Goal: Task Accomplishment & Management: Manage account settings

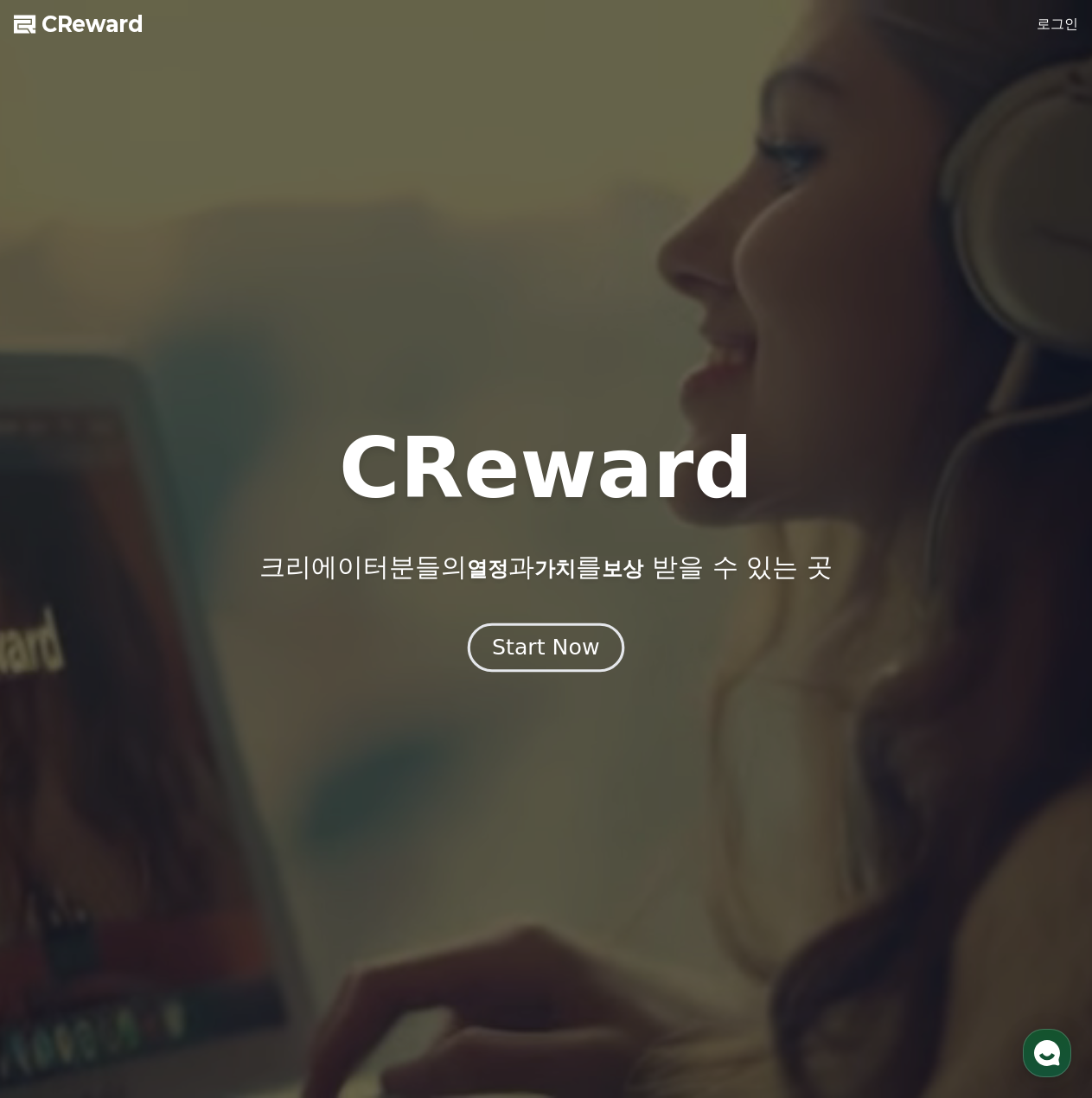
click at [591, 662] on div "Start Now" at bounding box center [545, 647] width 107 height 30
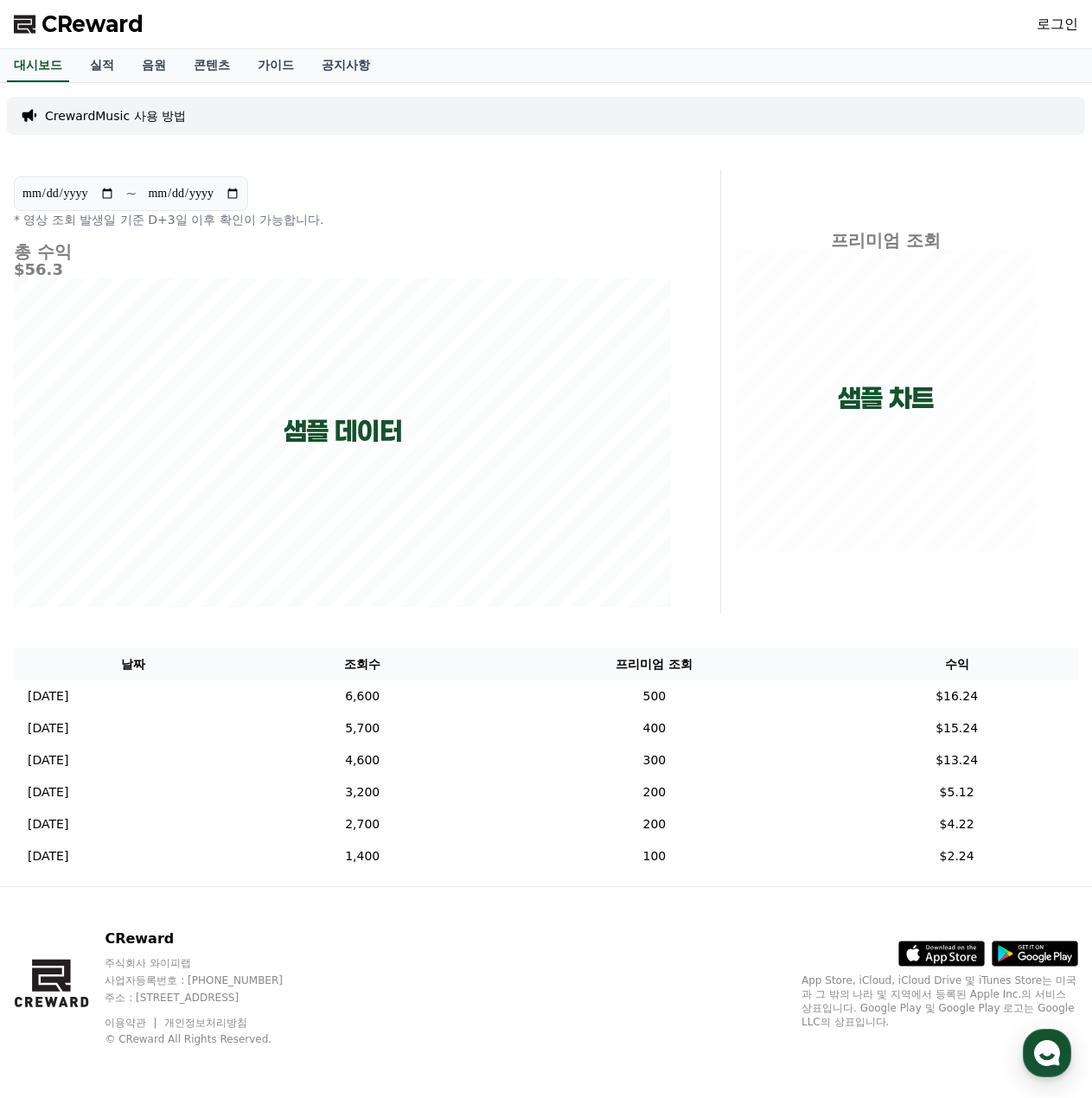
click at [1061, 21] on link "로그인" at bounding box center [1057, 23] width 41 height 21
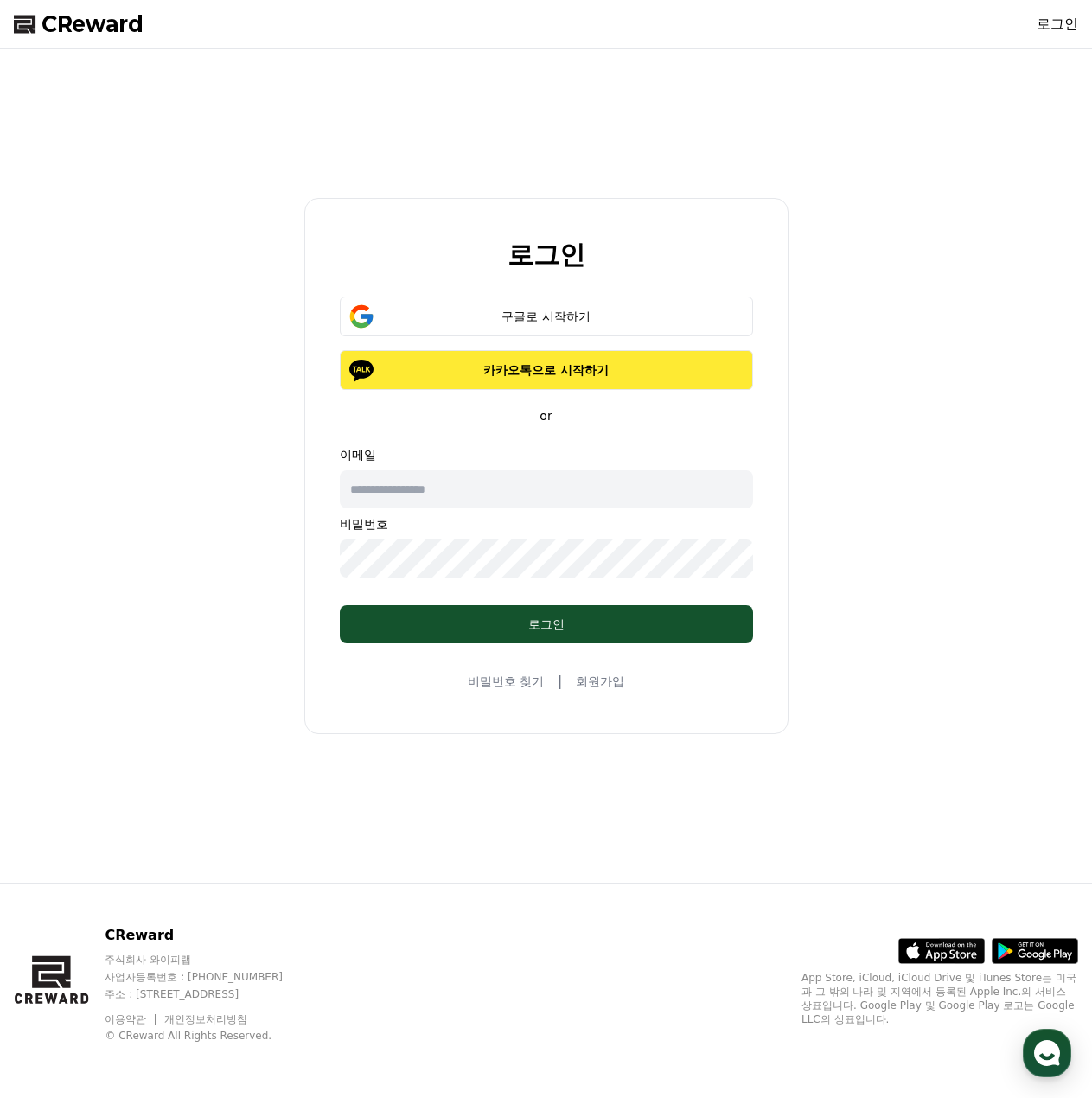
click at [515, 374] on p "카카오톡으로 시작하기" at bounding box center [546, 369] width 363 height 17
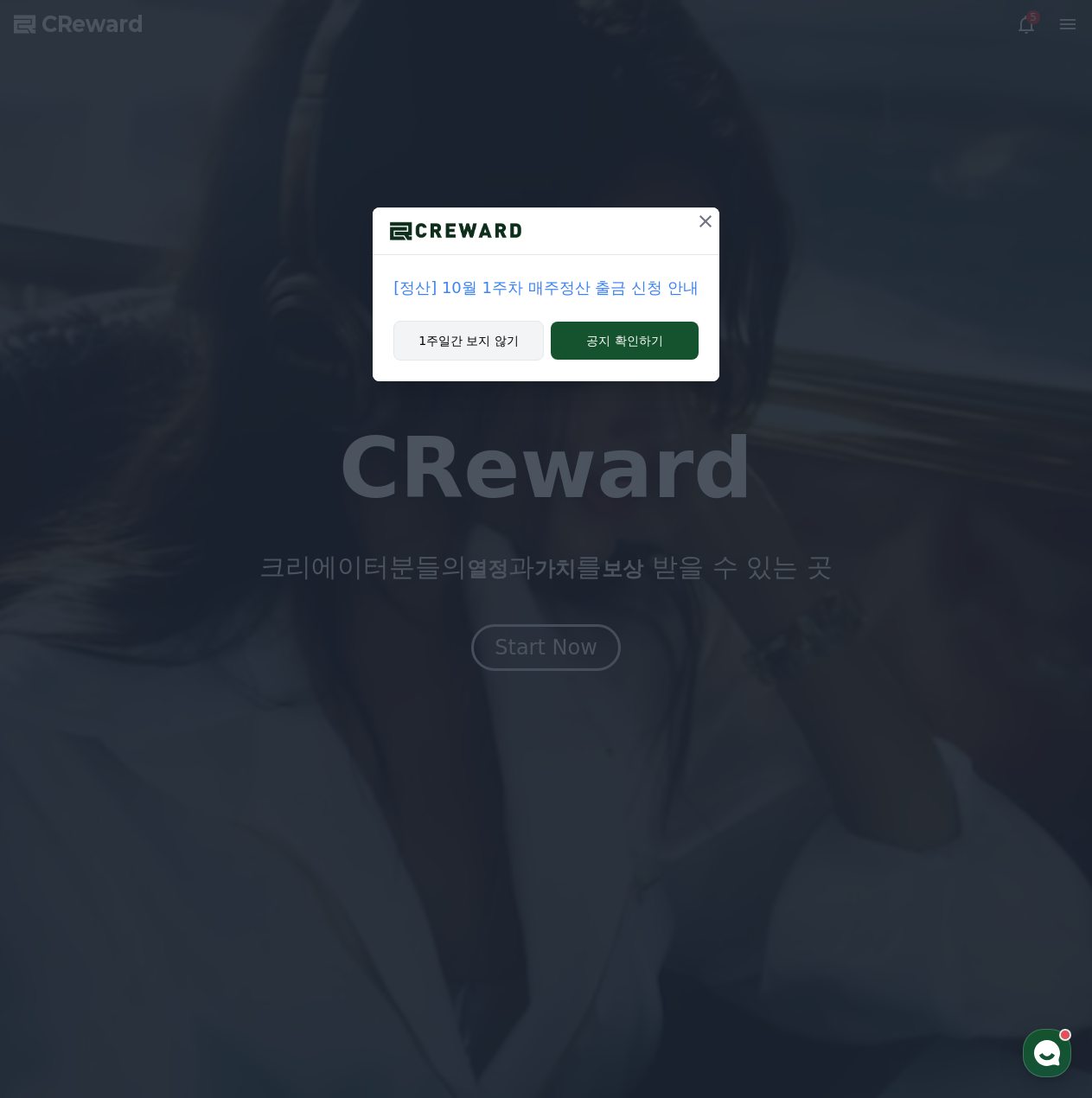
click at [473, 334] on button "1주일간 보지 않기" at bounding box center [469, 340] width 151 height 40
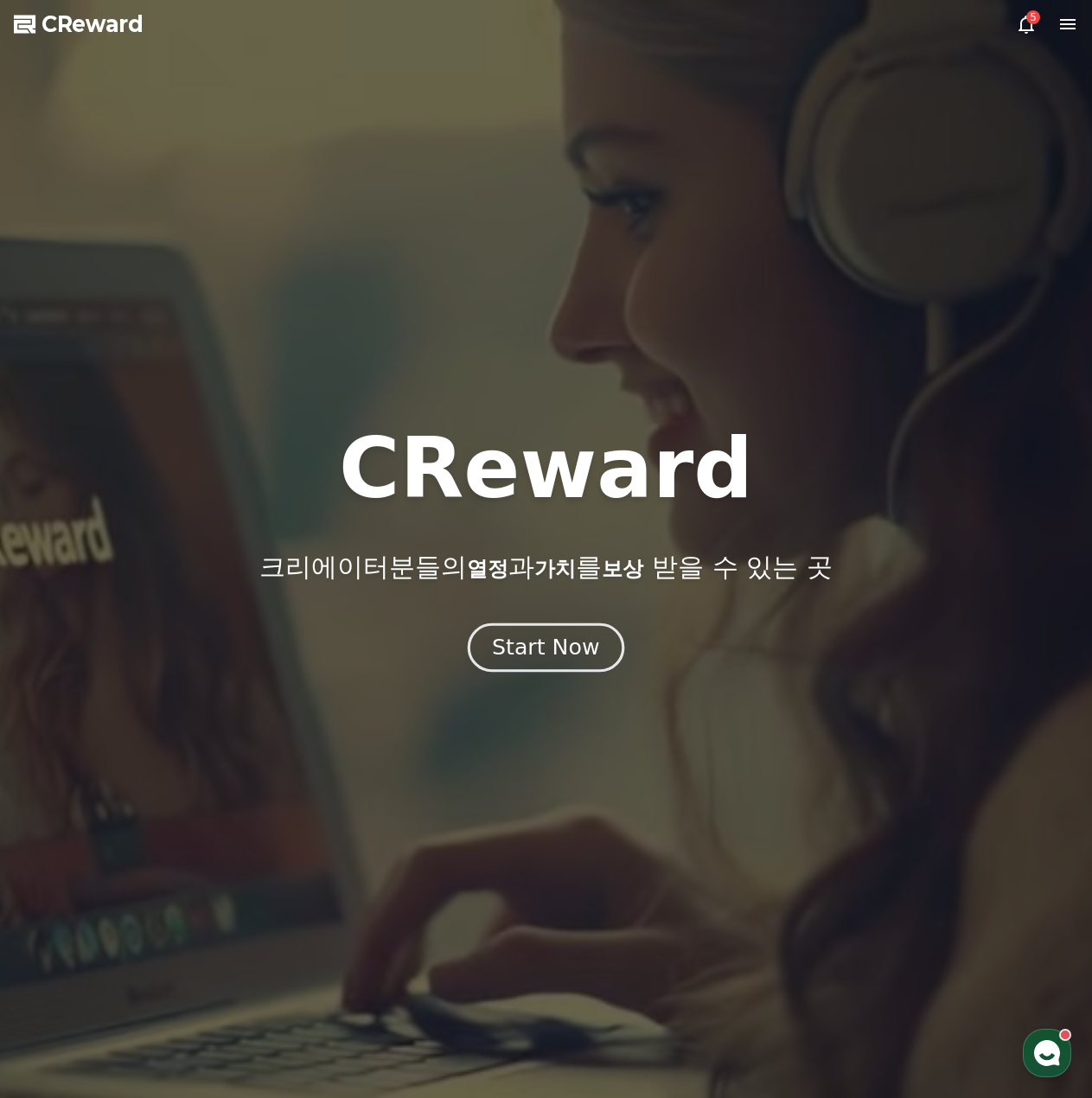
click at [550, 644] on div "Start Now" at bounding box center [545, 647] width 107 height 30
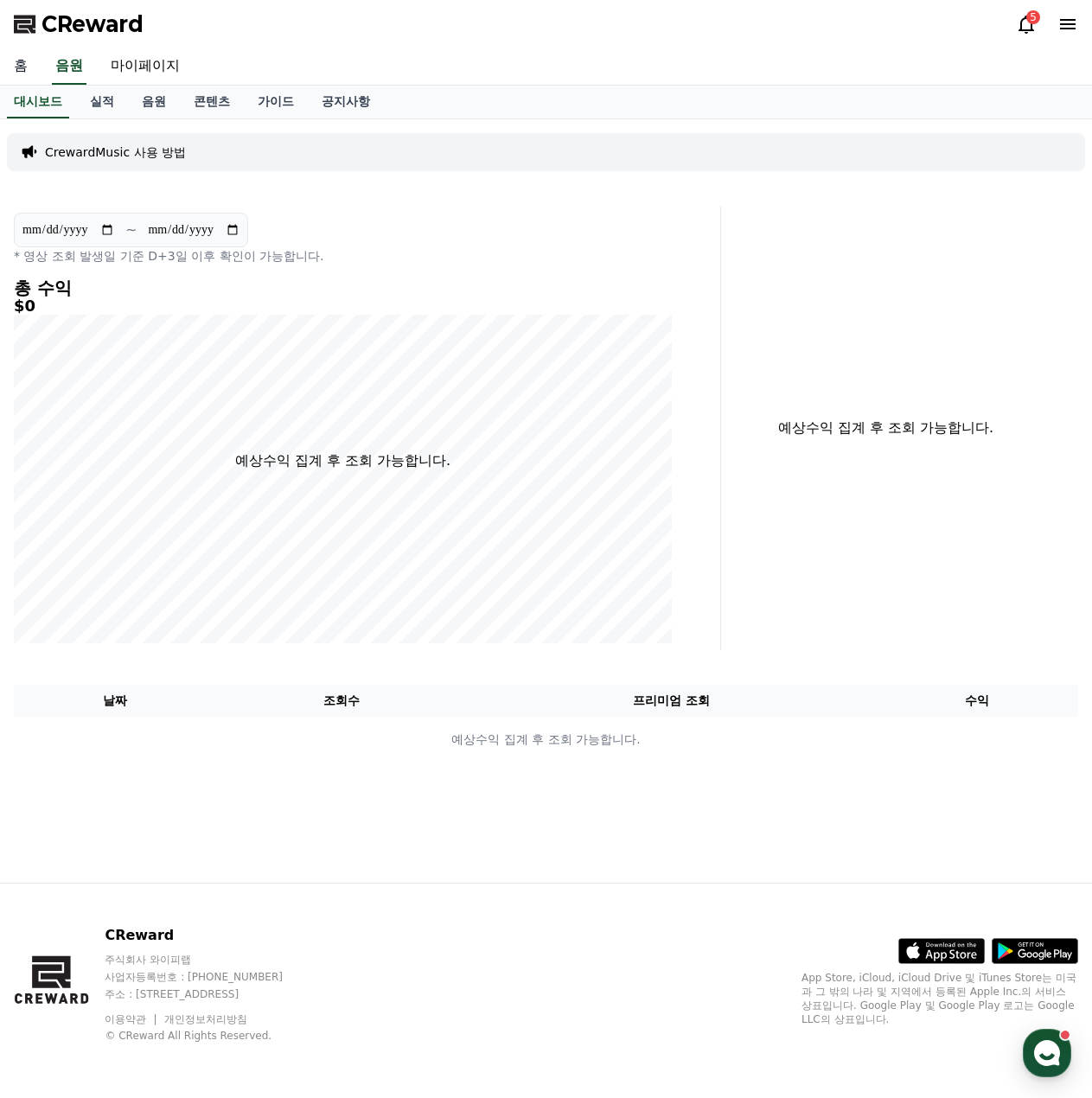
click at [27, 73] on link "홈" at bounding box center [21, 66] width 41 height 36
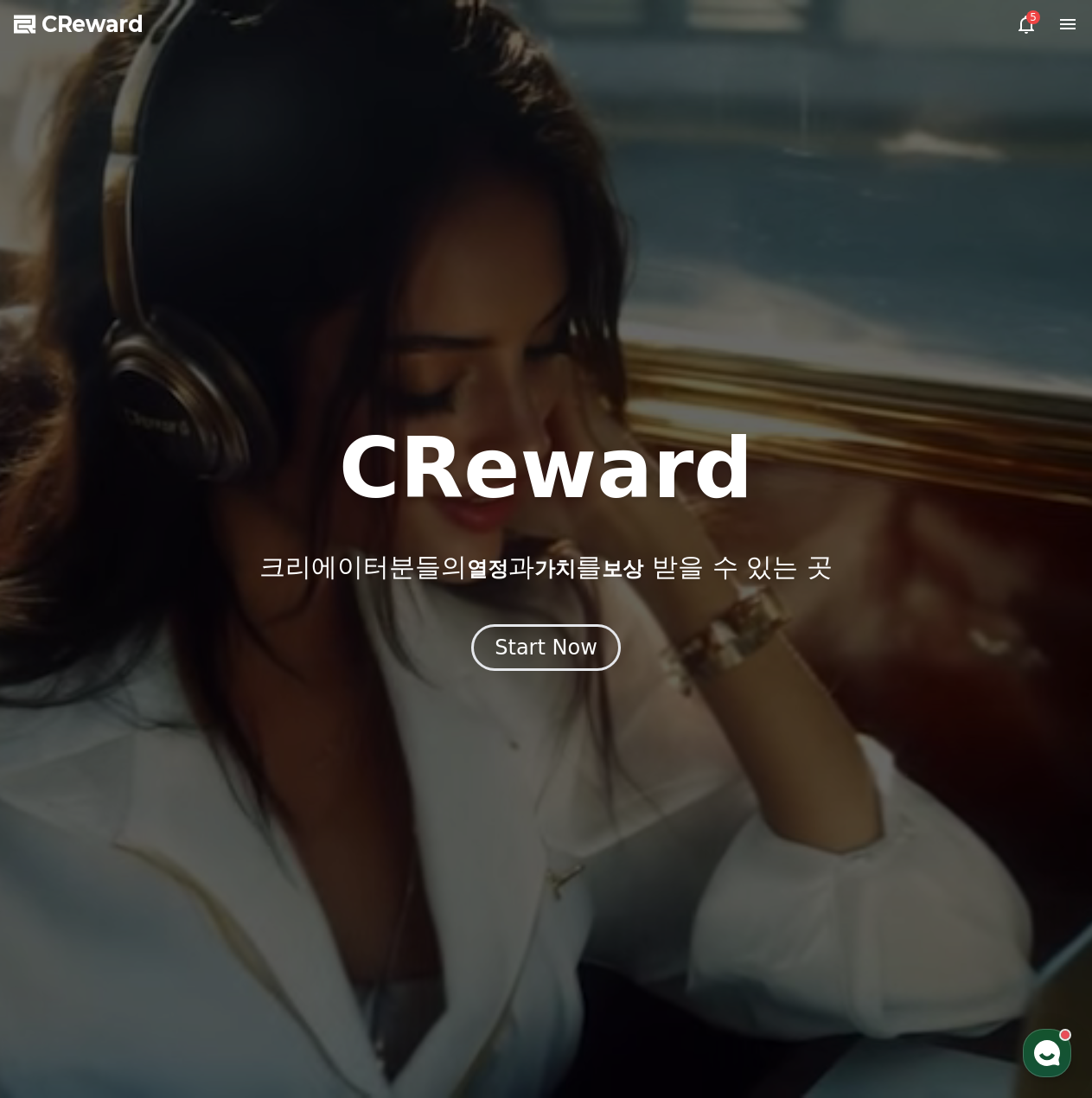
click at [1047, 21] on div "5" at bounding box center [1046, 23] width 62 height 21
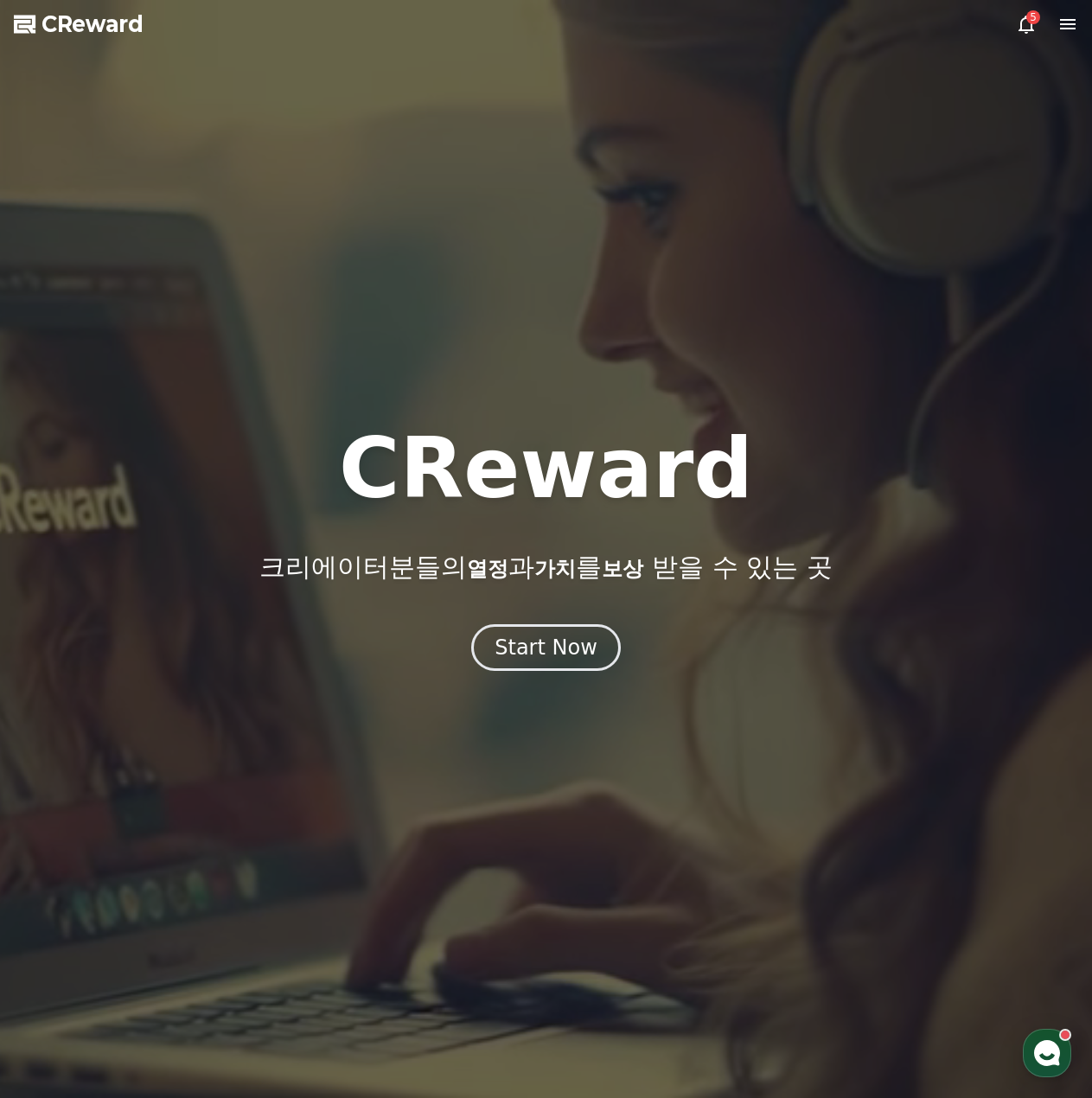
click at [1026, 22] on icon at bounding box center [1026, 23] width 21 height 21
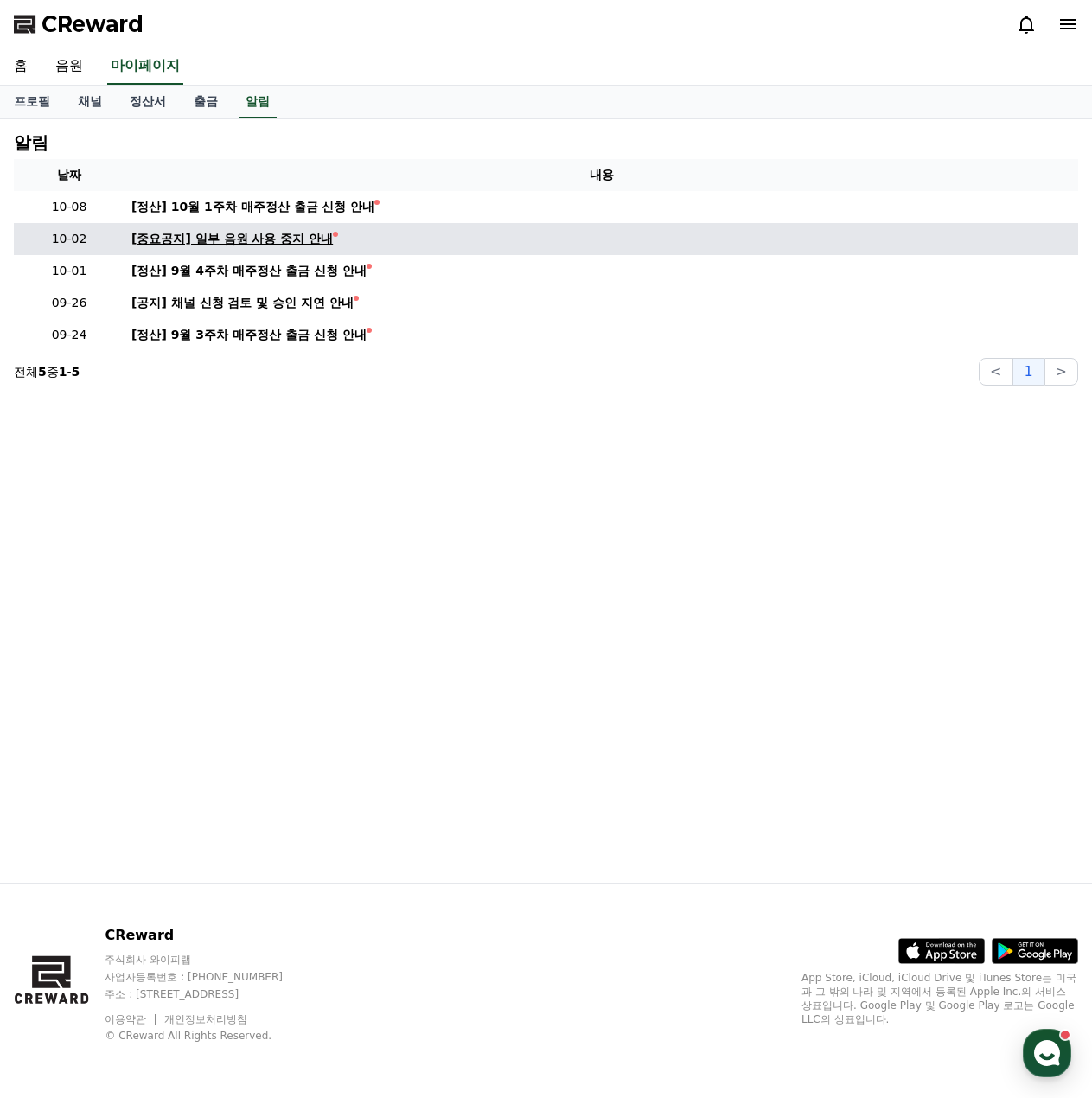
click at [282, 237] on div "[중요공지] 일부 음원 사용 중지 안내" at bounding box center [232, 239] width 201 height 18
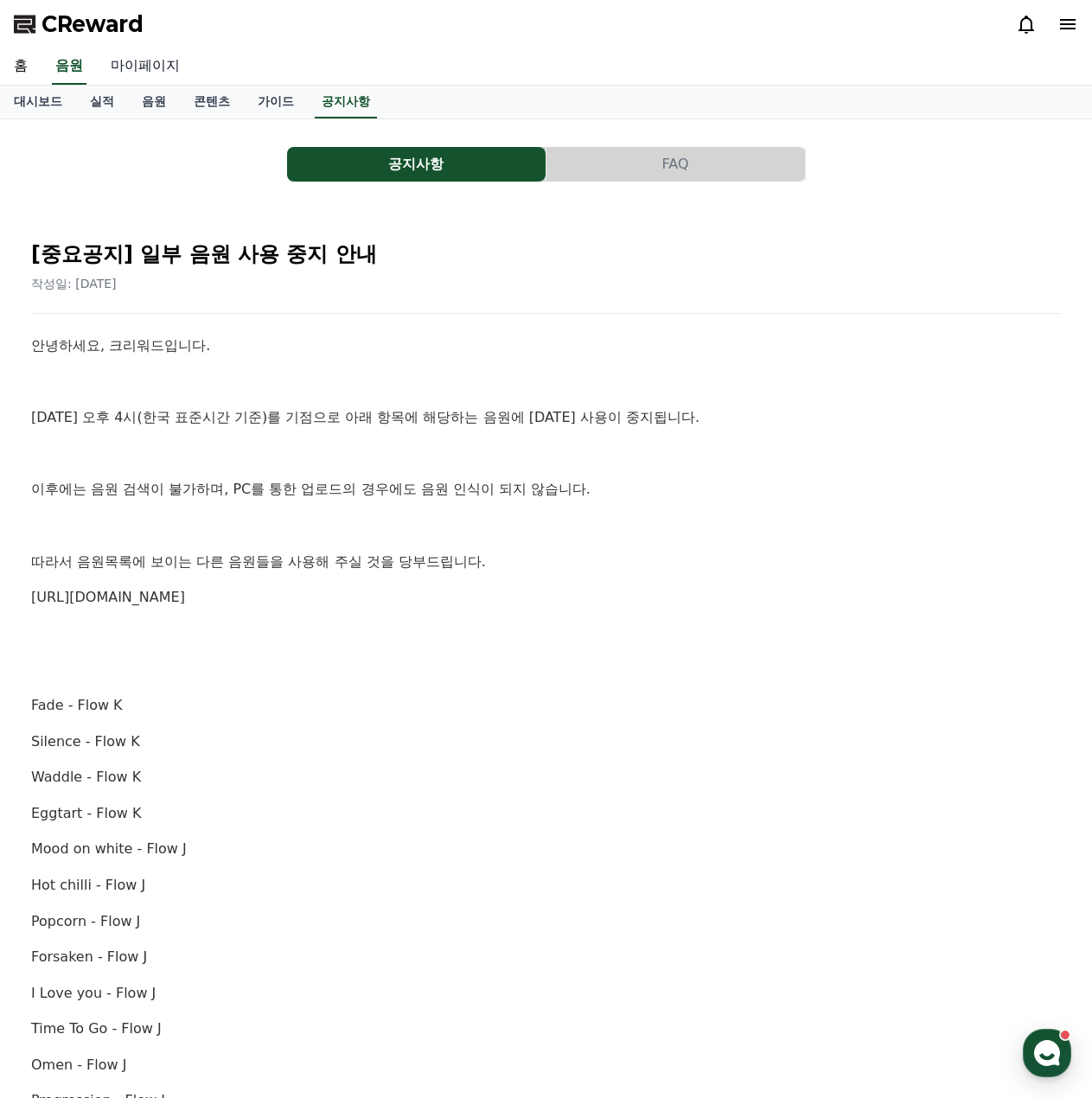
click at [159, 73] on link "마이페이지" at bounding box center [145, 66] width 97 height 36
select select "**********"
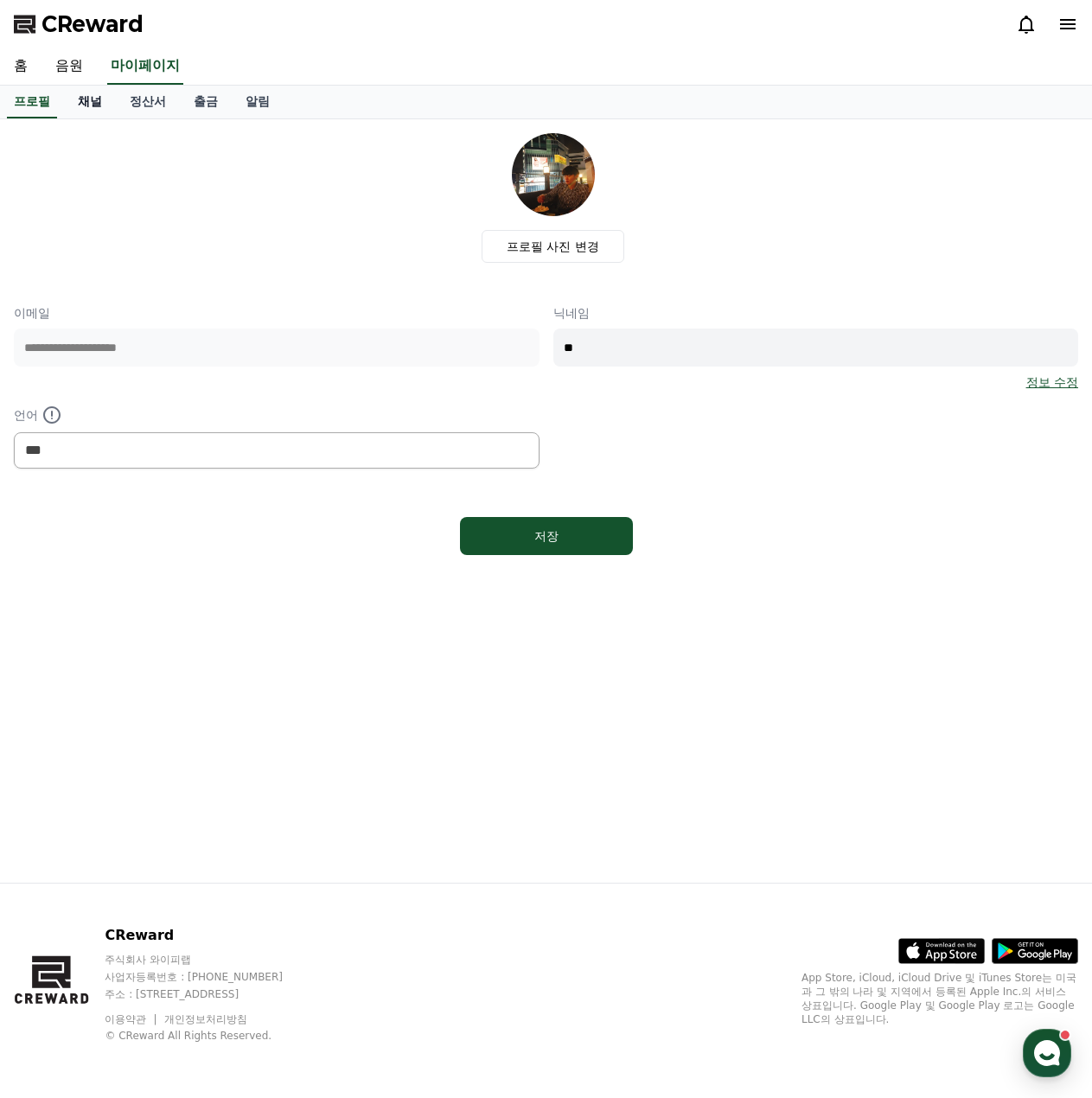
click at [88, 102] on link "채널" at bounding box center [90, 101] width 52 height 33
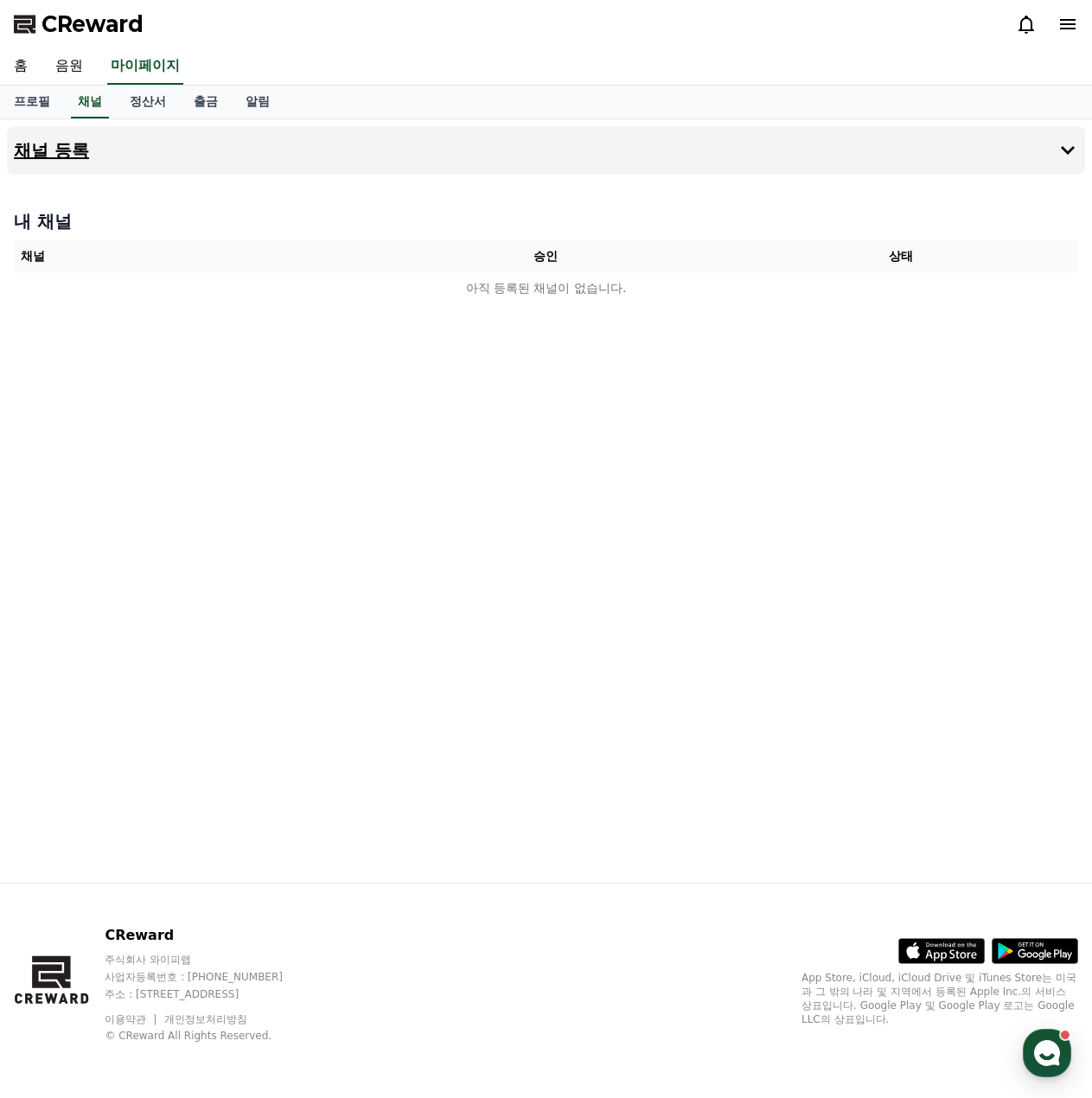
click at [111, 161] on button "채널 등록" at bounding box center [546, 151] width 1079 height 48
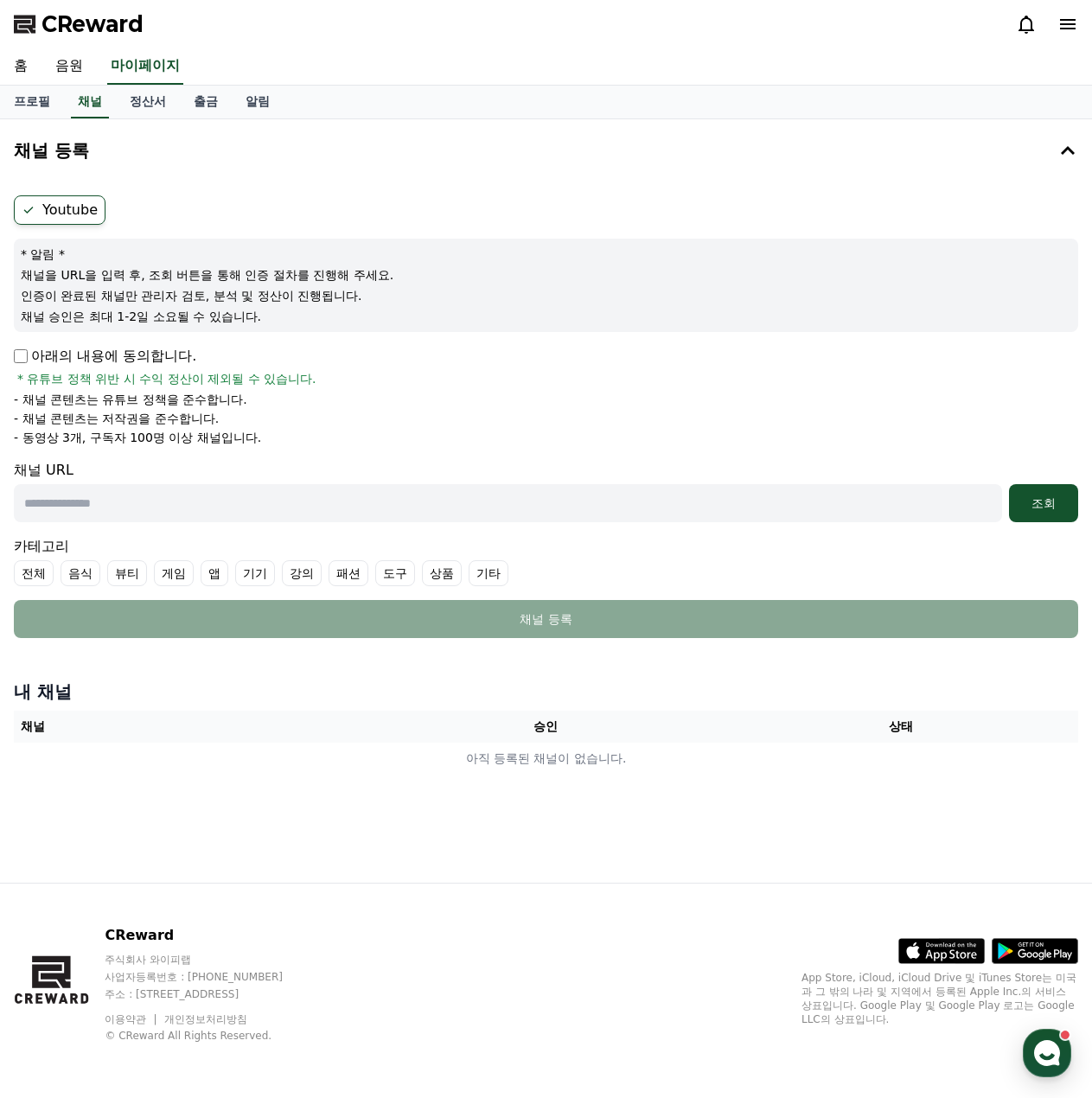
click at [119, 515] on input "text" at bounding box center [507, 503] width 988 height 38
click at [164, 496] on input "text" at bounding box center [507, 503] width 988 height 38
paste input "**********"
type input "**********"
click at [1046, 502] on div "조회" at bounding box center [1044, 503] width 56 height 17
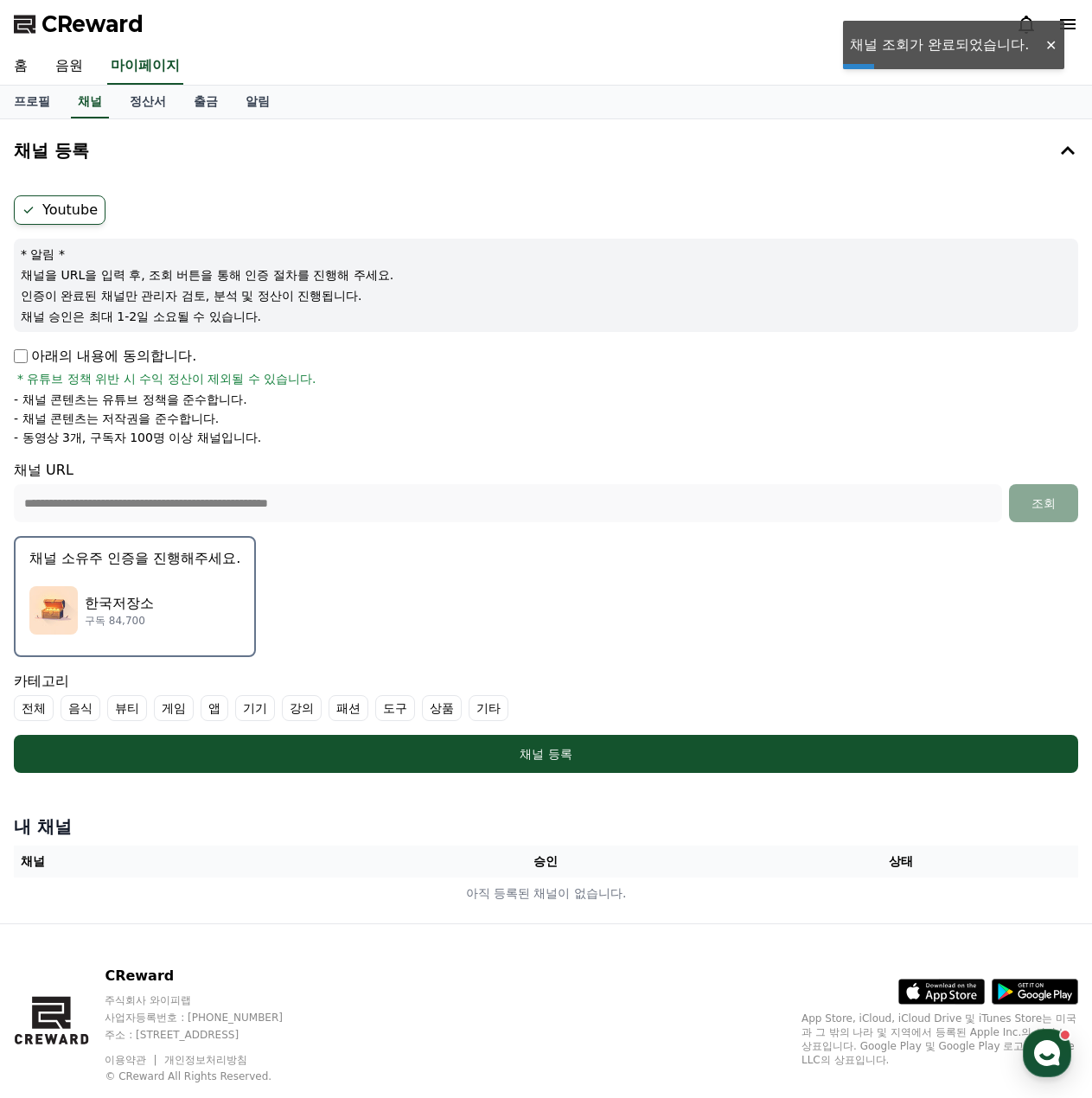
drag, startPoint x: 176, startPoint y: 555, endPoint x: 192, endPoint y: 554, distance: 16.0
click at [177, 555] on p "채널 소유주 인증을 진행해주세요." at bounding box center [135, 558] width 211 height 21
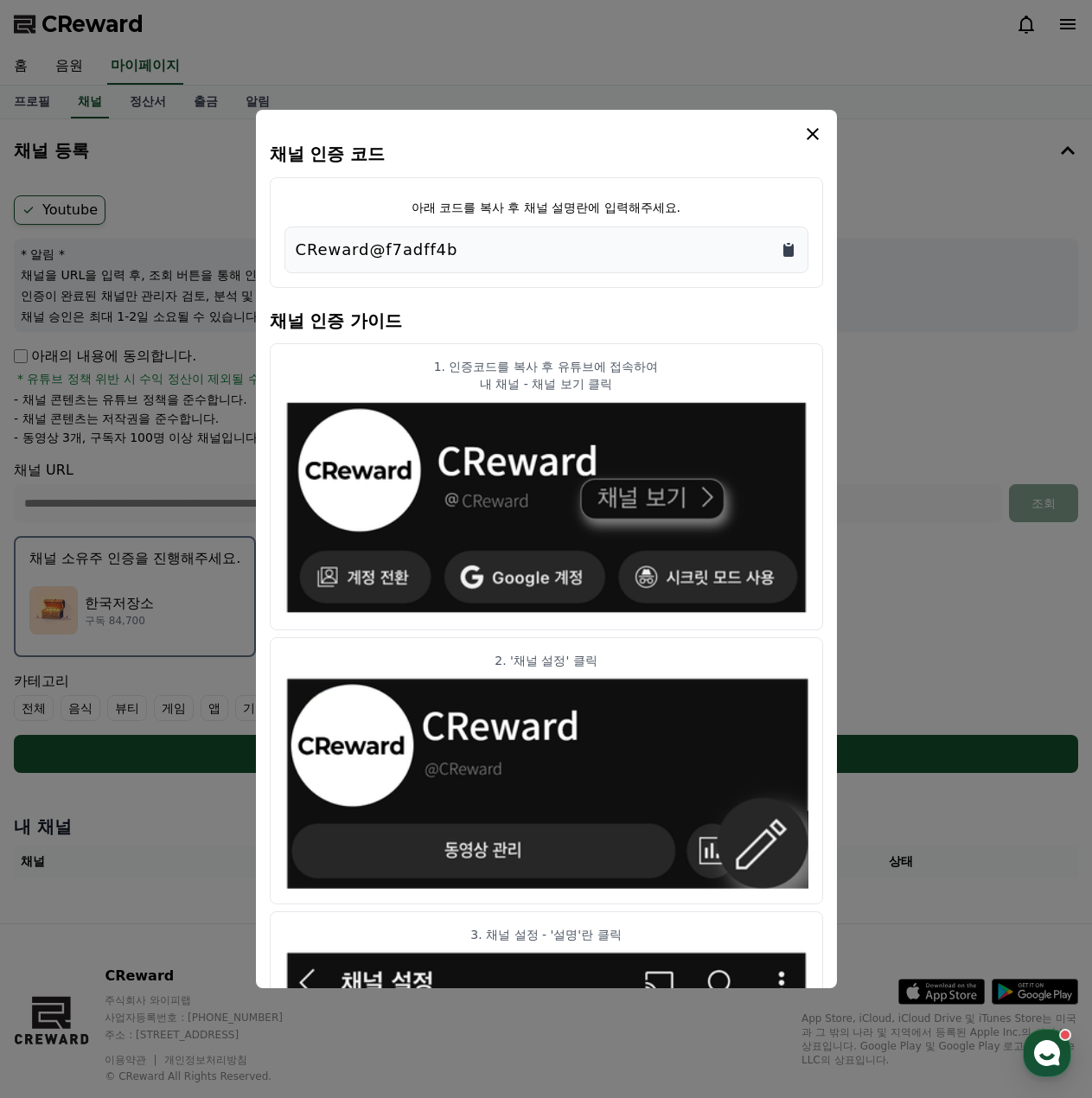
click at [793, 249] on icon "Copy to clipboard" at bounding box center [788, 250] width 11 height 13
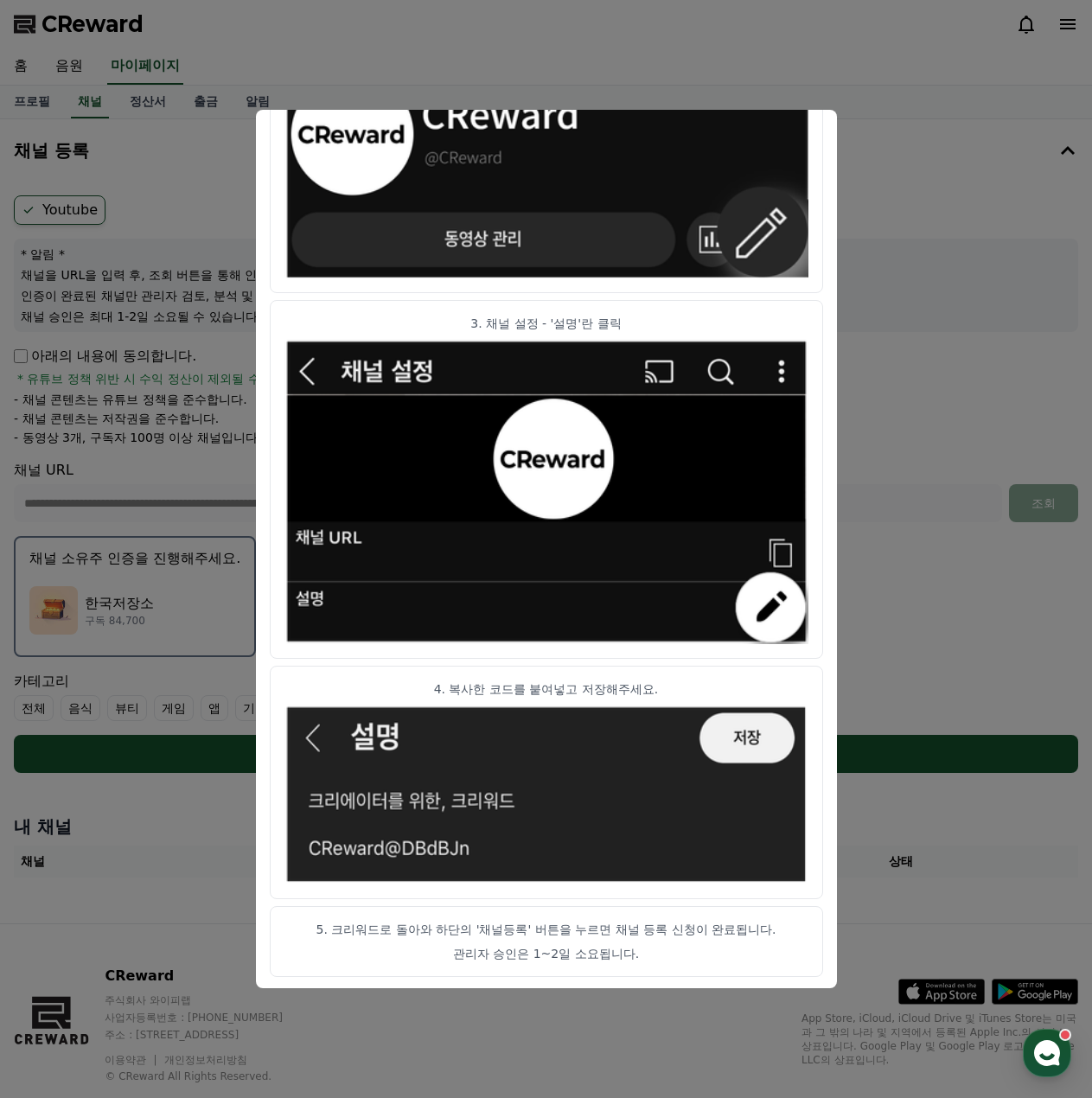
scroll to position [614, 0]
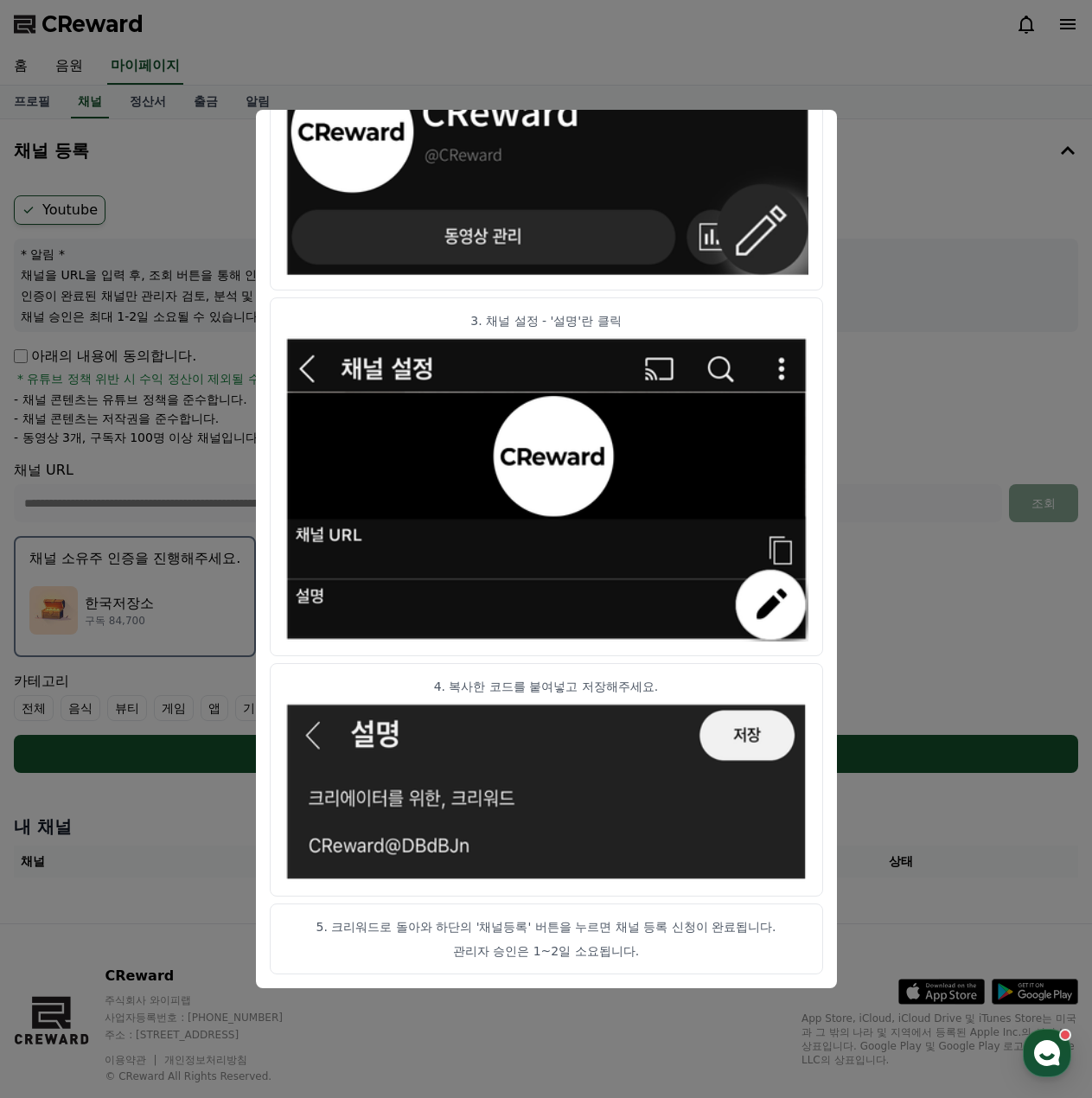
click at [936, 516] on button "close modal" at bounding box center [546, 549] width 1092 height 1098
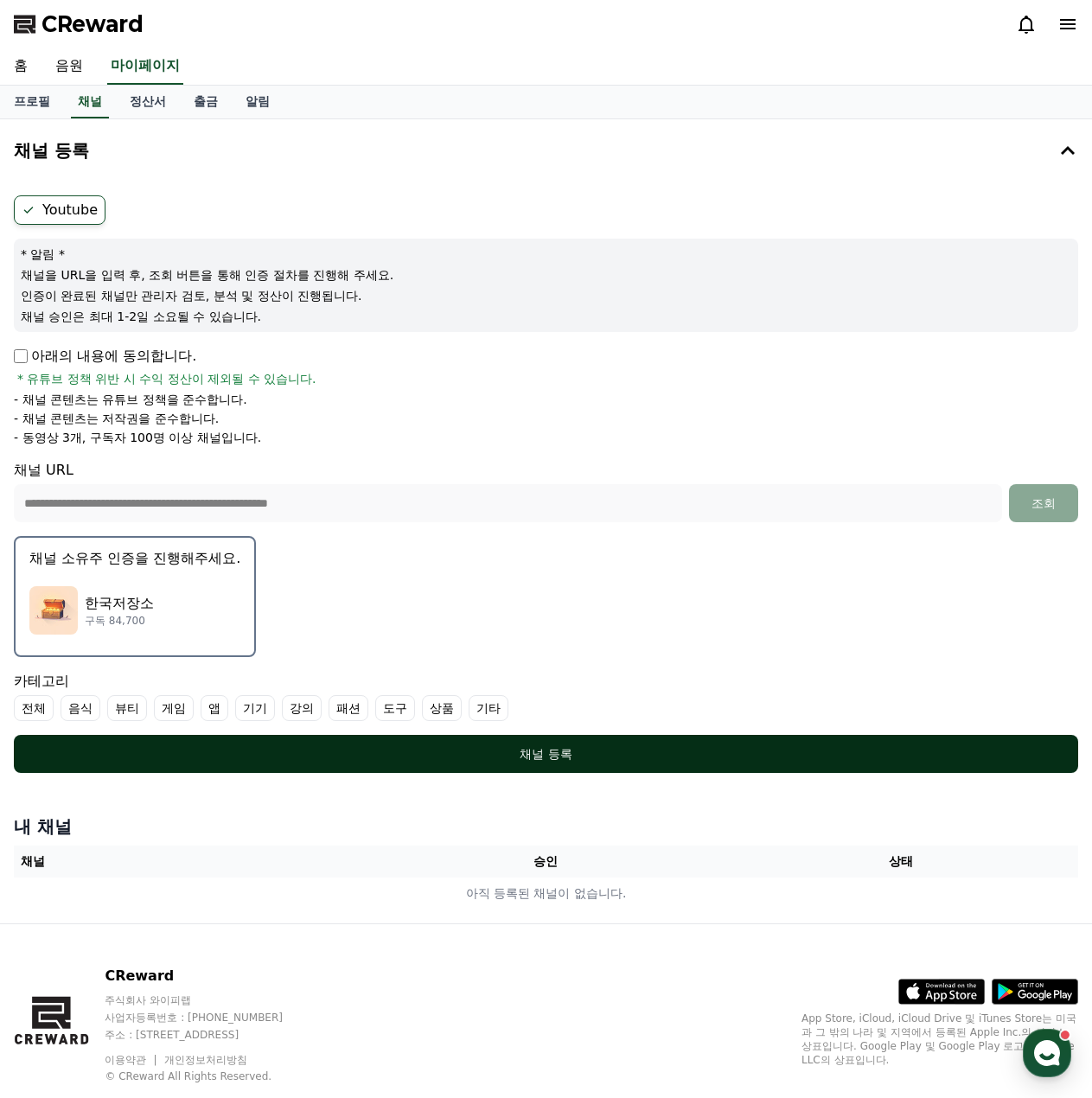
click at [599, 757] on div "채널 등록" at bounding box center [546, 753] width 995 height 17
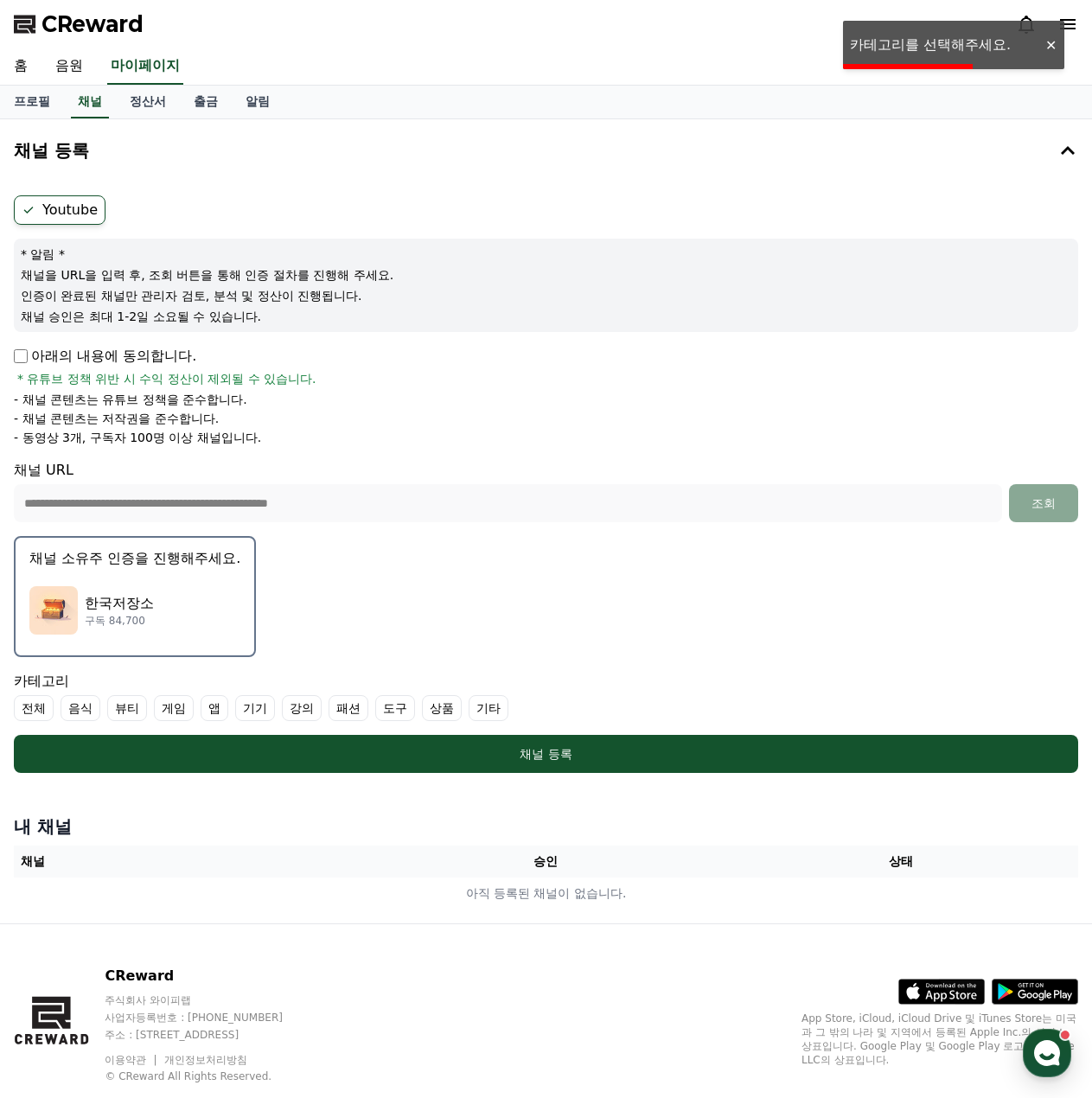
click at [481, 707] on label "기타" at bounding box center [489, 707] width 40 height 26
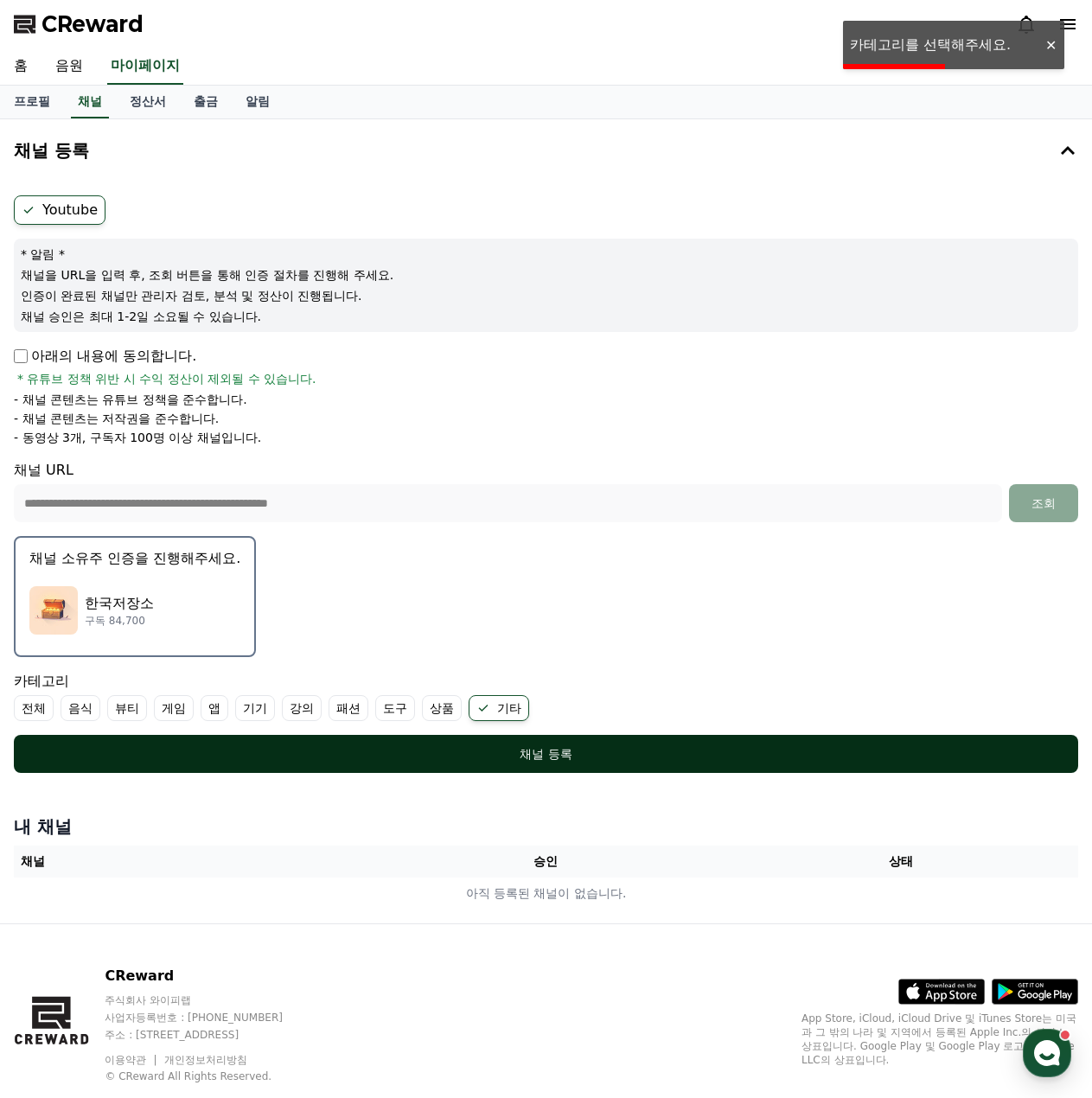
click at [506, 753] on div "채널 등록" at bounding box center [546, 753] width 995 height 17
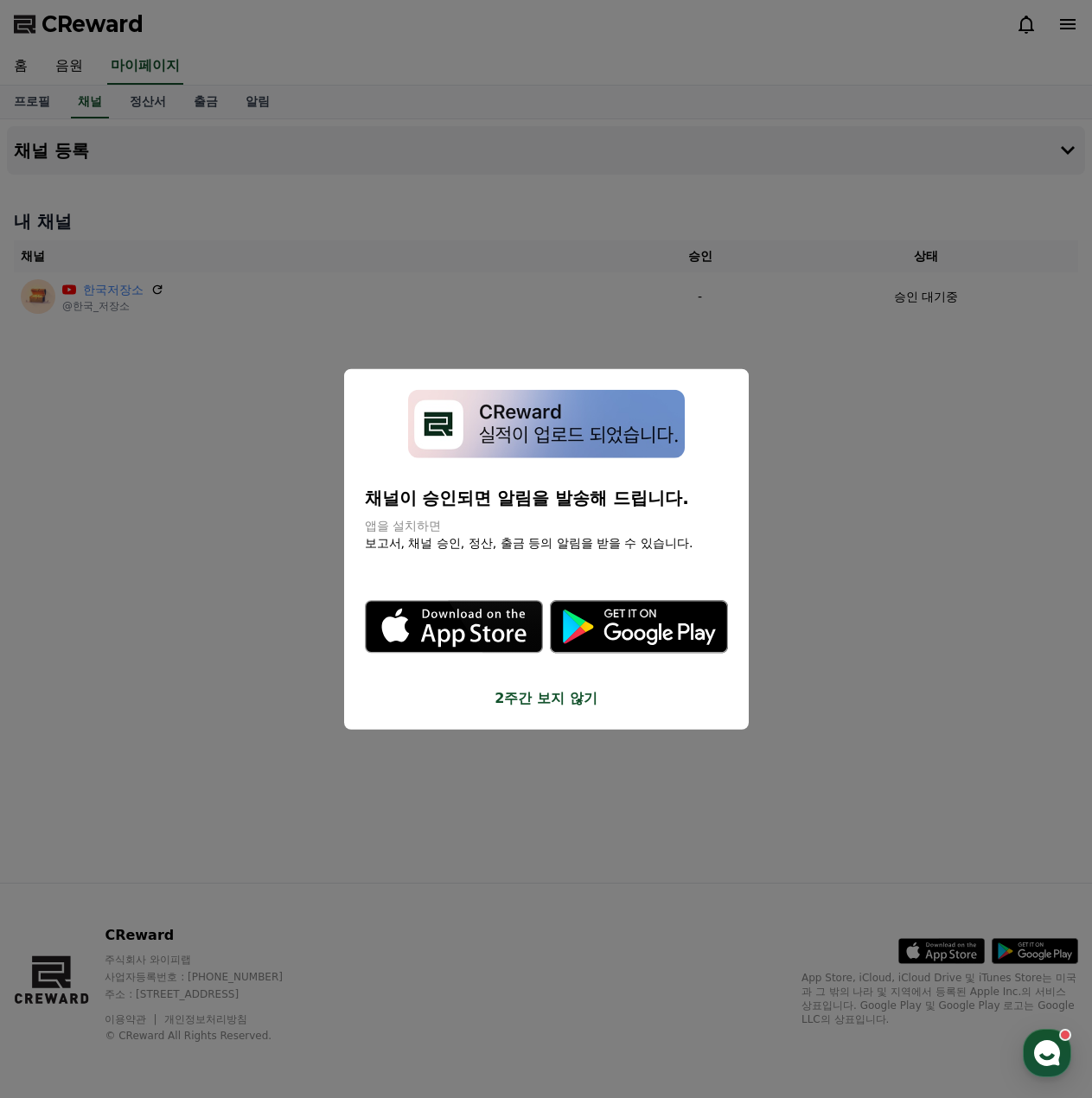
click at [569, 703] on button "2주간 보지 않기" at bounding box center [546, 697] width 363 height 21
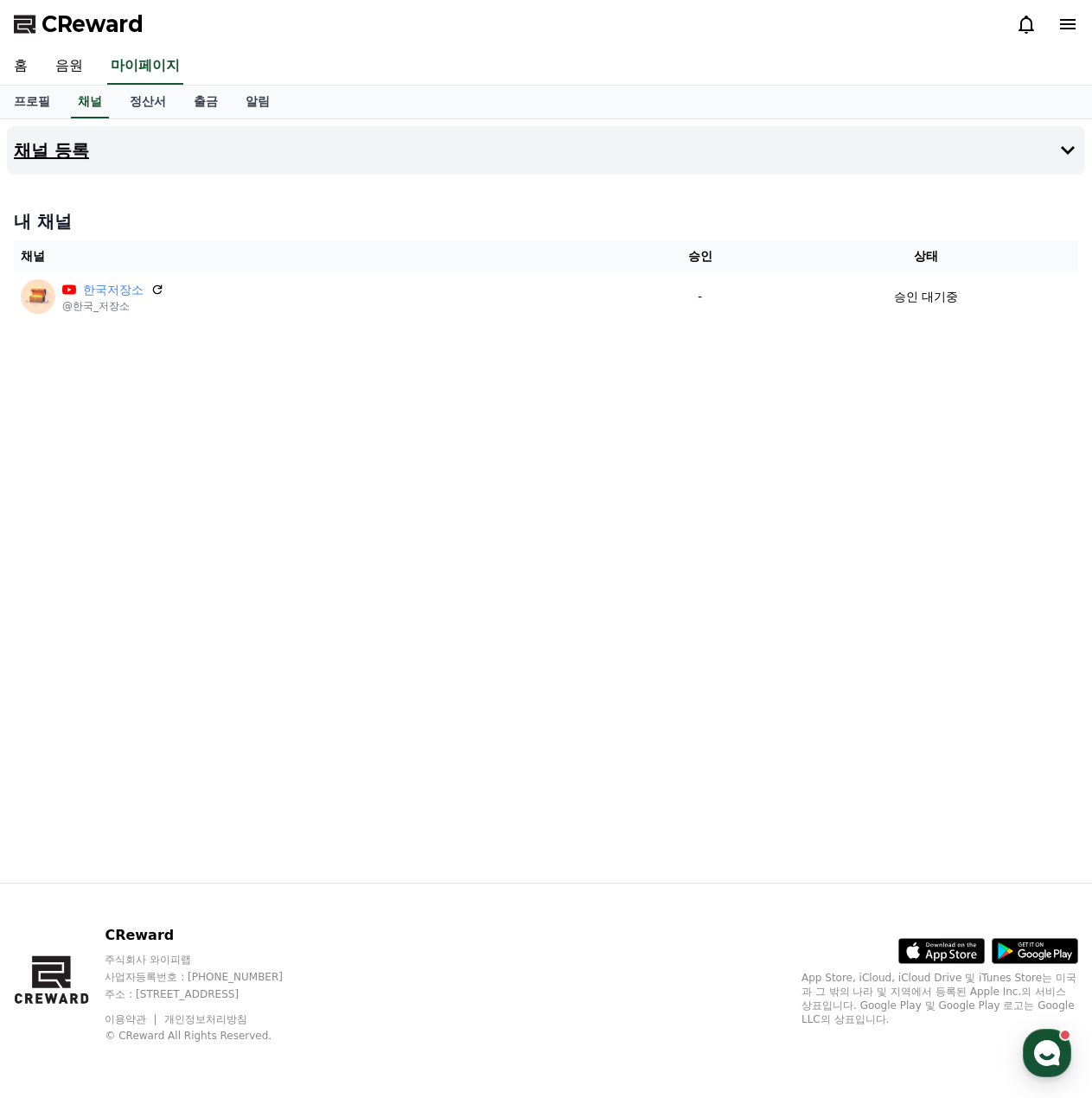
click at [143, 148] on button "채널 등록" at bounding box center [546, 151] width 1079 height 48
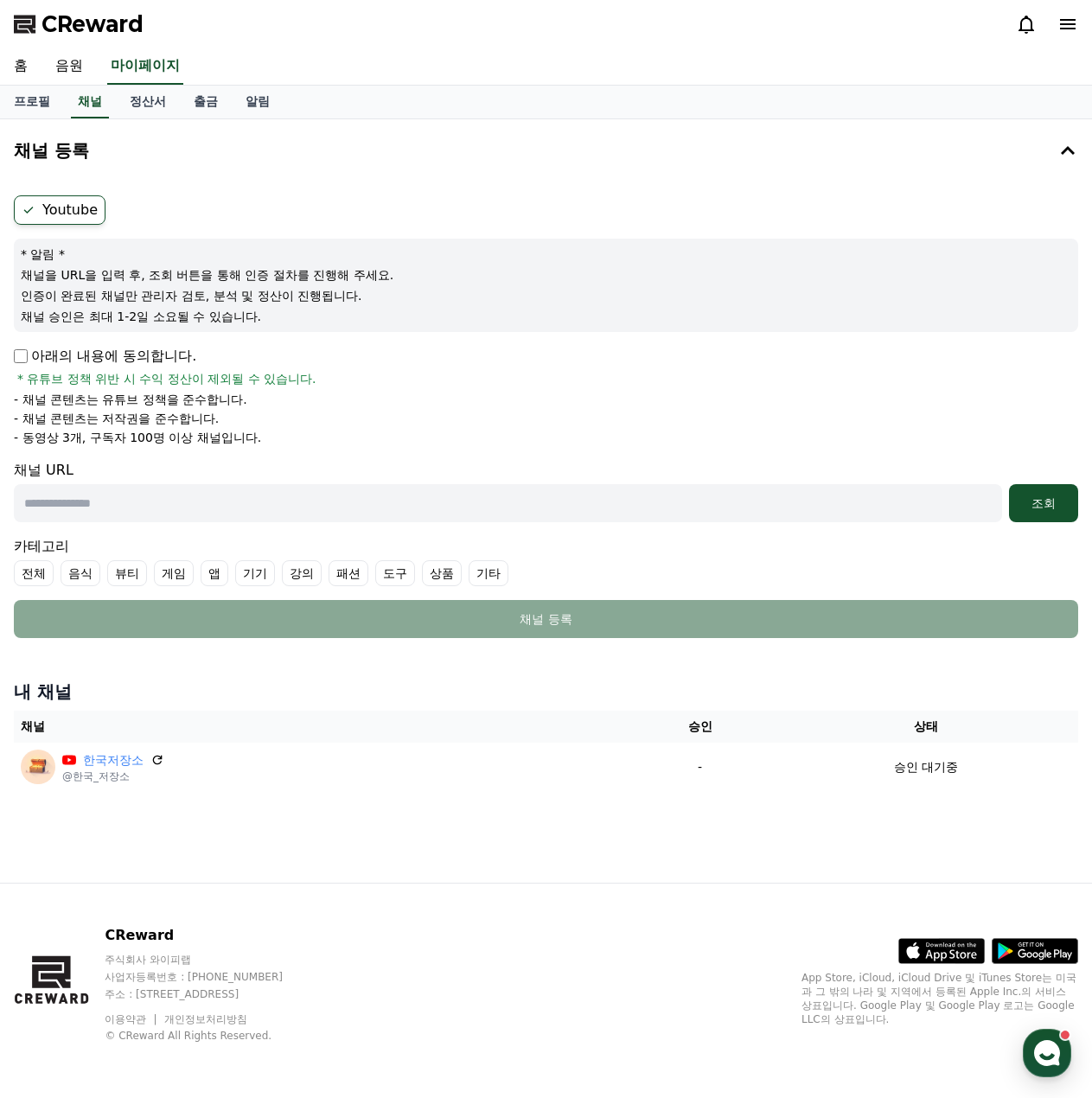
click at [339, 497] on input "text" at bounding box center [507, 503] width 988 height 38
paste input "**********"
type input "**********"
click at [1044, 505] on div "조회" at bounding box center [1044, 503] width 56 height 17
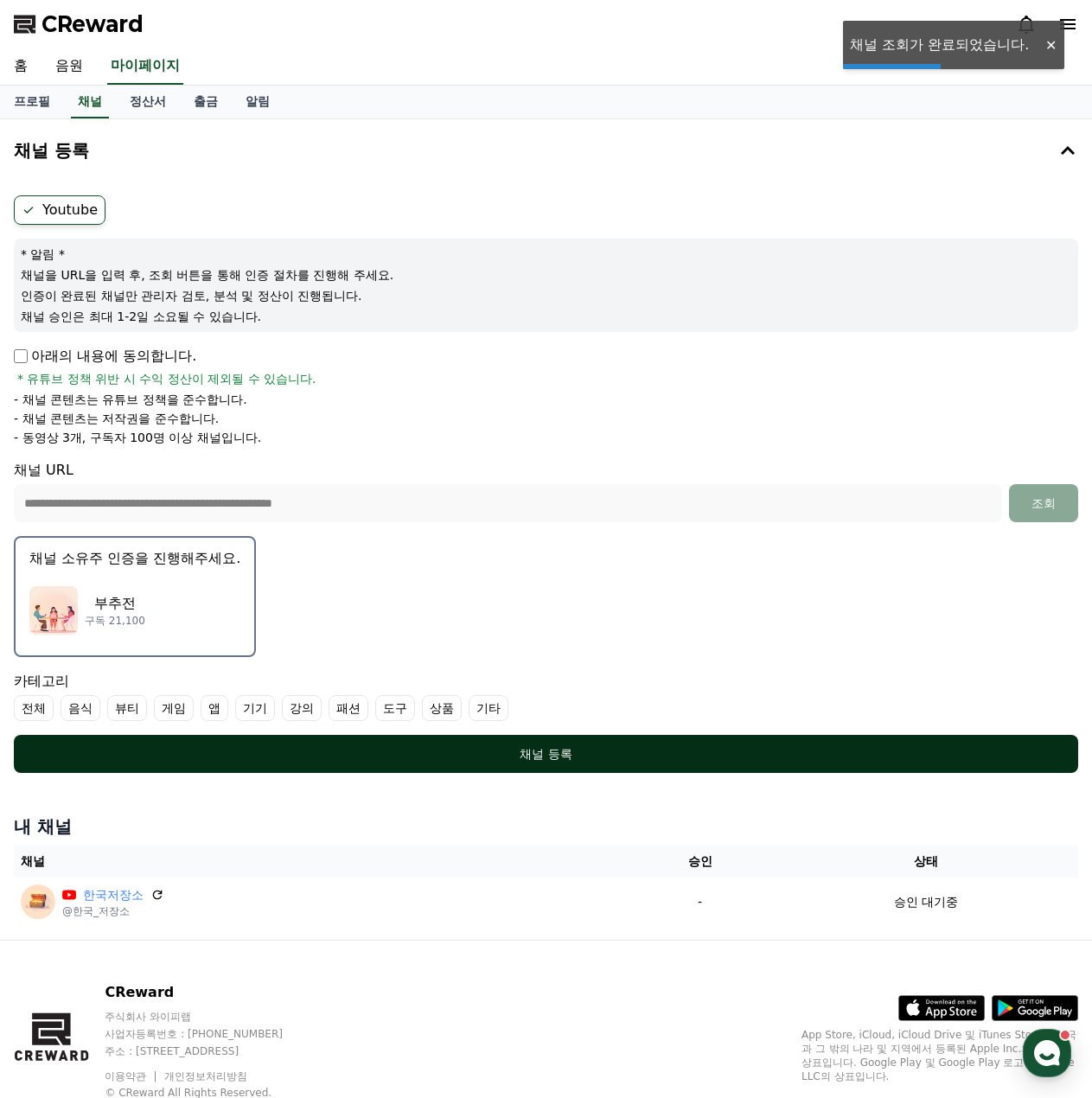
click at [559, 761] on div "채널 등록" at bounding box center [546, 753] width 995 height 17
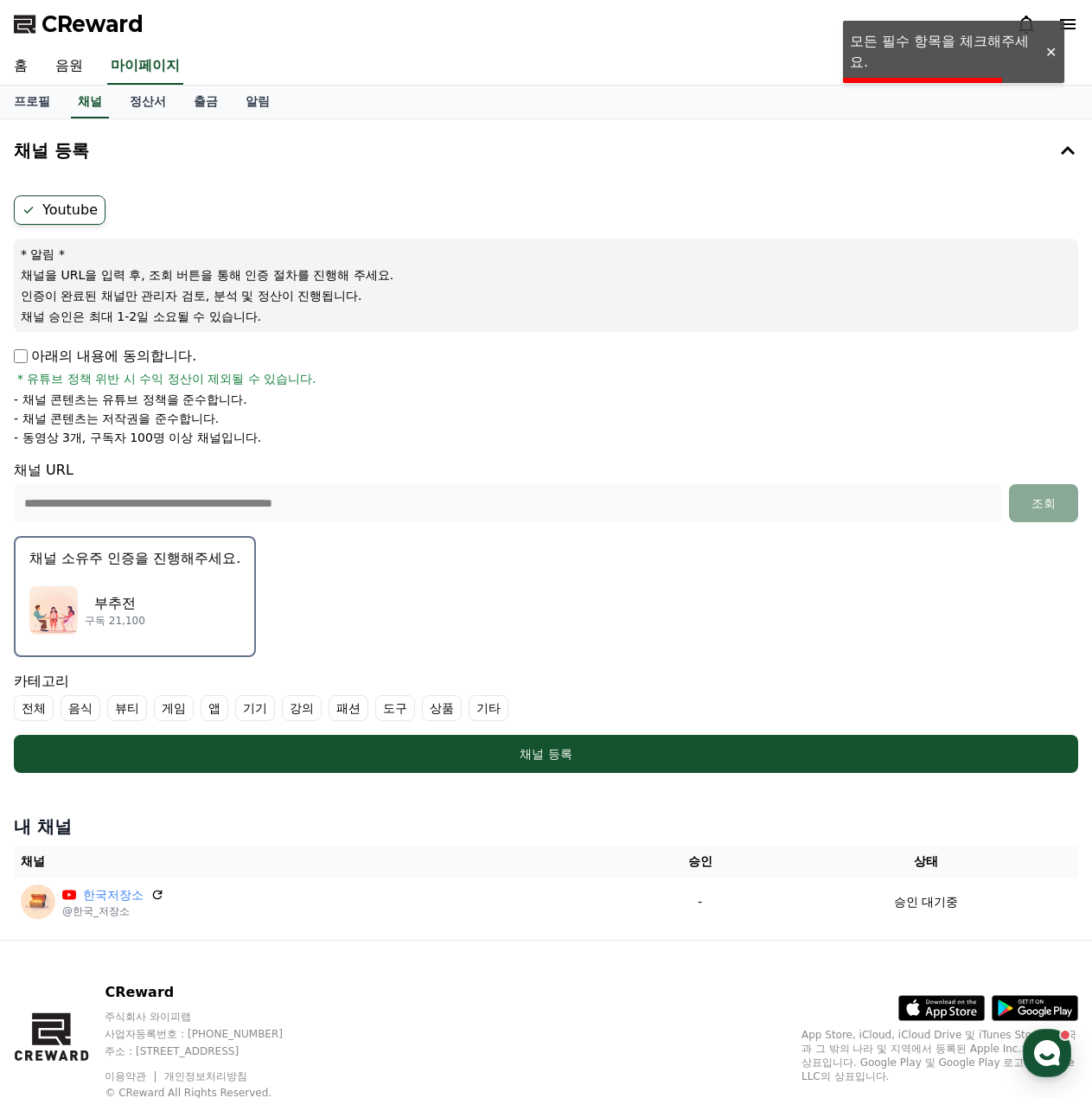
click at [72, 606] on img "button" at bounding box center [54, 610] width 48 height 48
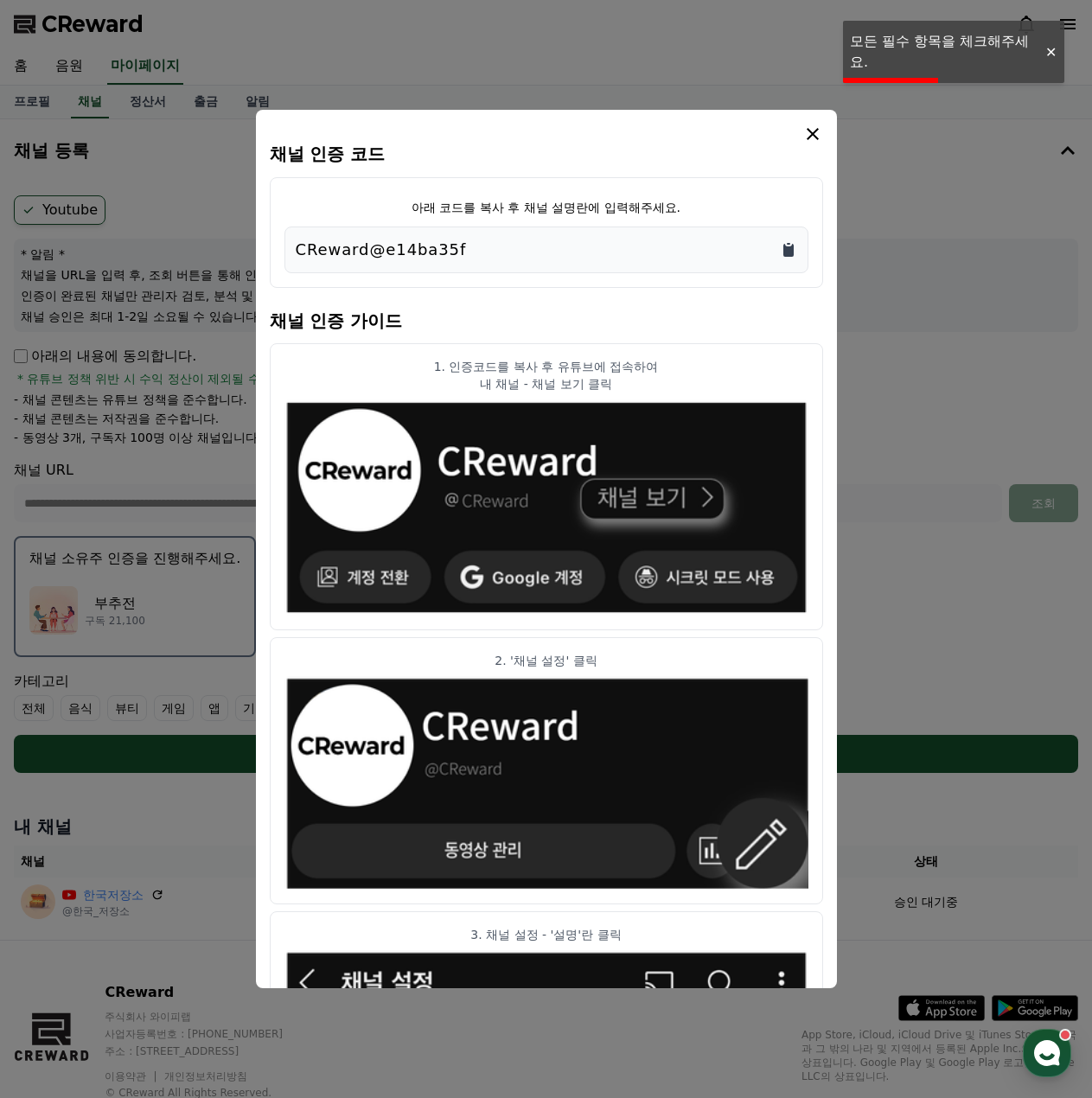
click at [784, 252] on icon "Copy to clipboard" at bounding box center [788, 250] width 11 height 13
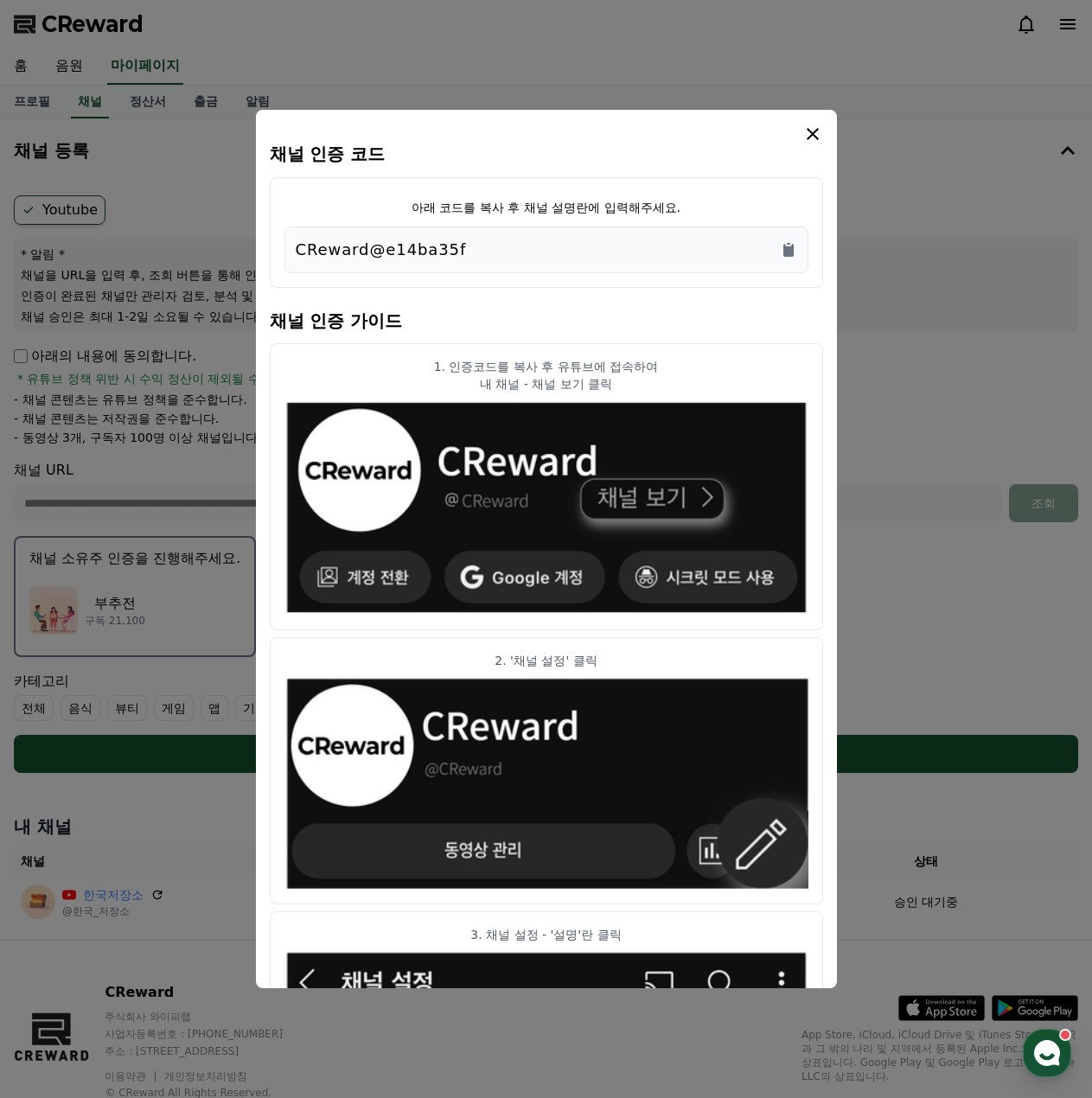
click at [803, 136] on icon "modal" at bounding box center [812, 134] width 21 height 21
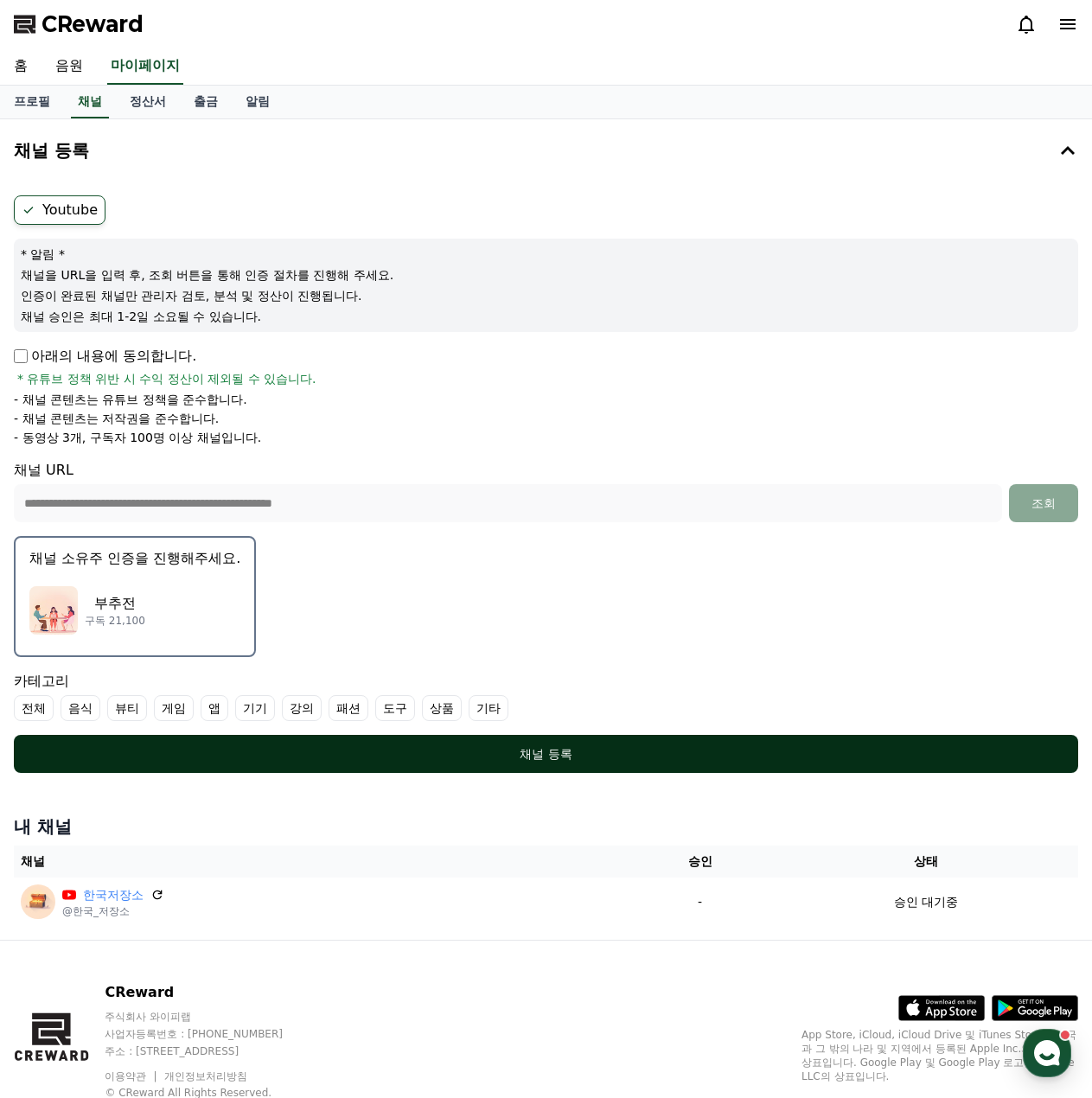
click at [691, 756] on div "채널 등록" at bounding box center [546, 753] width 995 height 17
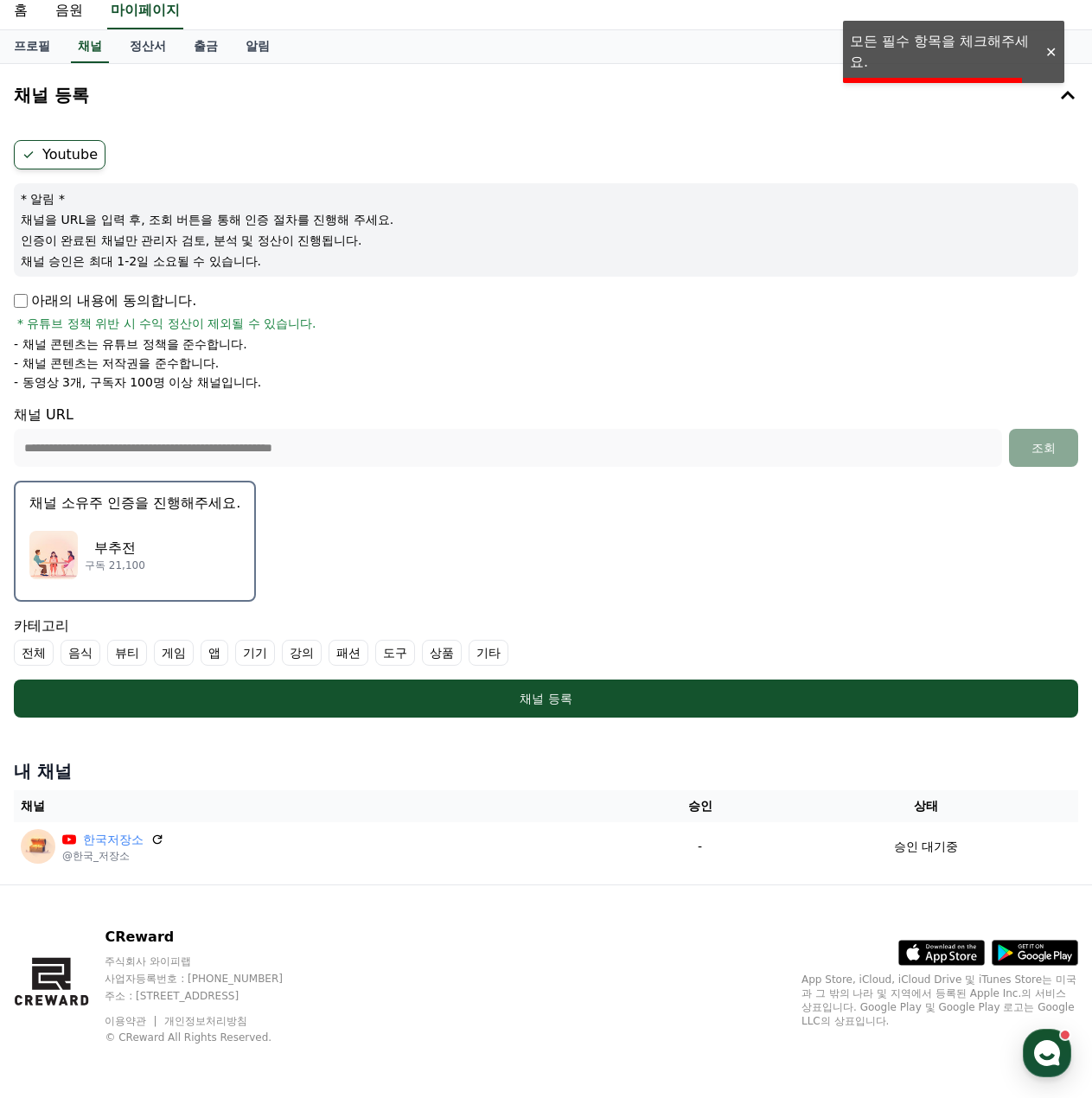
scroll to position [57, 0]
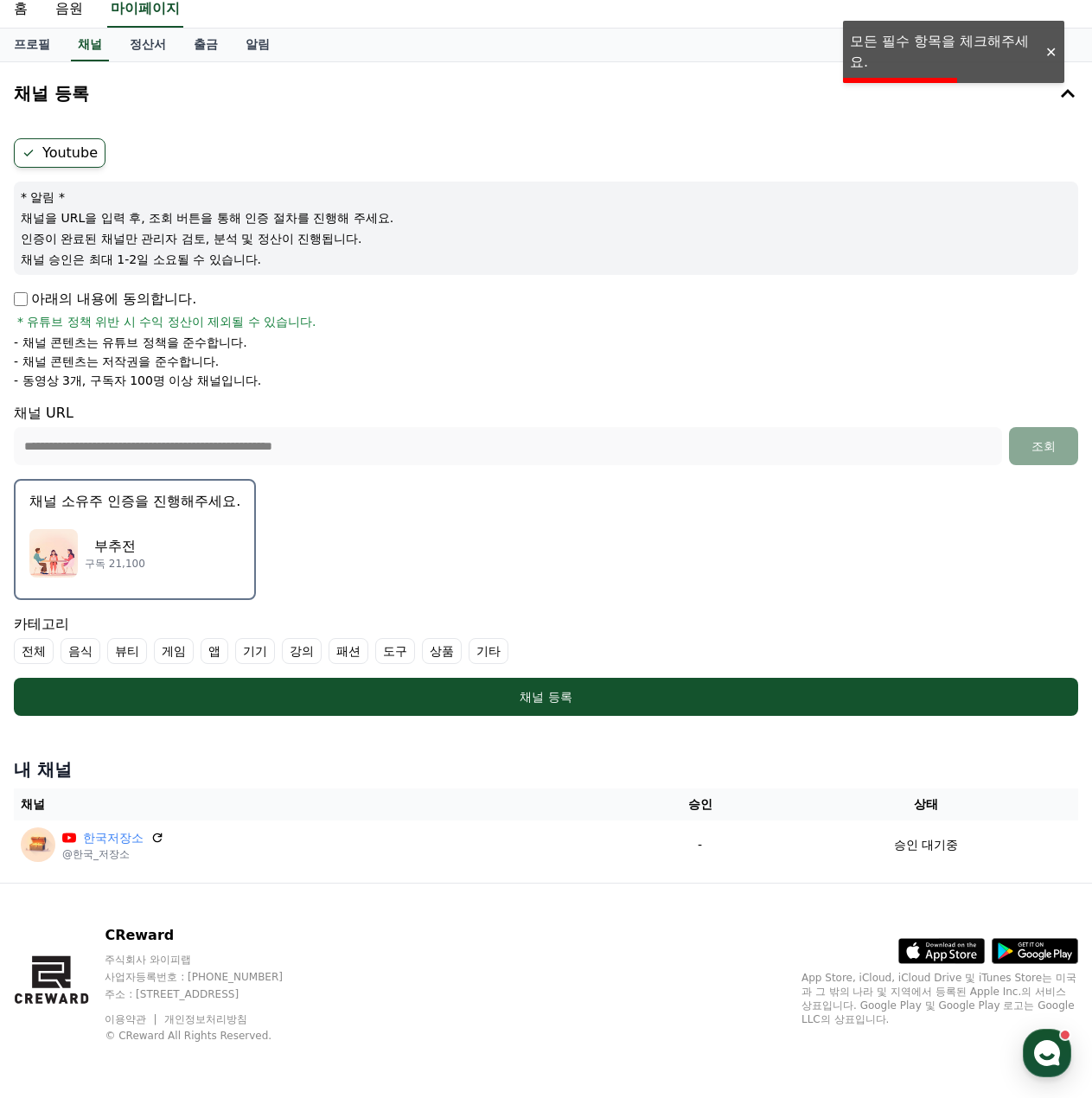
click at [495, 655] on label "기타" at bounding box center [489, 651] width 40 height 26
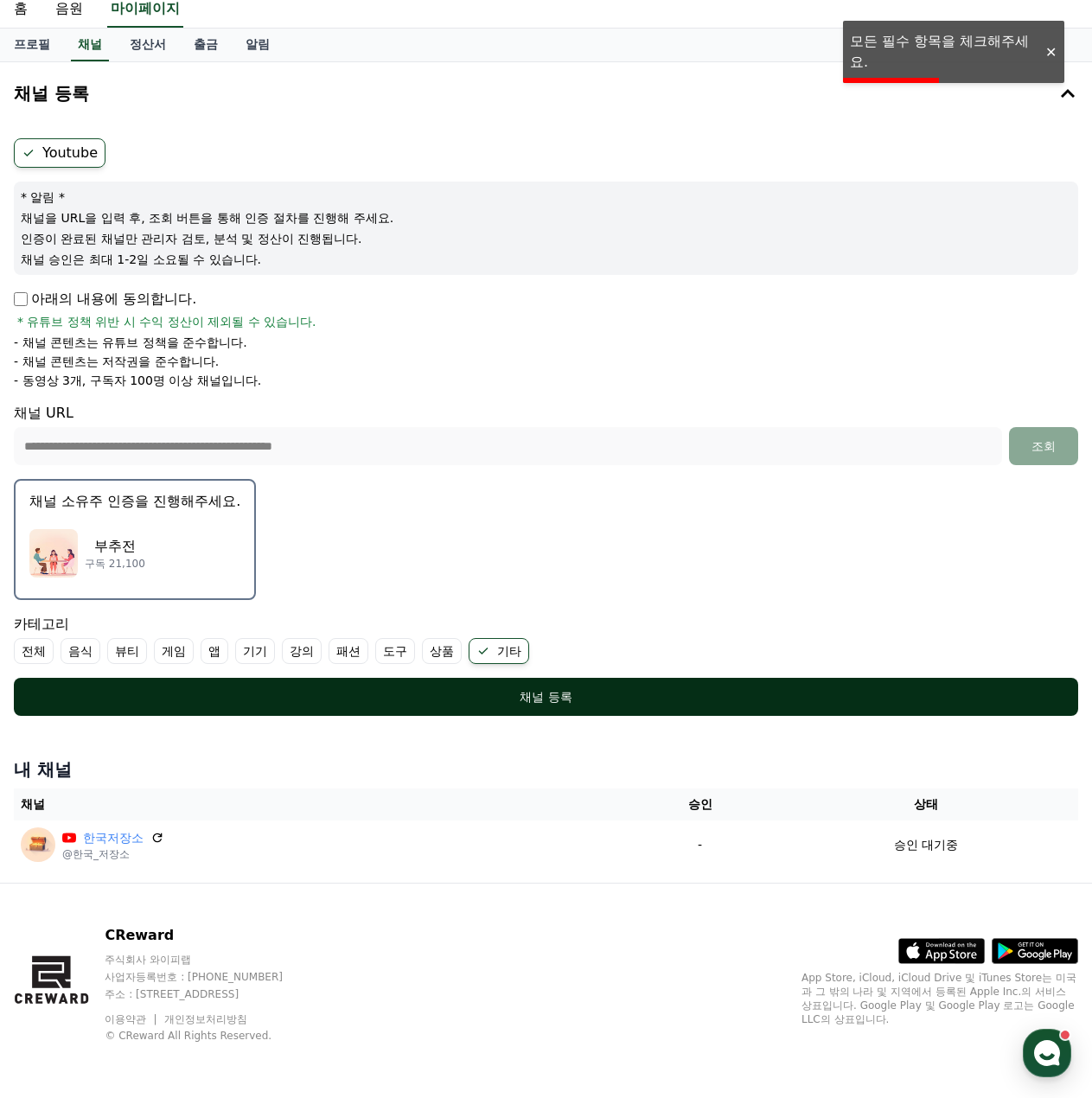
click at [488, 695] on div "채널 등록" at bounding box center [546, 696] width 995 height 17
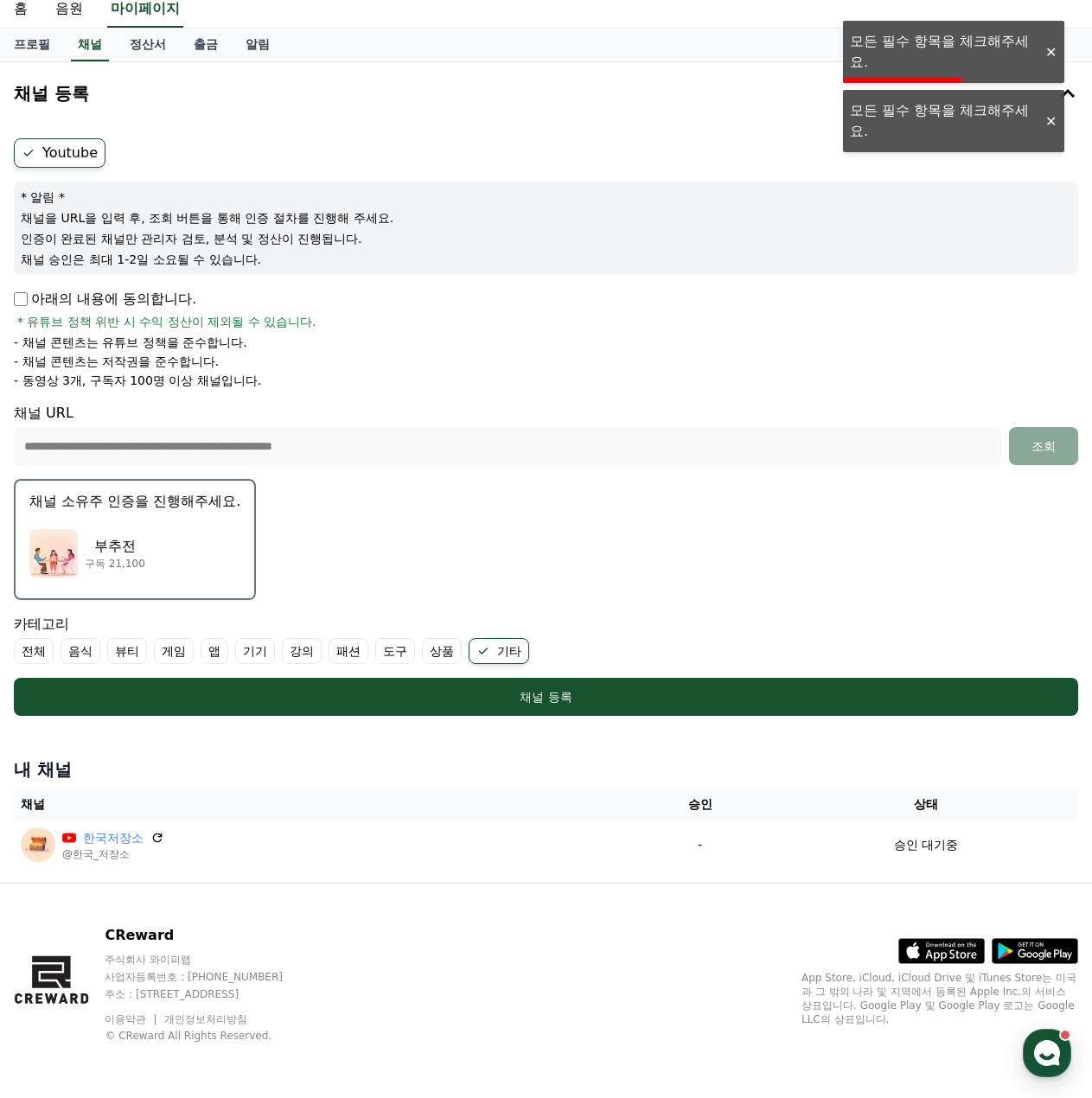
click at [35, 292] on p "아래의 내용에 동의합니다." at bounding box center [104, 299] width 182 height 21
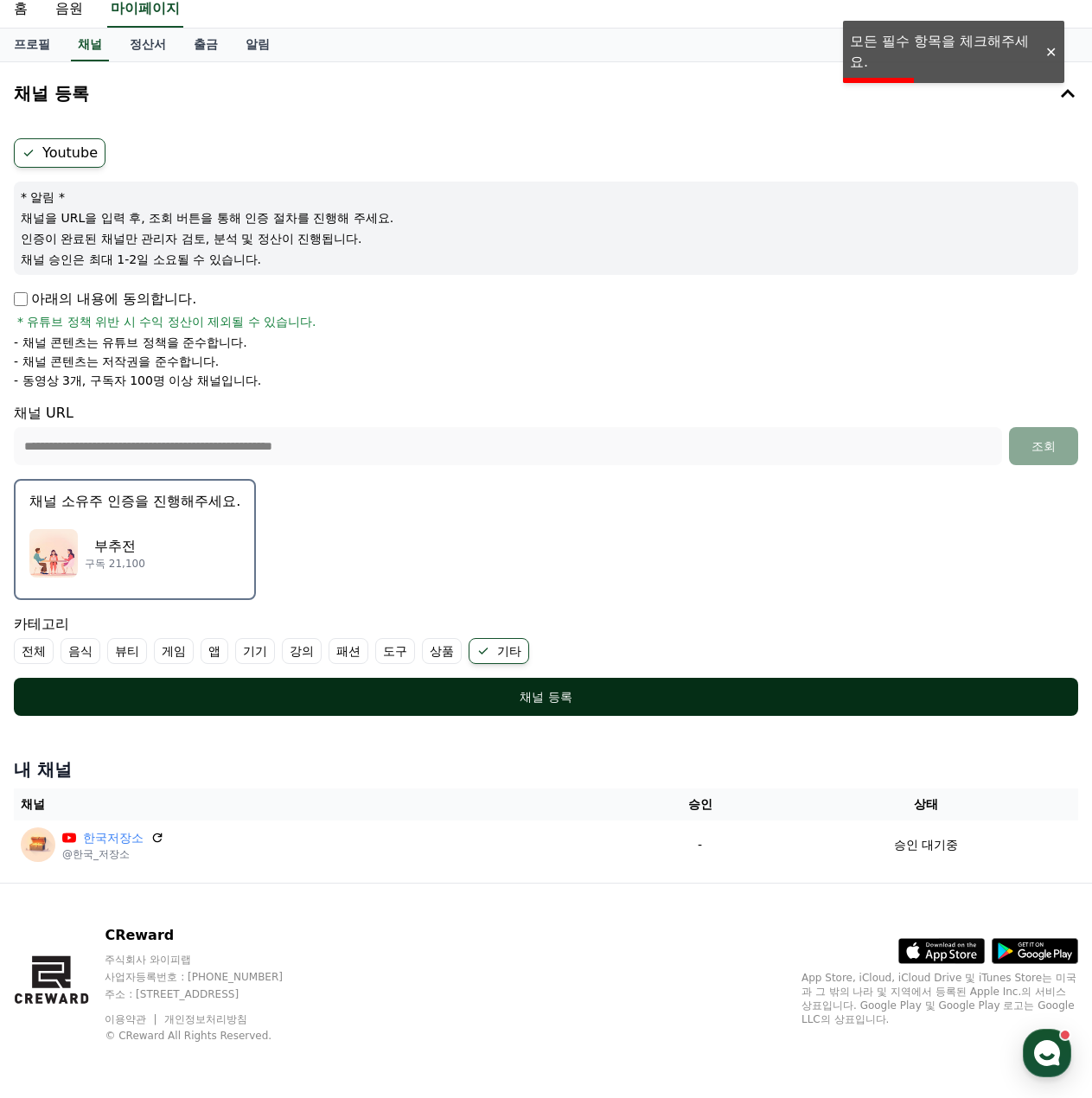
click at [579, 695] on div "채널 등록" at bounding box center [546, 696] width 995 height 17
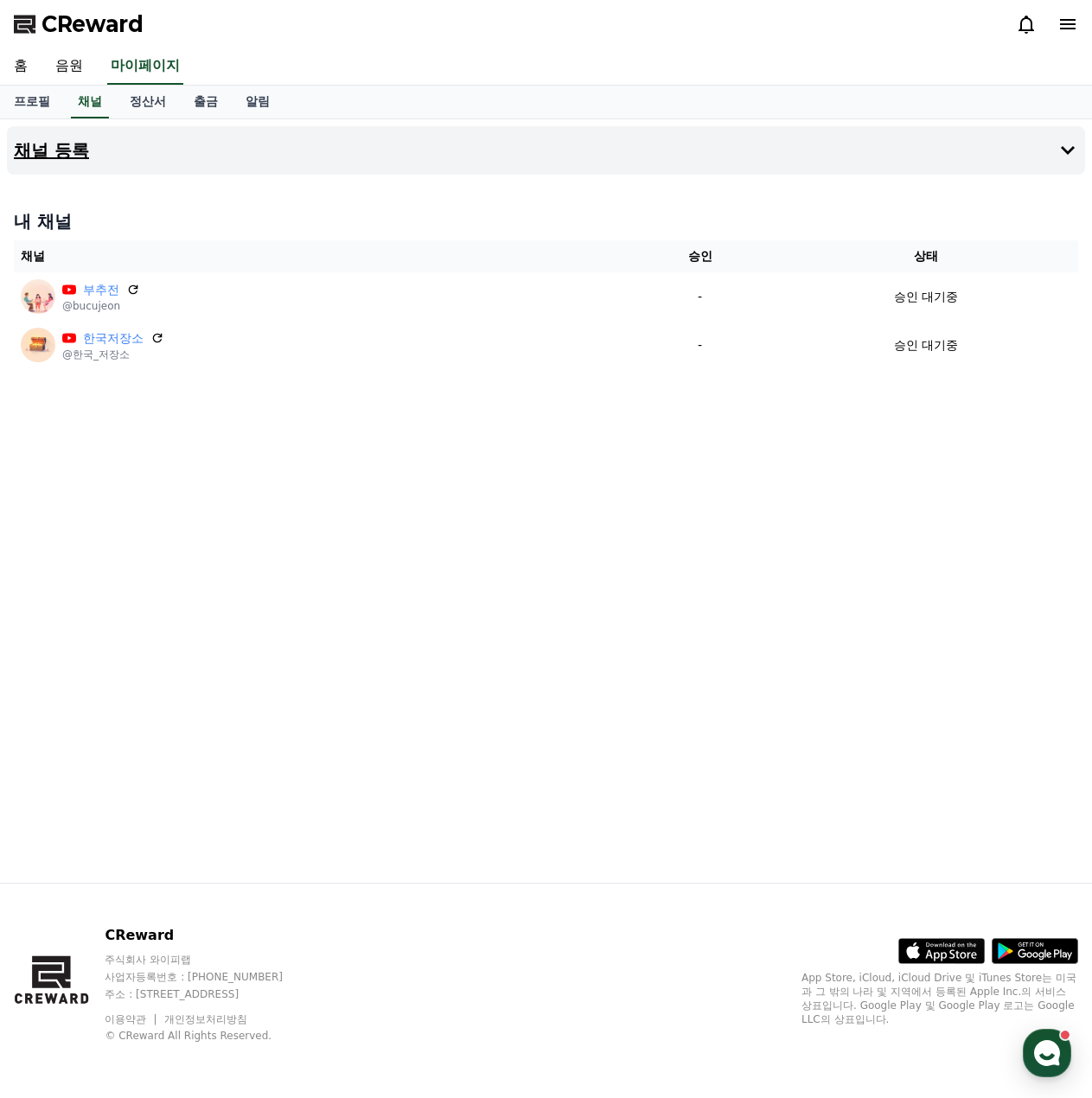
click at [230, 145] on button "채널 등록" at bounding box center [546, 151] width 1079 height 48
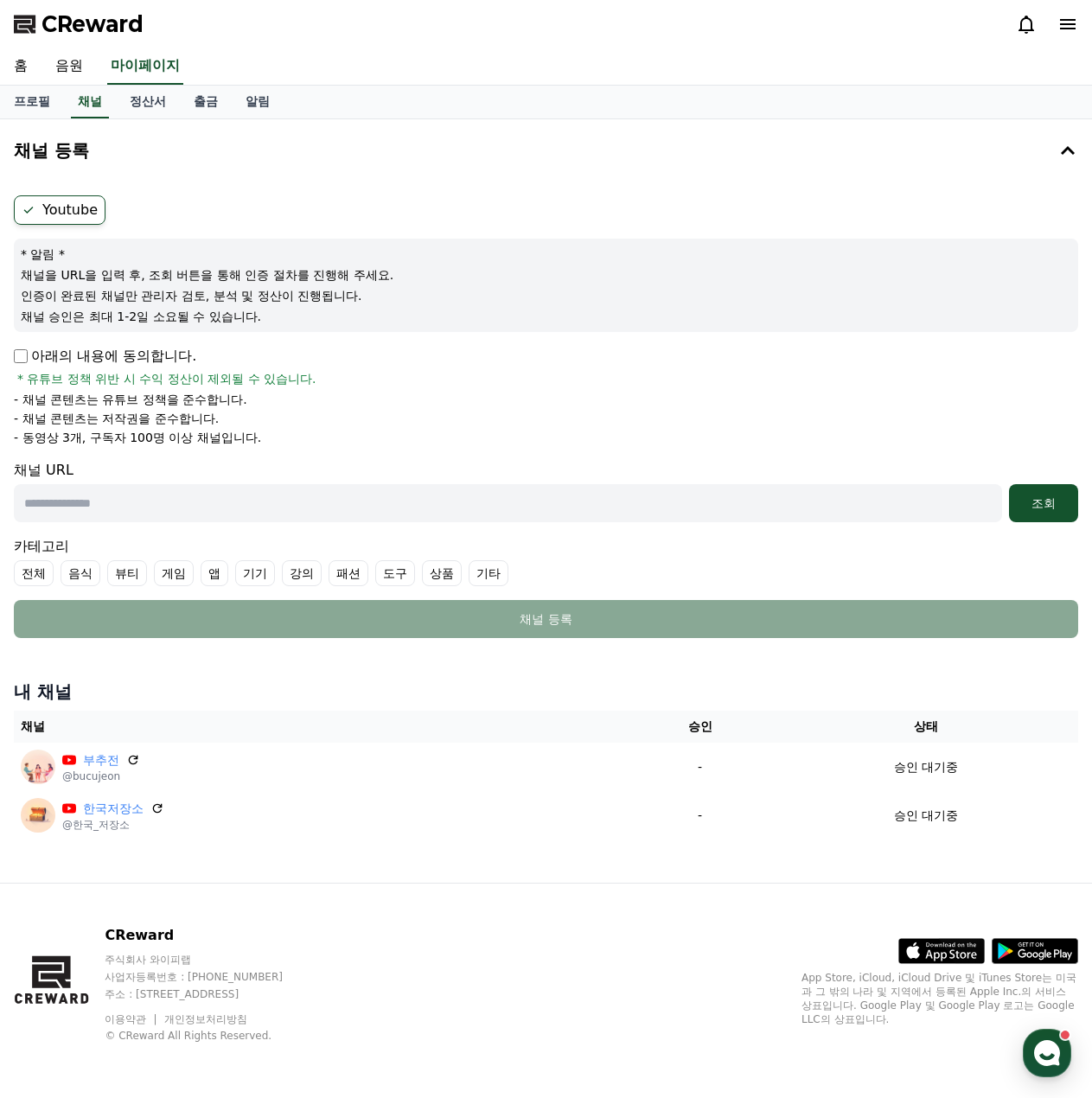
click at [22, 363] on p "아래의 내용에 동의합니다." at bounding box center [104, 356] width 182 height 21
click at [169, 499] on input "text" at bounding box center [507, 503] width 988 height 38
paste input "**********"
type input "**********"
click at [1052, 505] on div "조회" at bounding box center [1044, 503] width 56 height 17
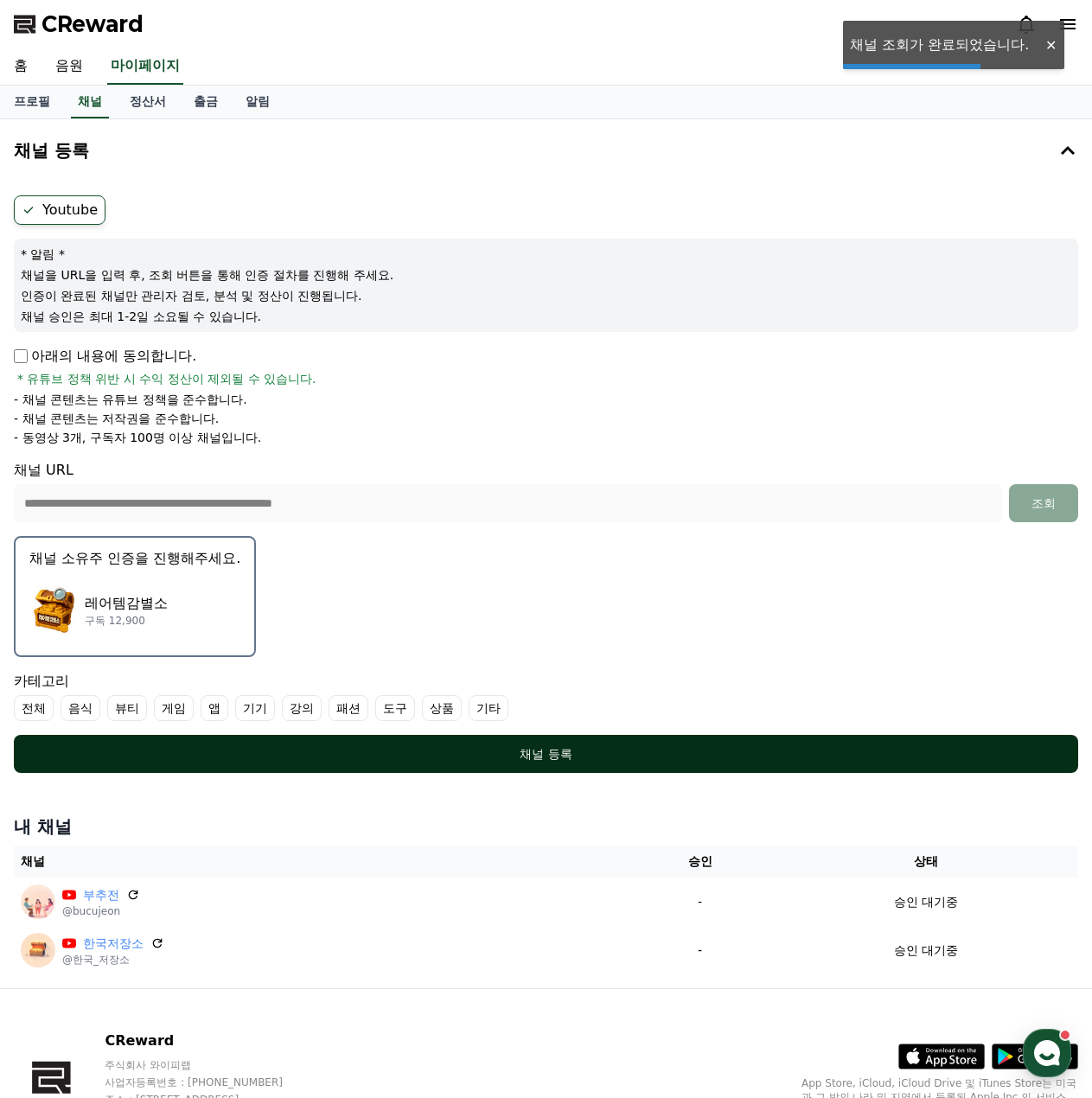
click at [546, 762] on button "채널 등록" at bounding box center [545, 753] width 1064 height 38
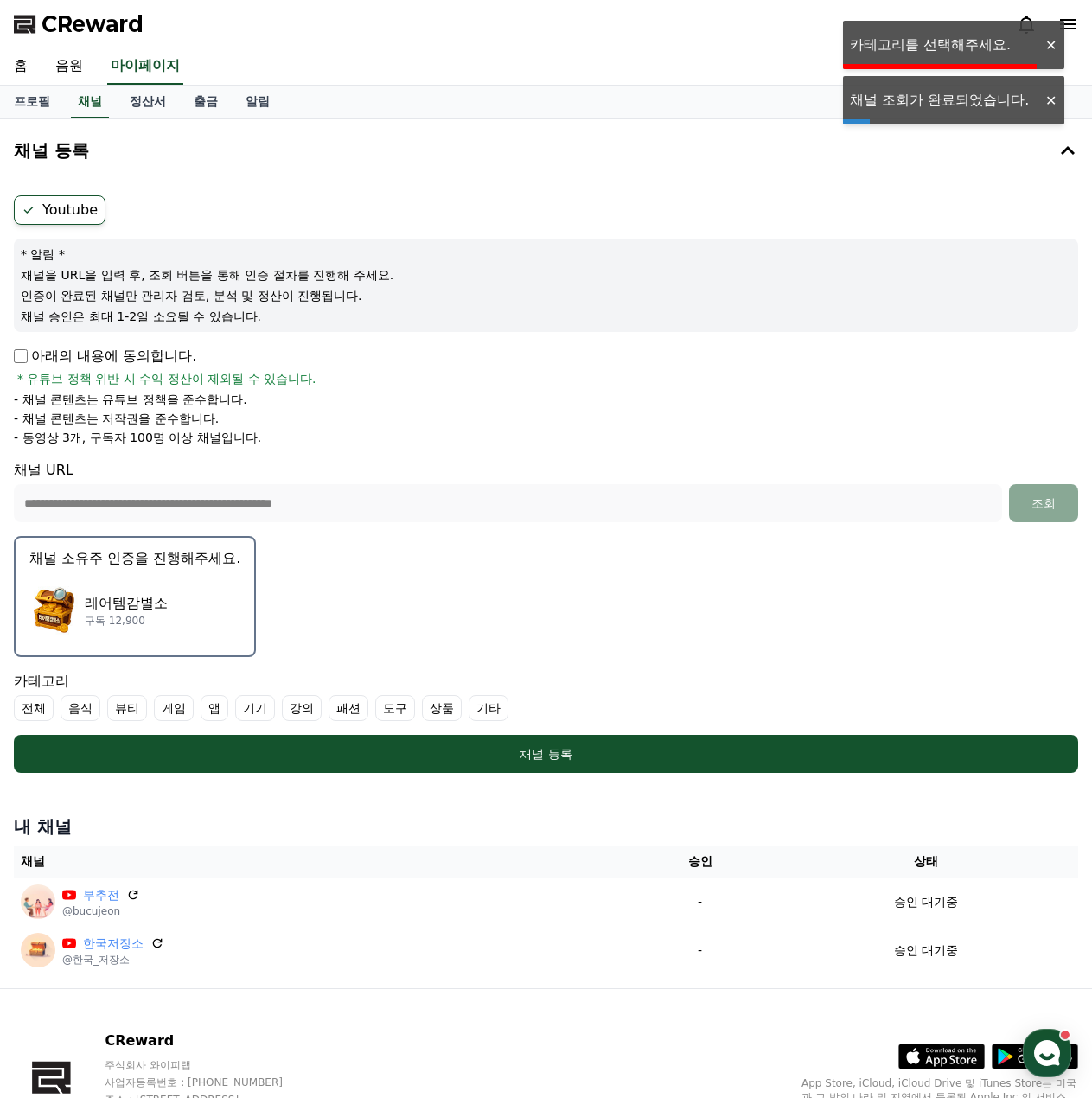
click at [482, 709] on label "기타" at bounding box center [489, 707] width 40 height 26
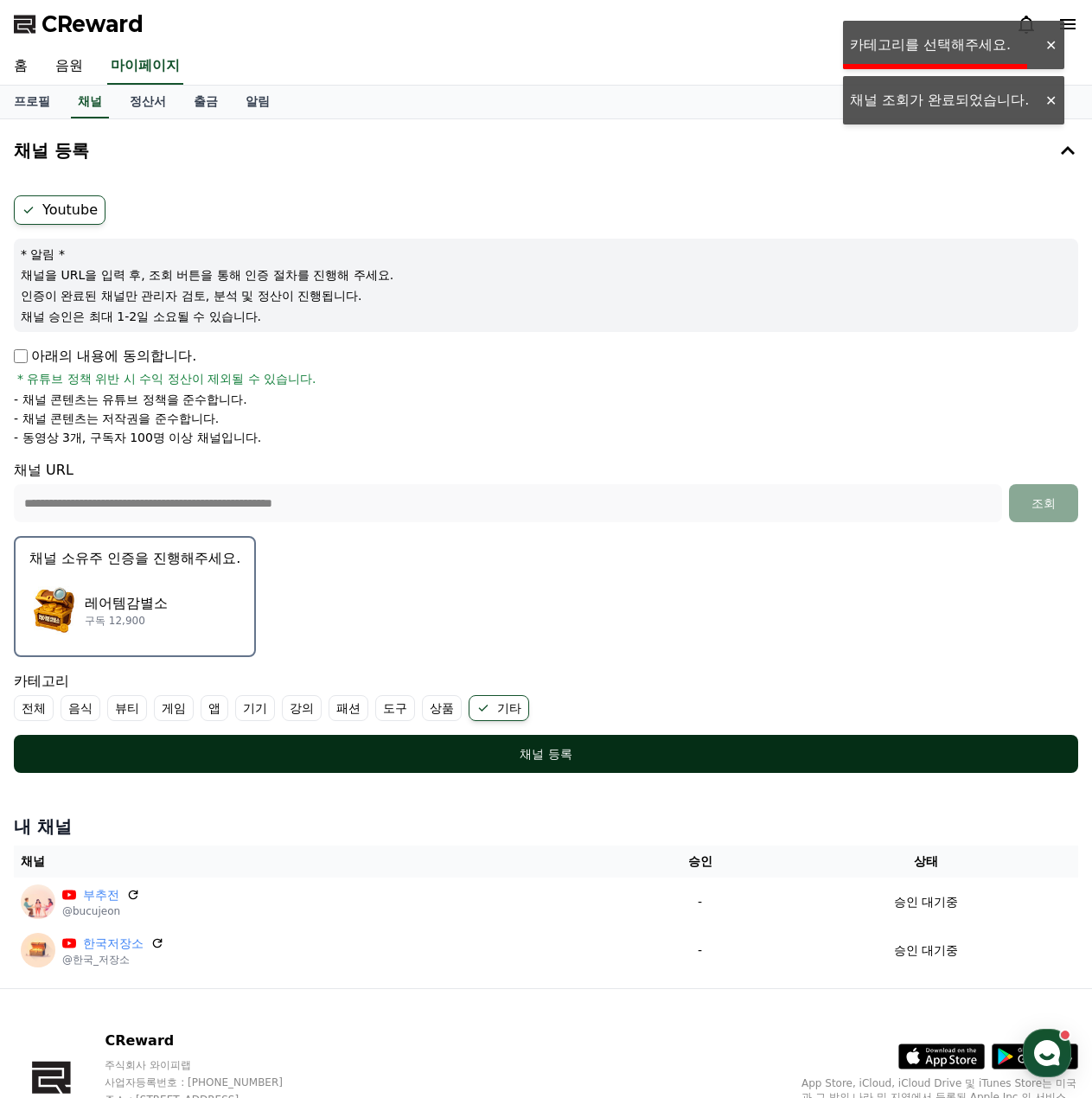
click at [499, 754] on div "채널 등록" at bounding box center [546, 753] width 995 height 17
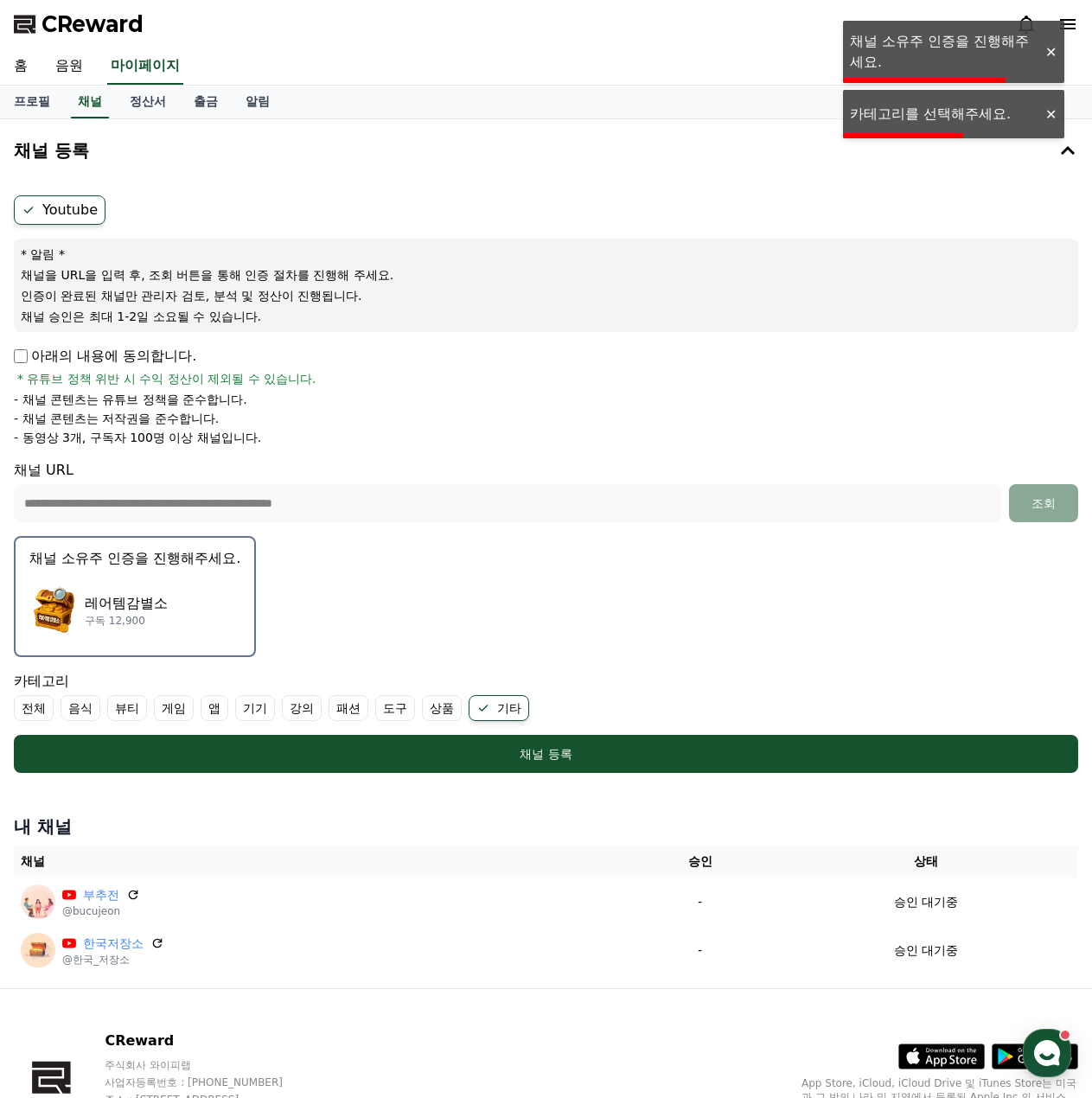
drag, startPoint x: 499, startPoint y: 754, endPoint x: 386, endPoint y: 583, distance: 205.0
click at [383, 575] on form "**********" at bounding box center [545, 484] width 1064 height 577
click at [119, 586] on div "레어템감별소 구독 12,900" at bounding box center [135, 610] width 211 height 69
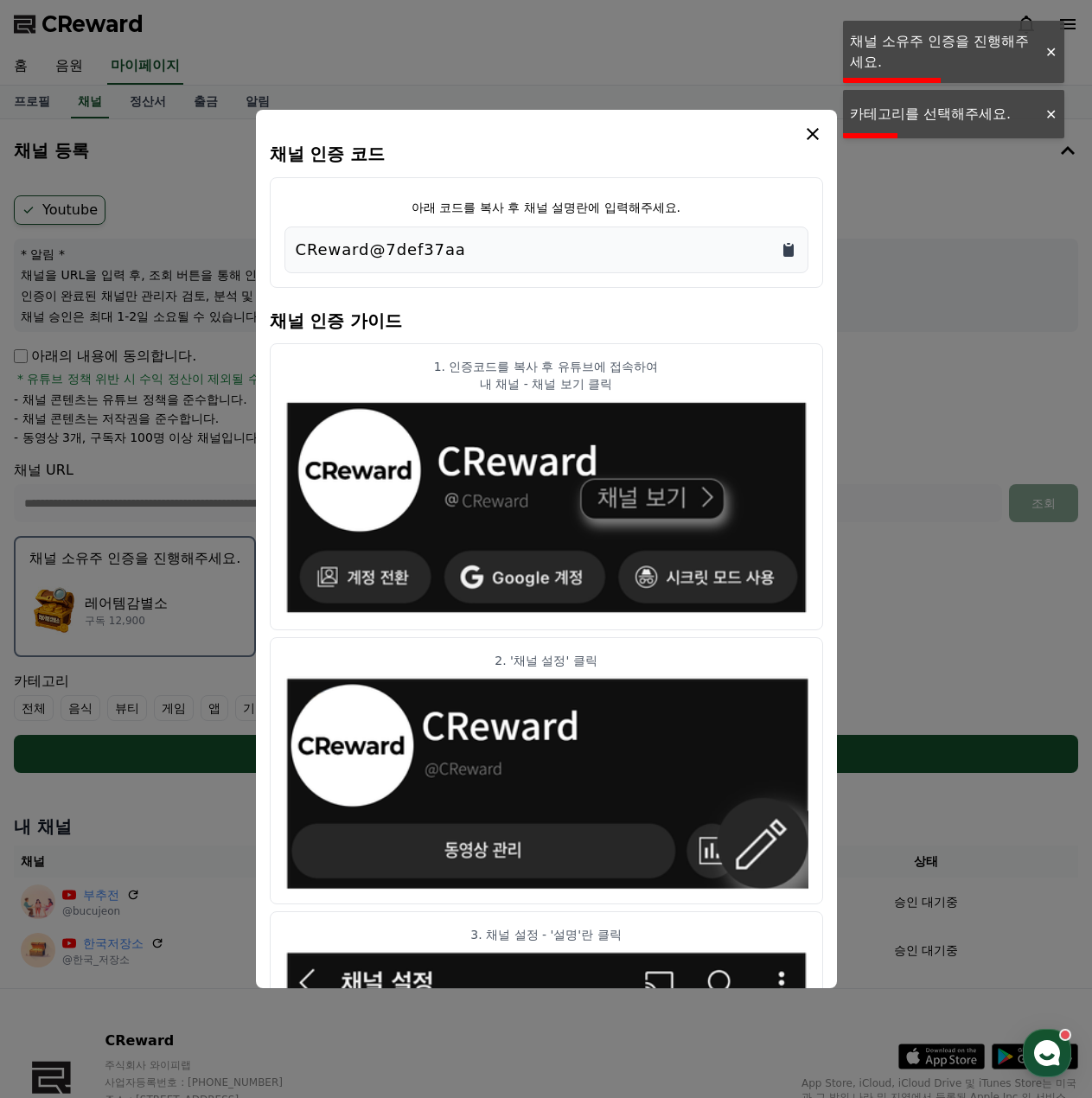
click at [790, 253] on icon "Copy to clipboard" at bounding box center [788, 250] width 11 height 13
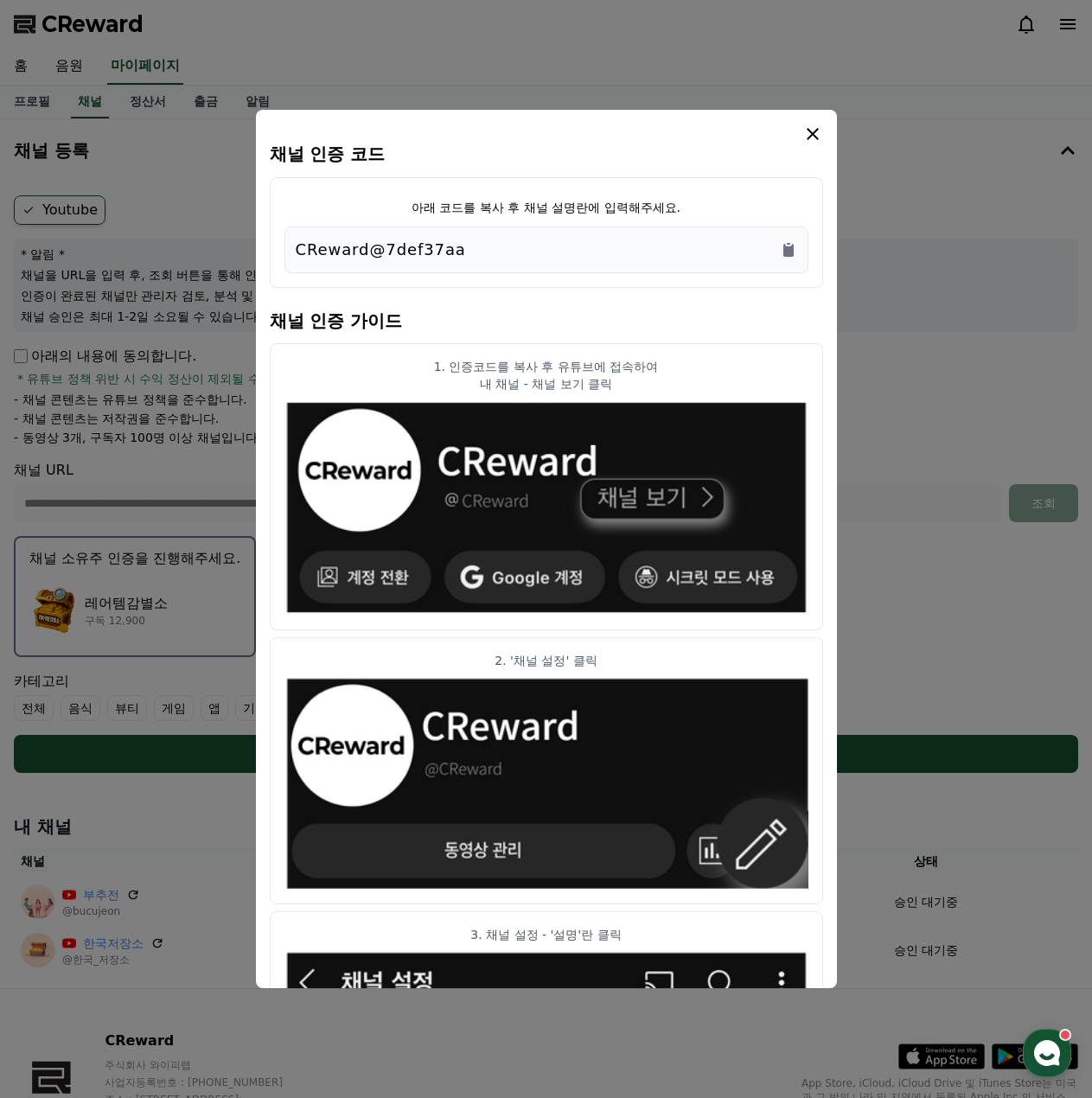
click at [815, 127] on icon "modal" at bounding box center [812, 134] width 21 height 21
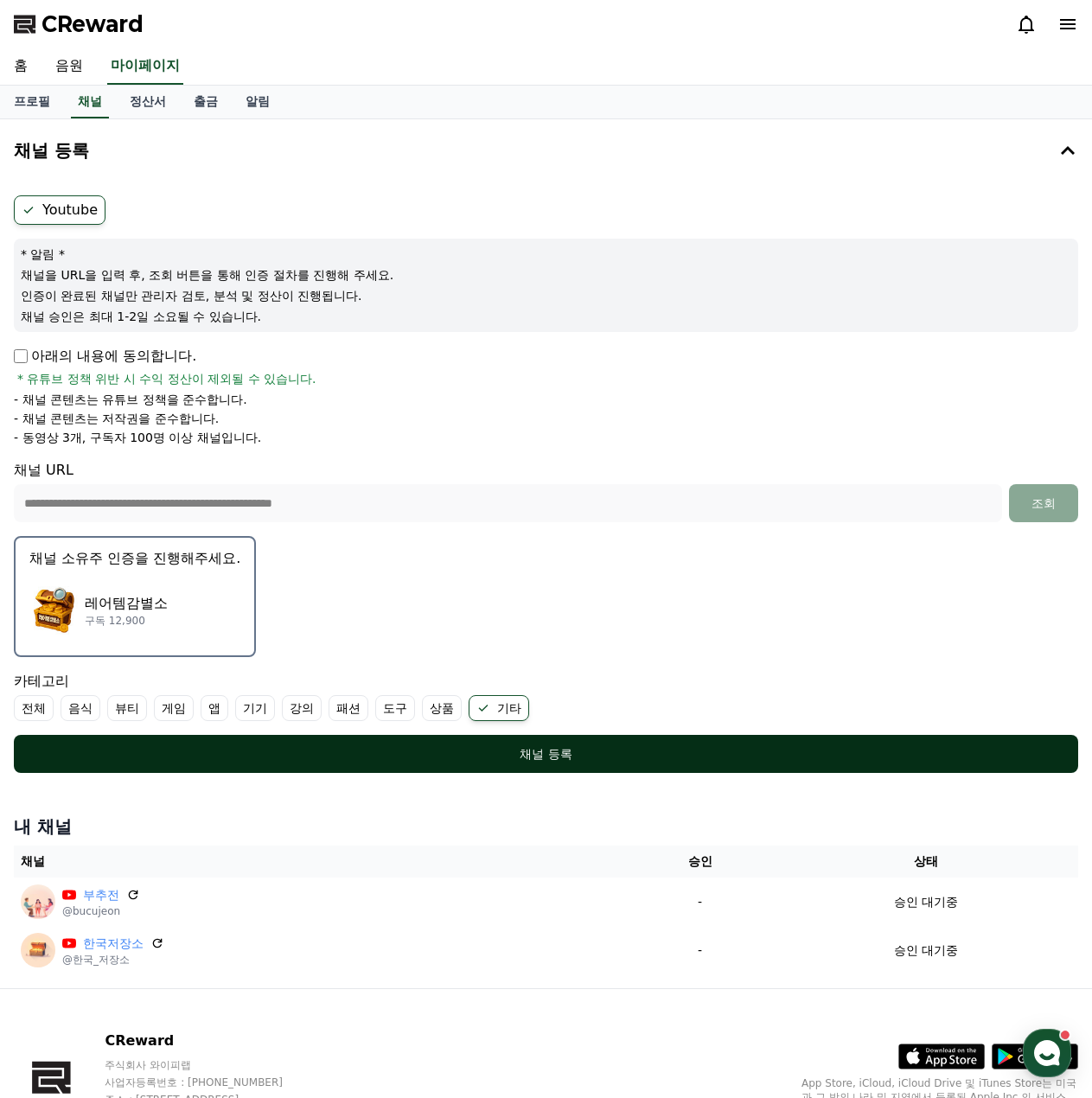
click at [564, 756] on div "채널 등록" at bounding box center [546, 753] width 995 height 17
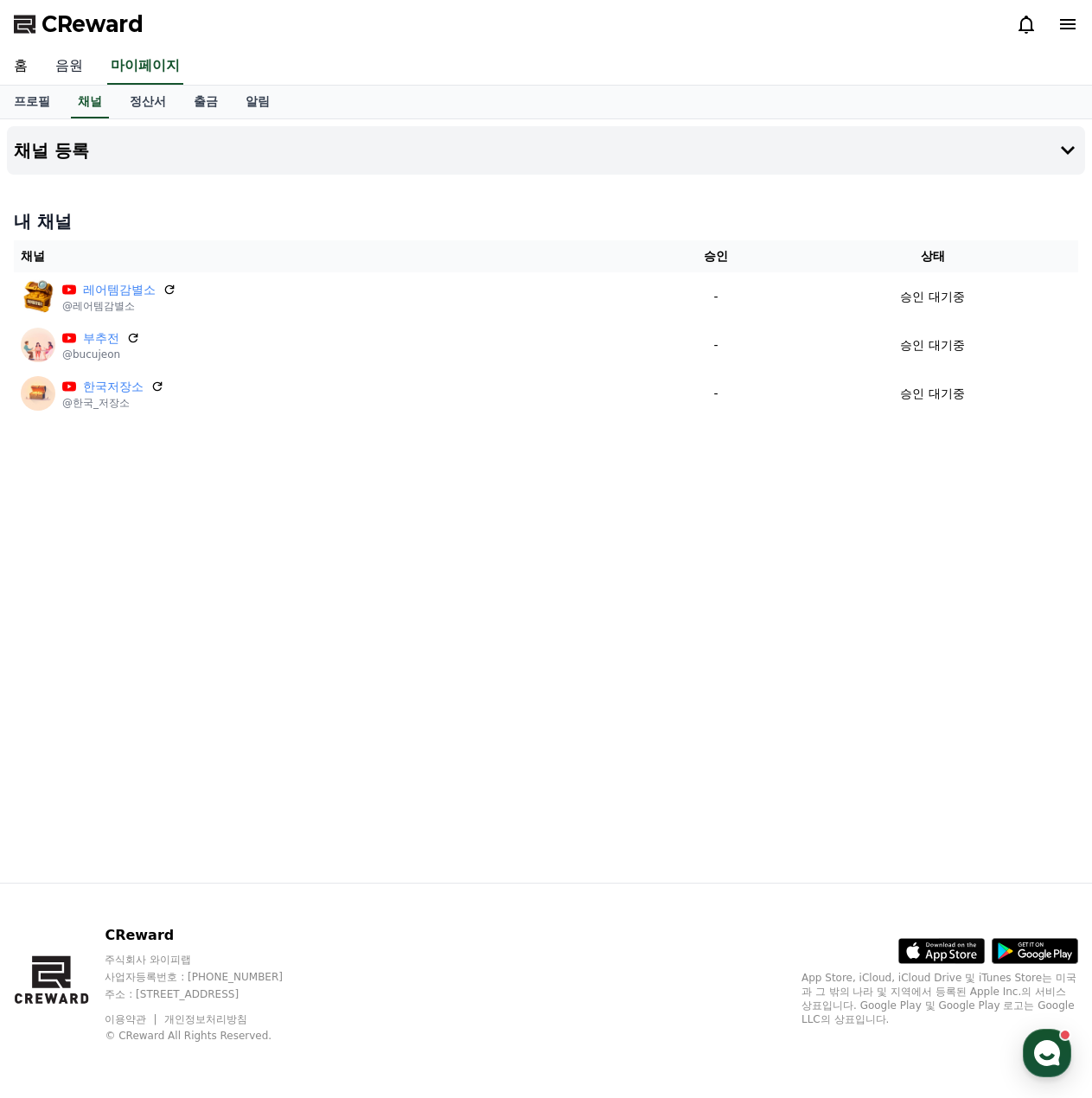
click at [63, 67] on link "음원" at bounding box center [69, 66] width 56 height 36
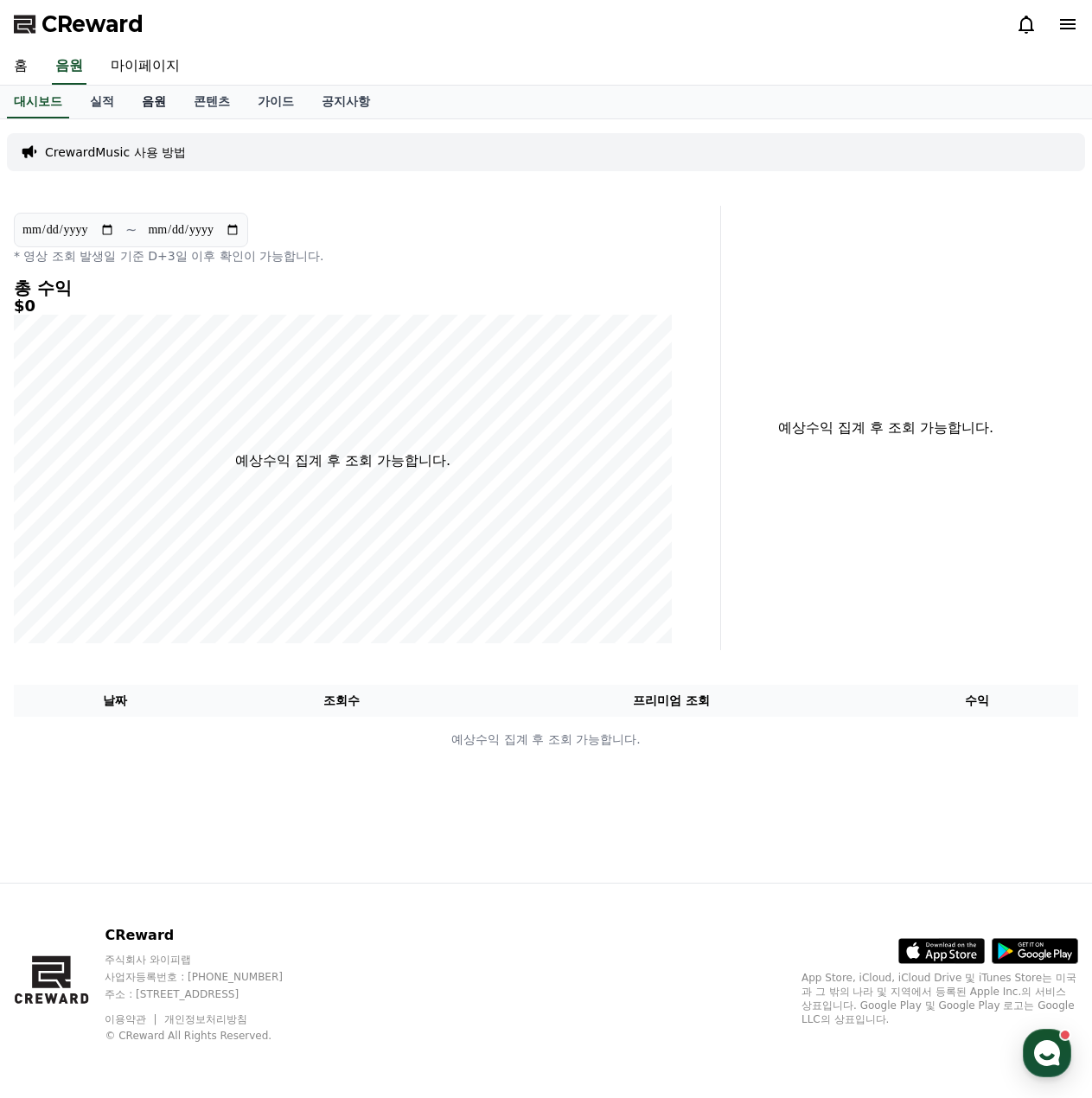
click at [143, 101] on link "음원" at bounding box center [154, 101] width 52 height 33
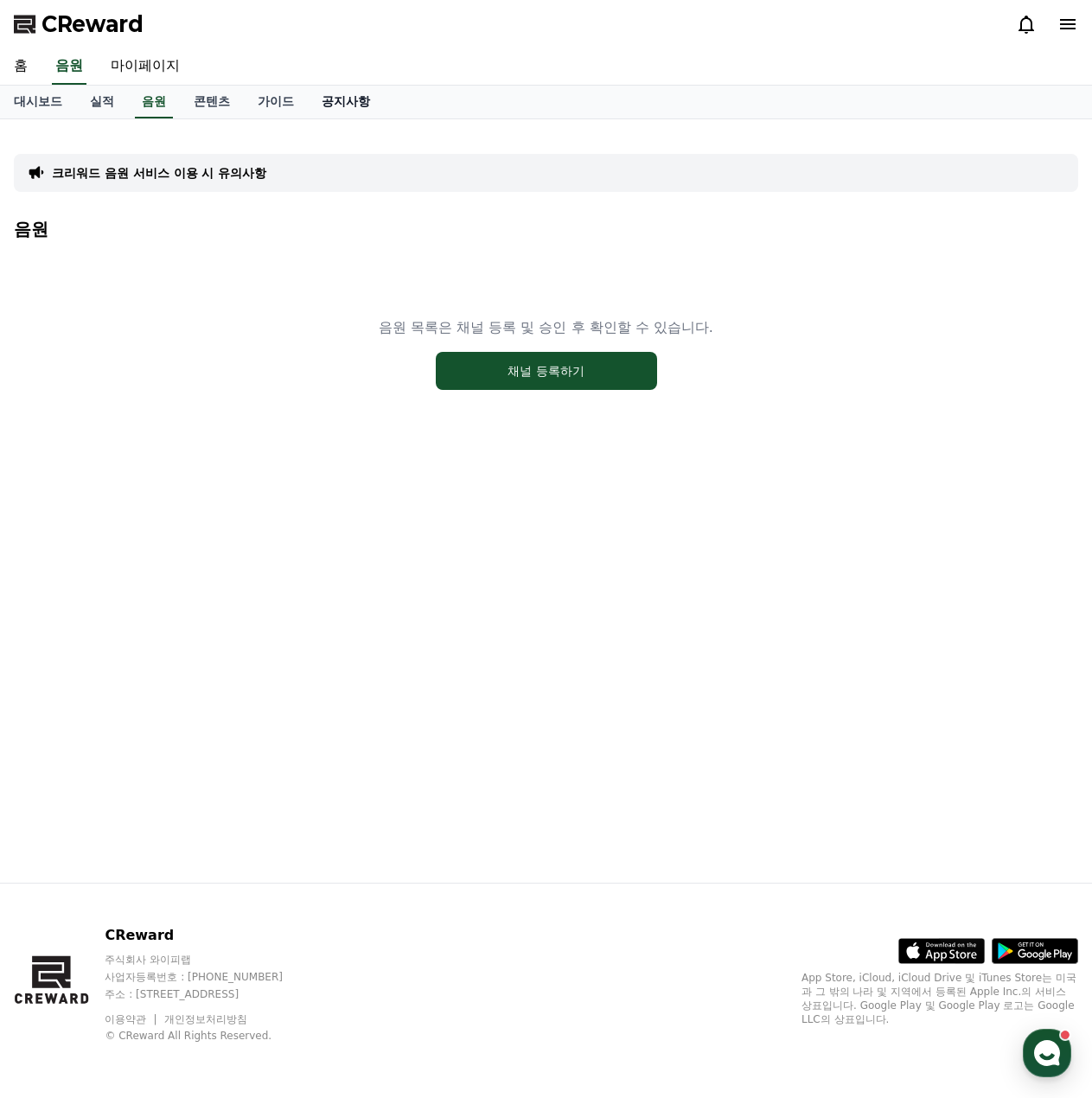
click at [345, 104] on link "공지사항" at bounding box center [346, 101] width 76 height 33
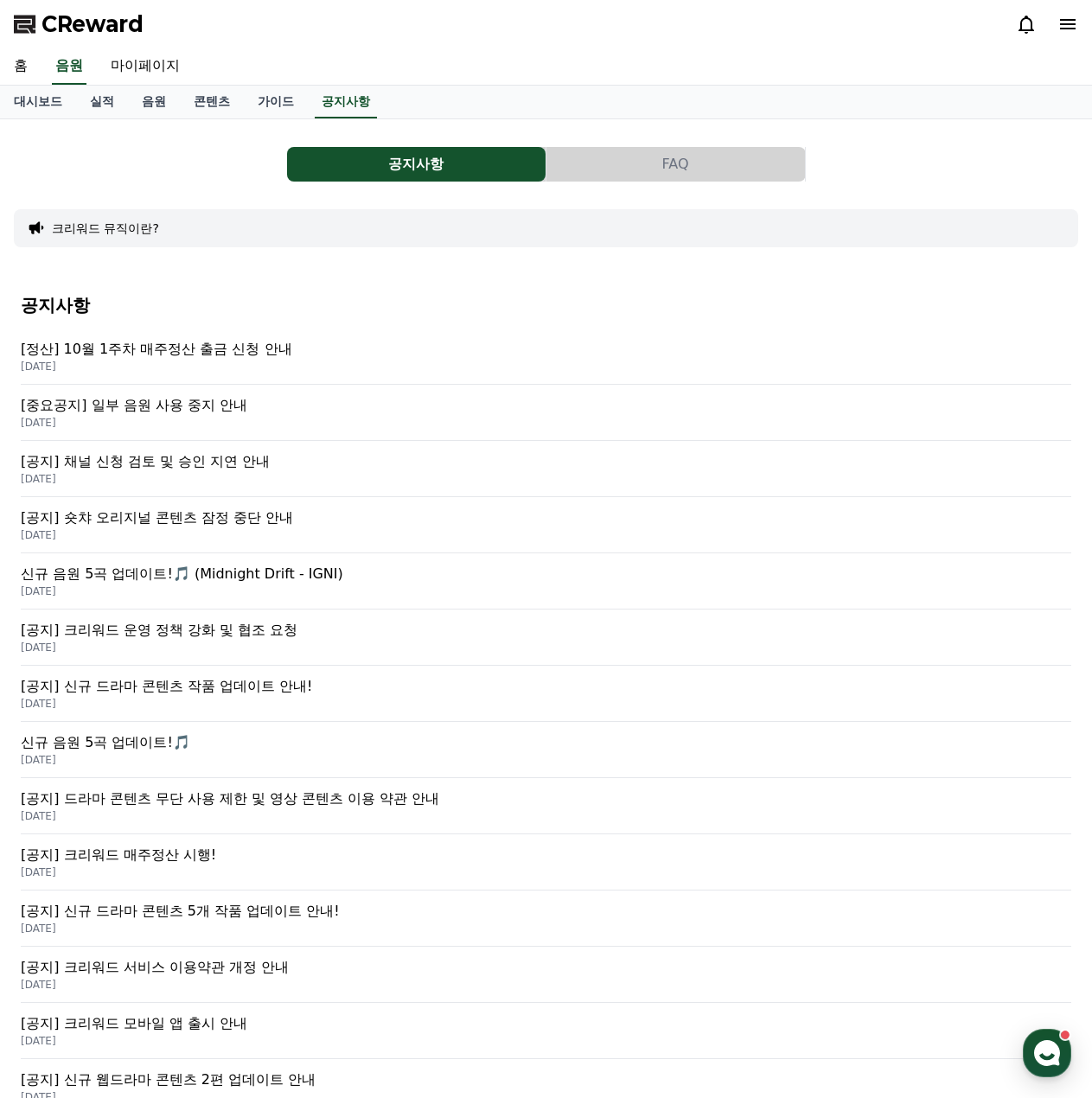
click at [225, 353] on p "[정산] 10월 1주차 매주정산 출금 신청 안내" at bounding box center [546, 348] width 1051 height 21
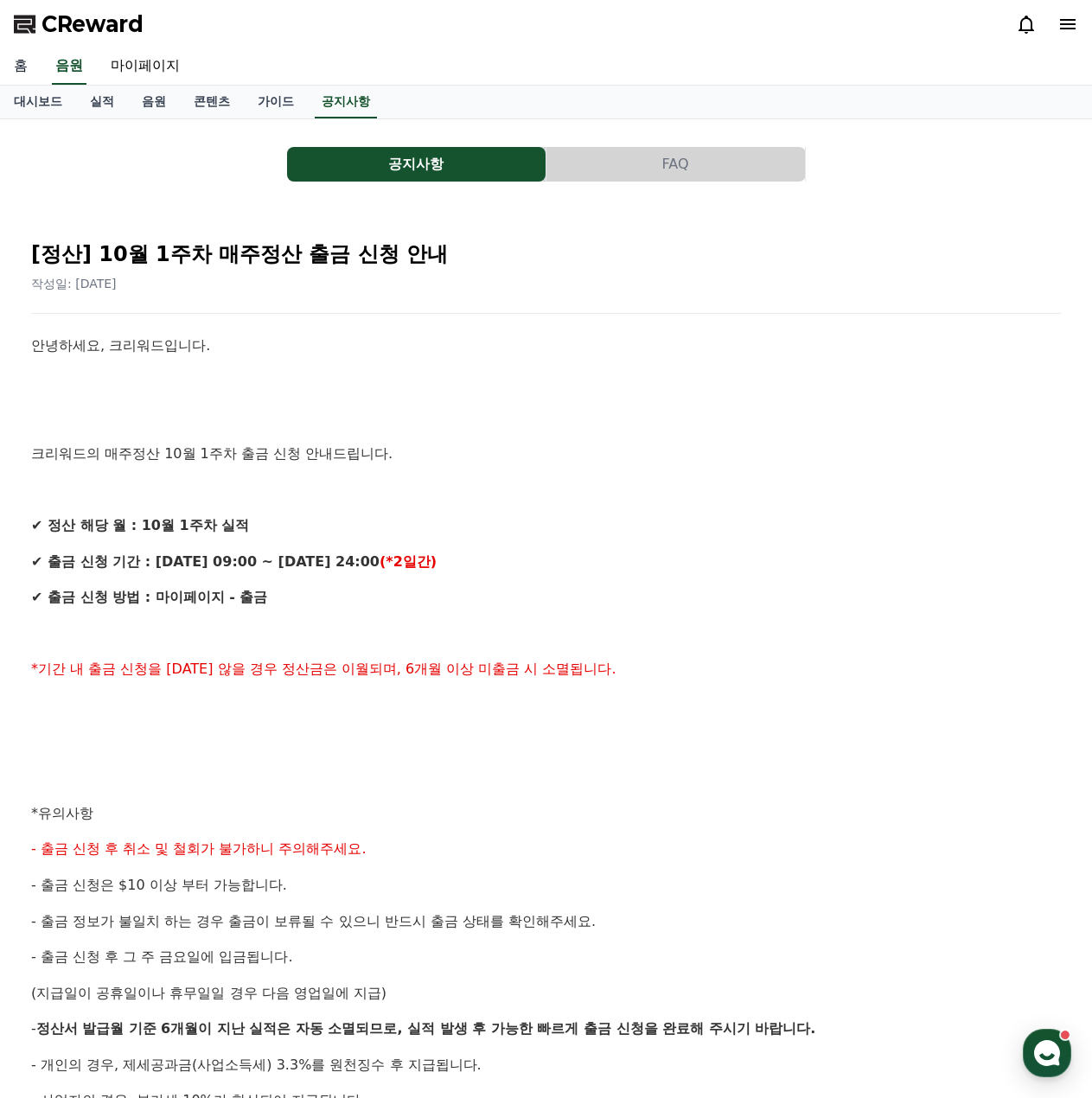
click at [23, 52] on link "홈" at bounding box center [21, 66] width 41 height 36
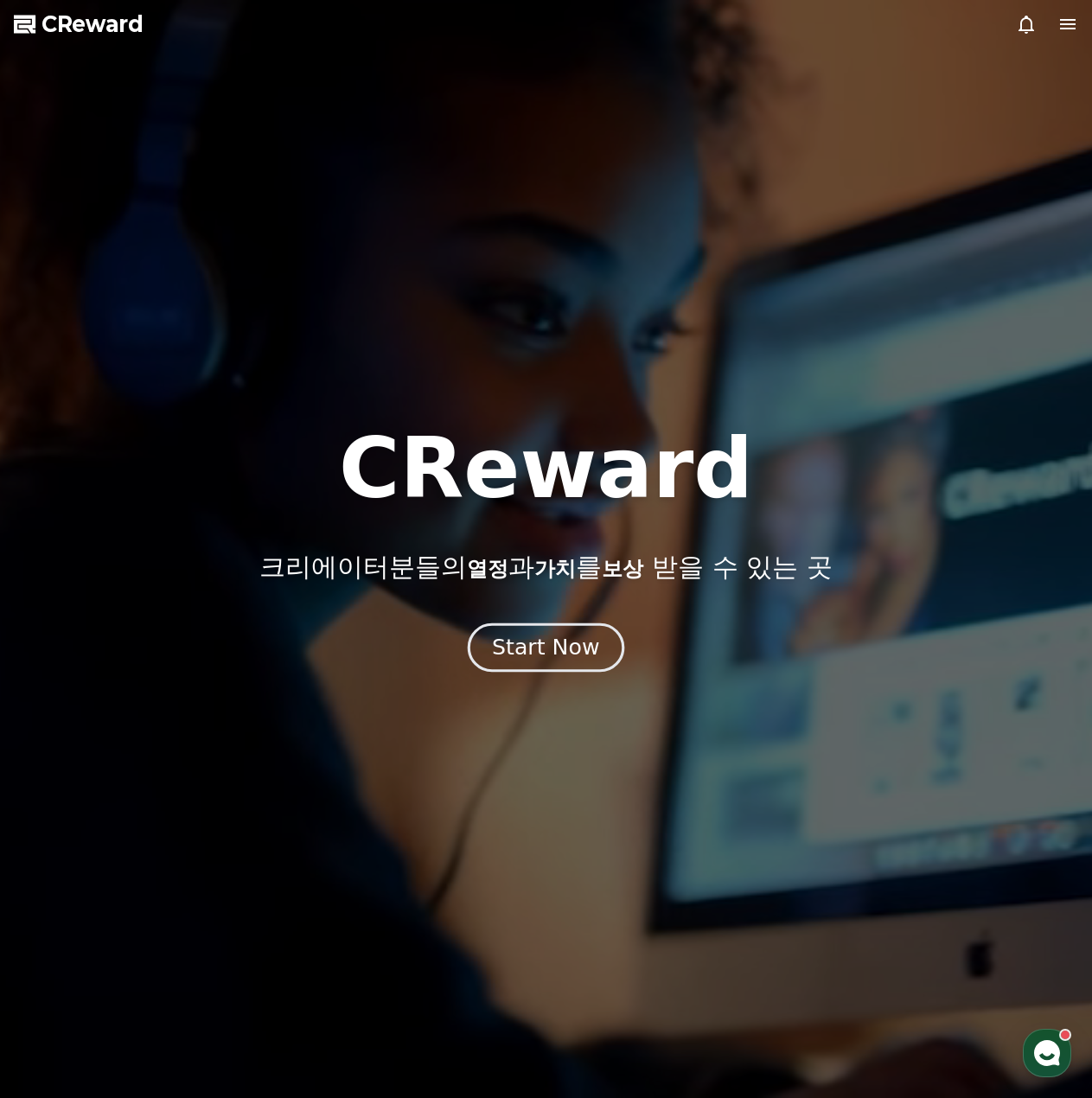
click at [559, 661] on div "Start Now" at bounding box center [545, 647] width 107 height 30
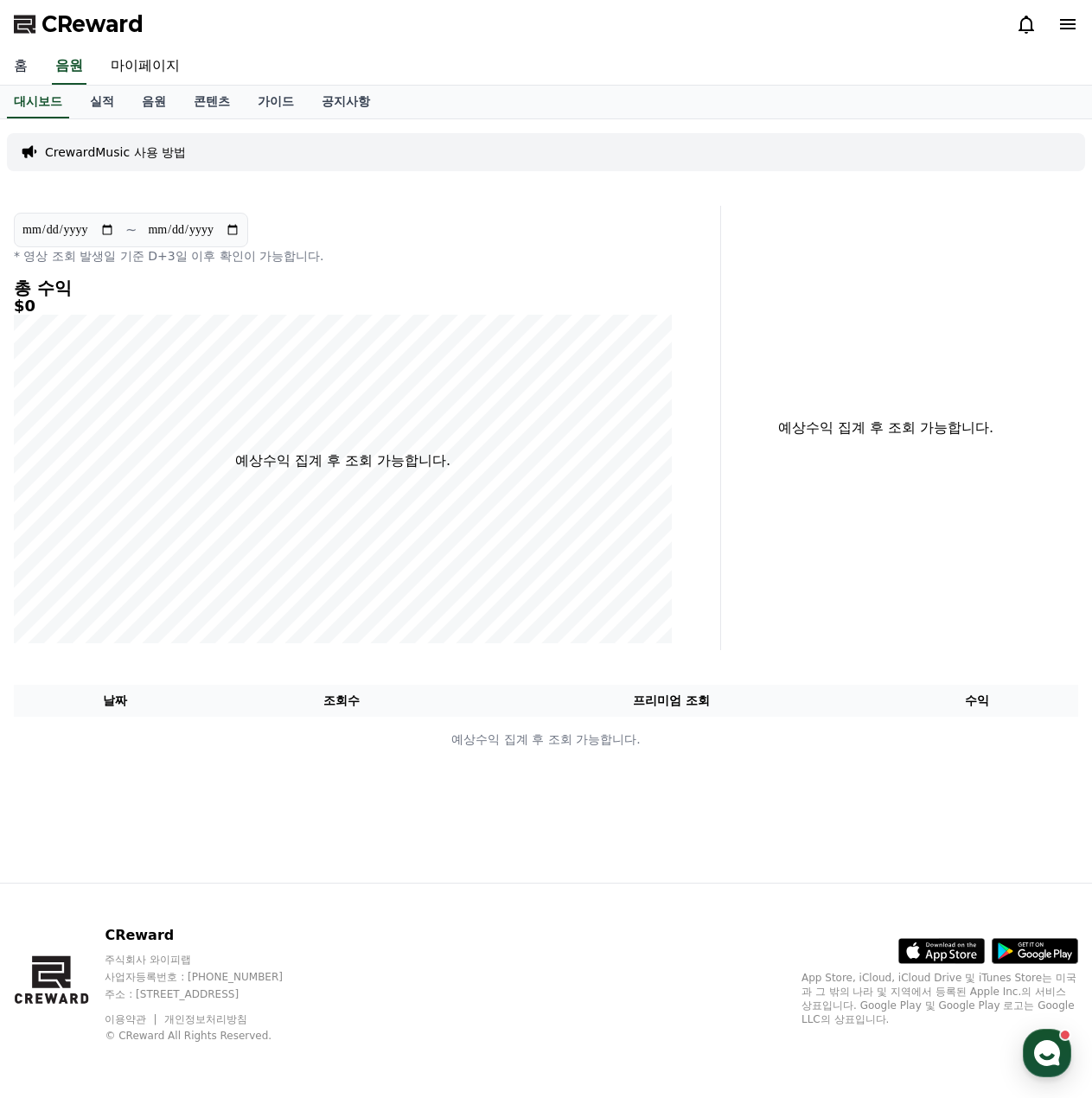
click at [39, 70] on link "홈" at bounding box center [21, 66] width 41 height 36
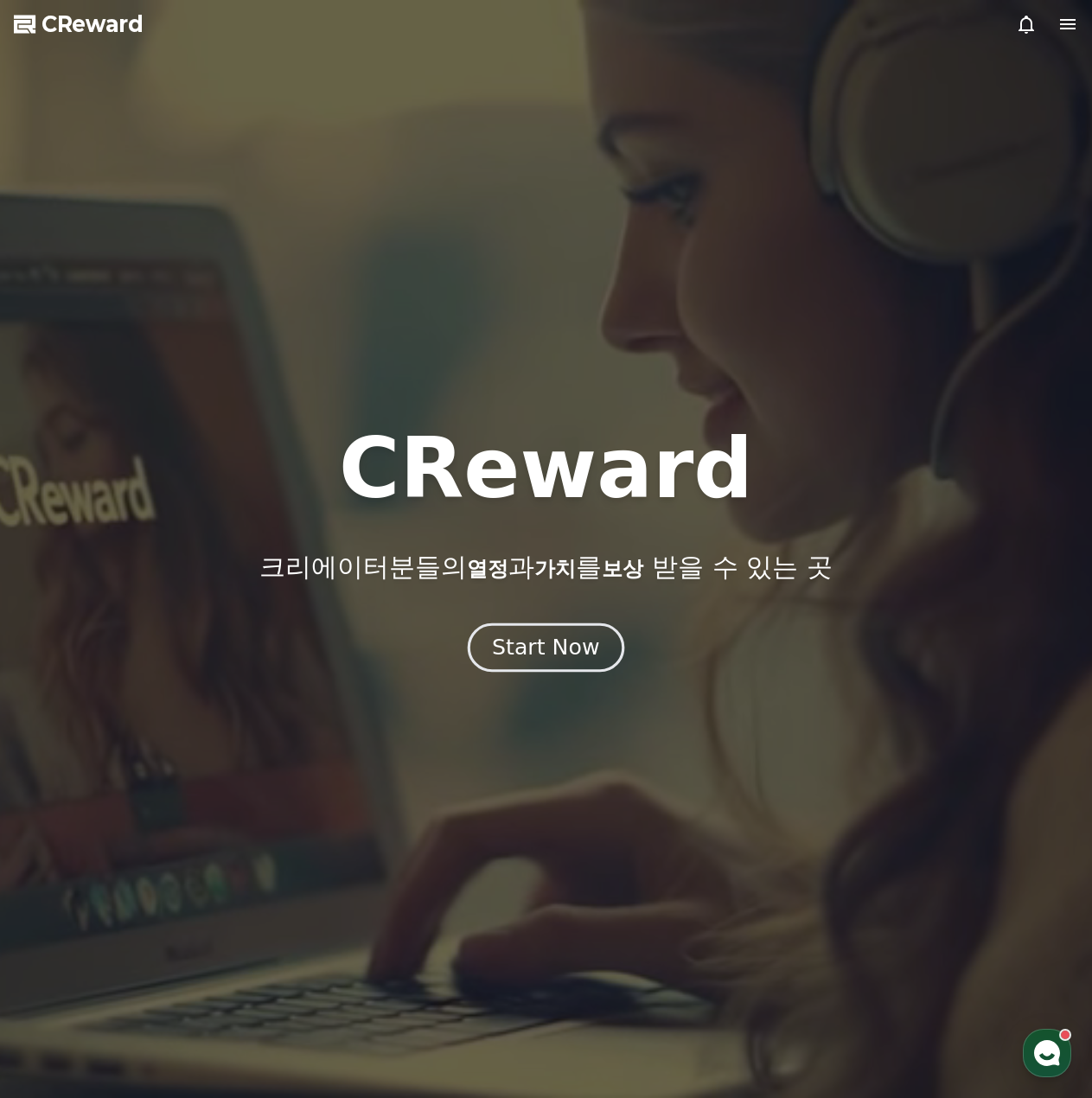
click at [561, 644] on div "Start Now" at bounding box center [545, 647] width 107 height 30
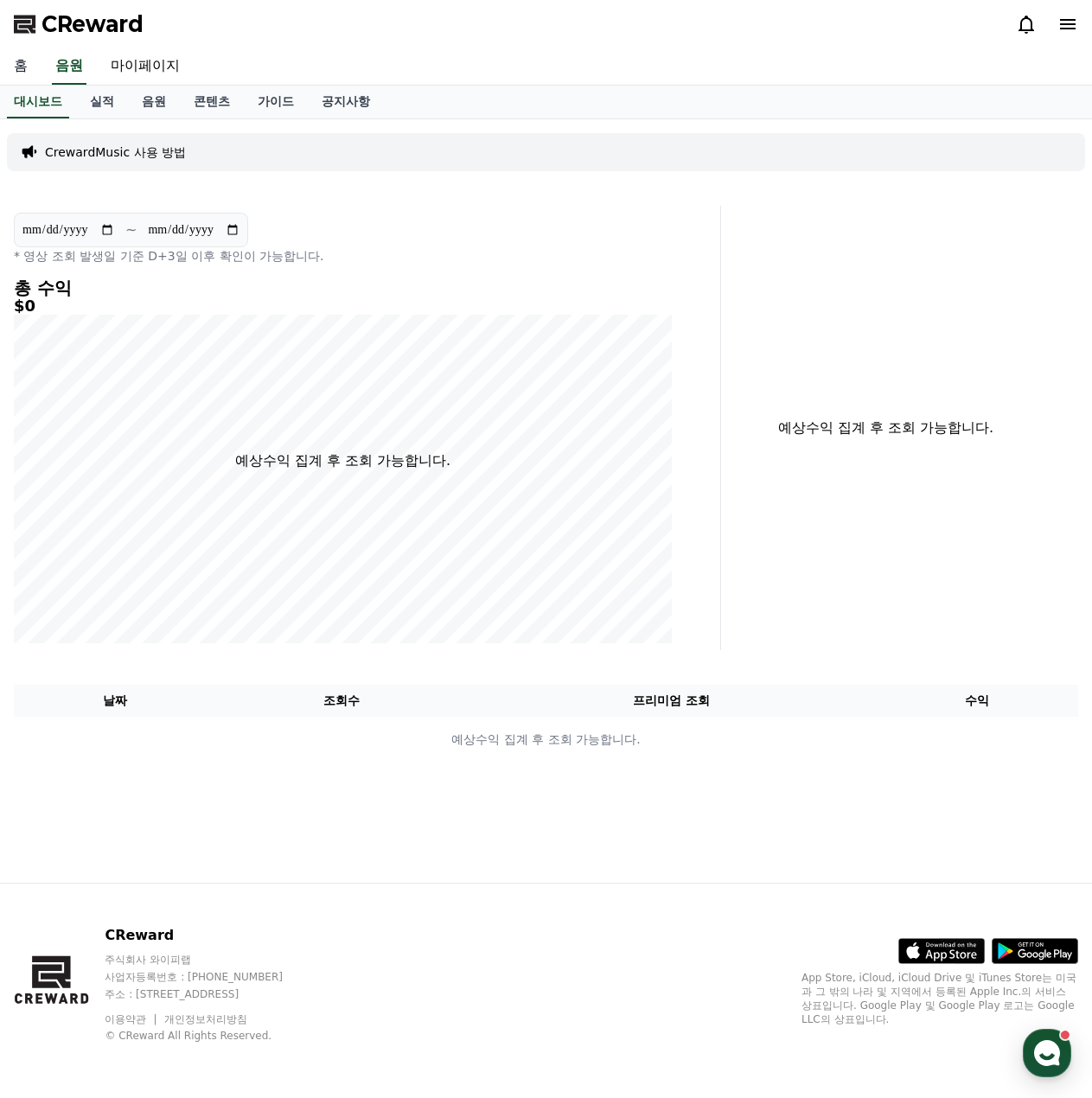
click at [21, 72] on link "홈" at bounding box center [21, 66] width 41 height 36
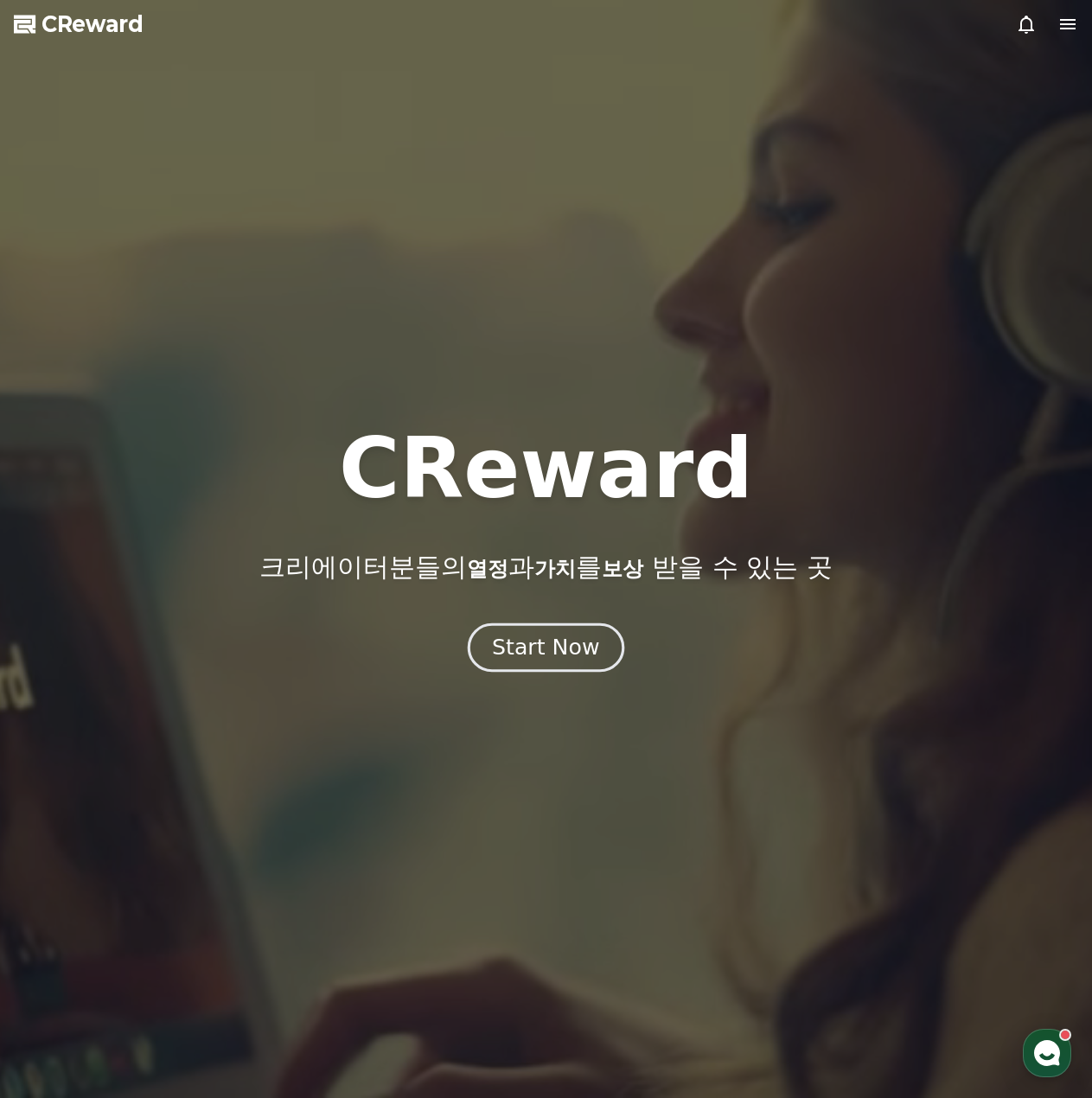
click at [546, 653] on div "Start Now" at bounding box center [545, 647] width 107 height 30
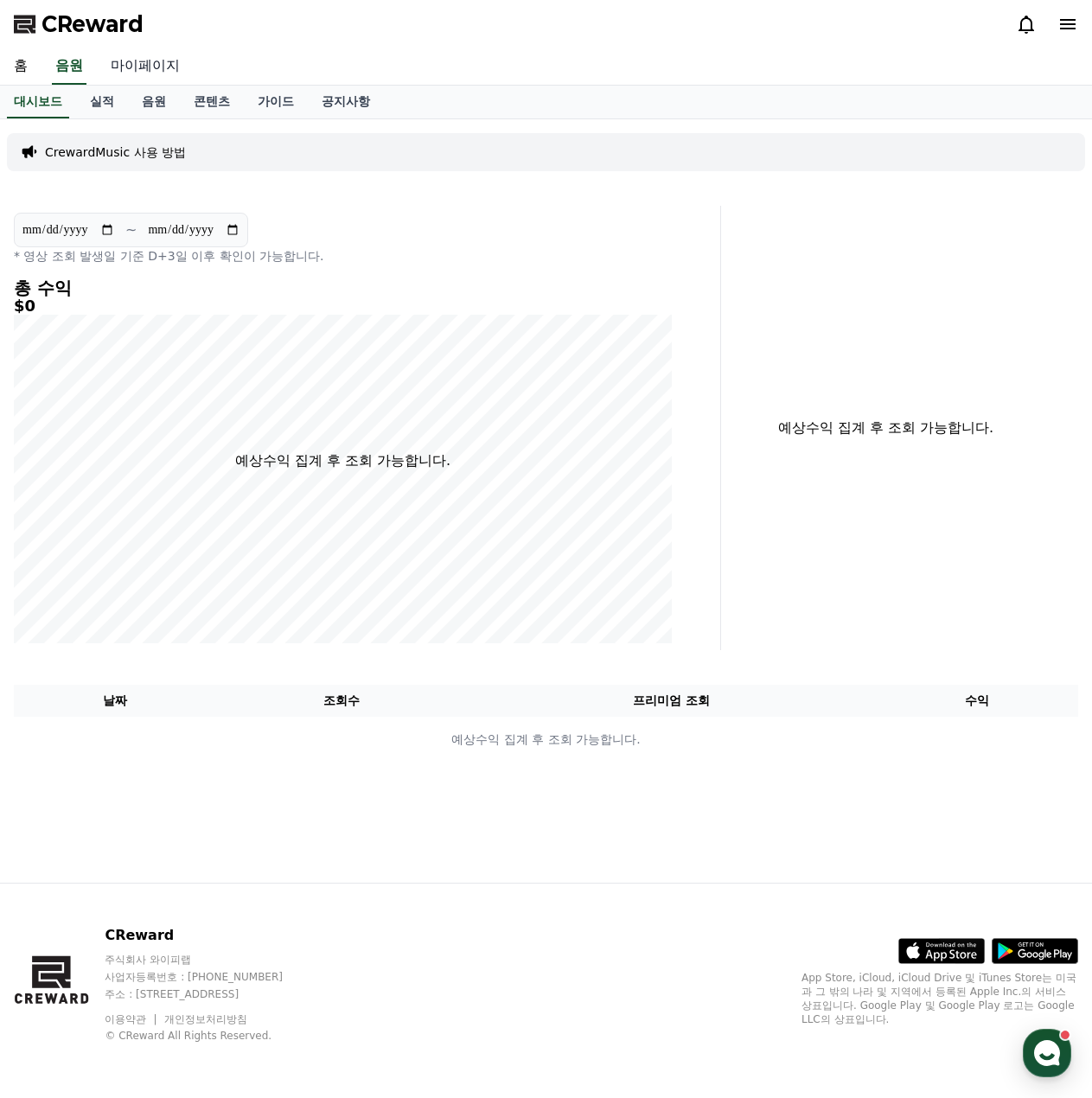
click at [151, 71] on link "마이페이지" at bounding box center [145, 66] width 97 height 36
select select "**********"
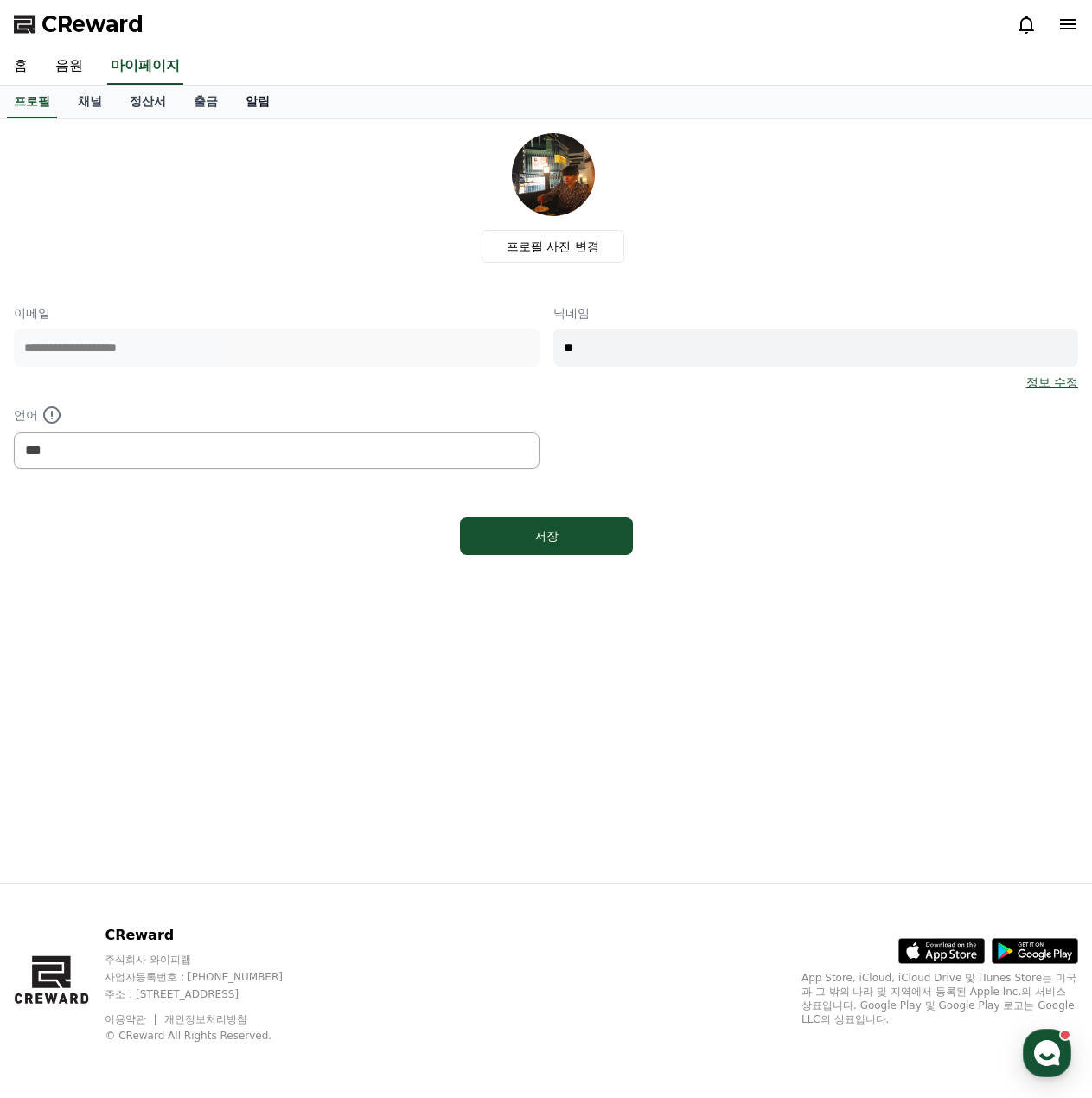
click at [255, 101] on link "알림" at bounding box center [258, 101] width 52 height 33
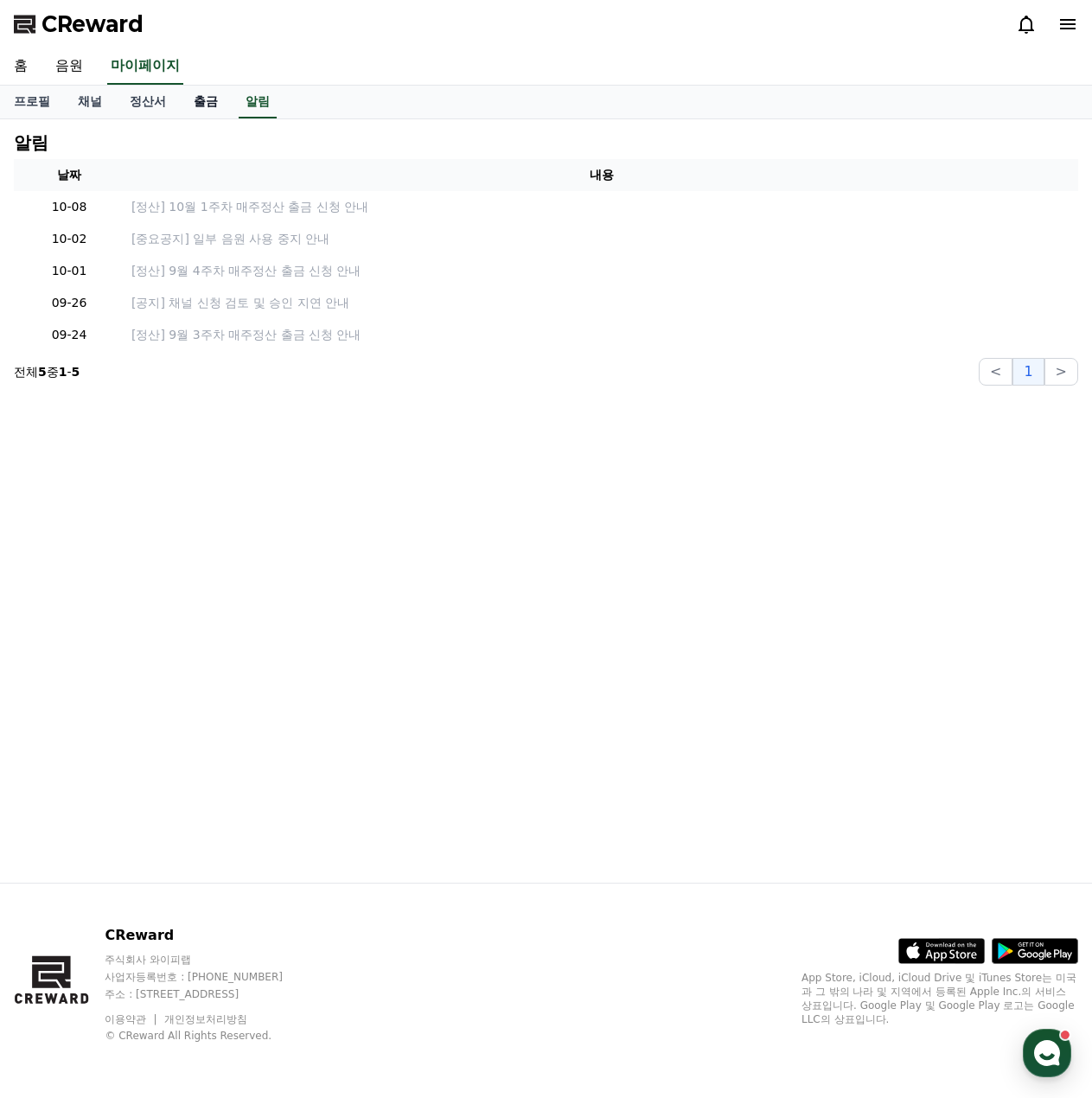
click at [191, 99] on link "출금" at bounding box center [206, 101] width 52 height 33
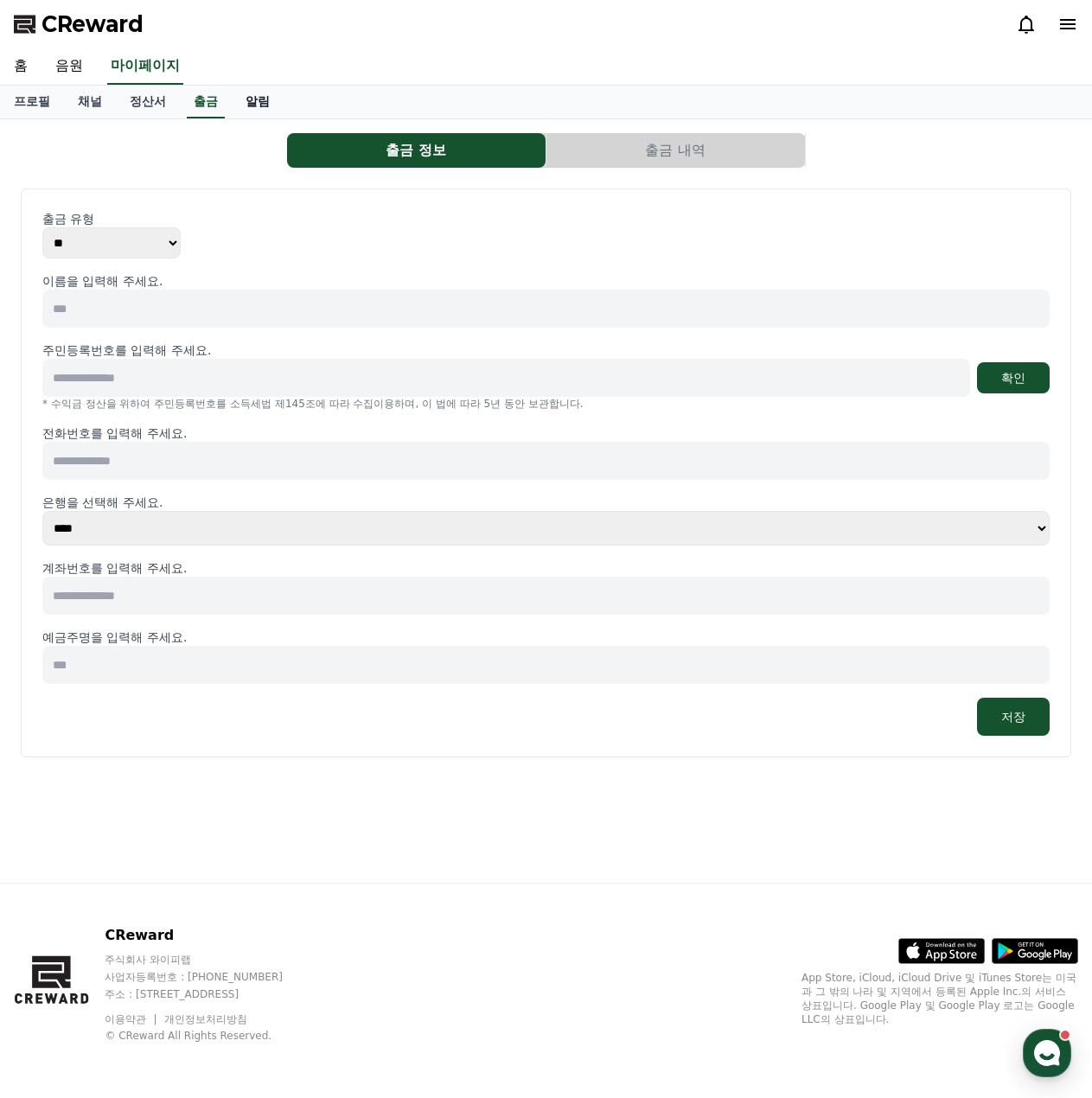
click at [253, 93] on link "알림" at bounding box center [258, 101] width 52 height 33
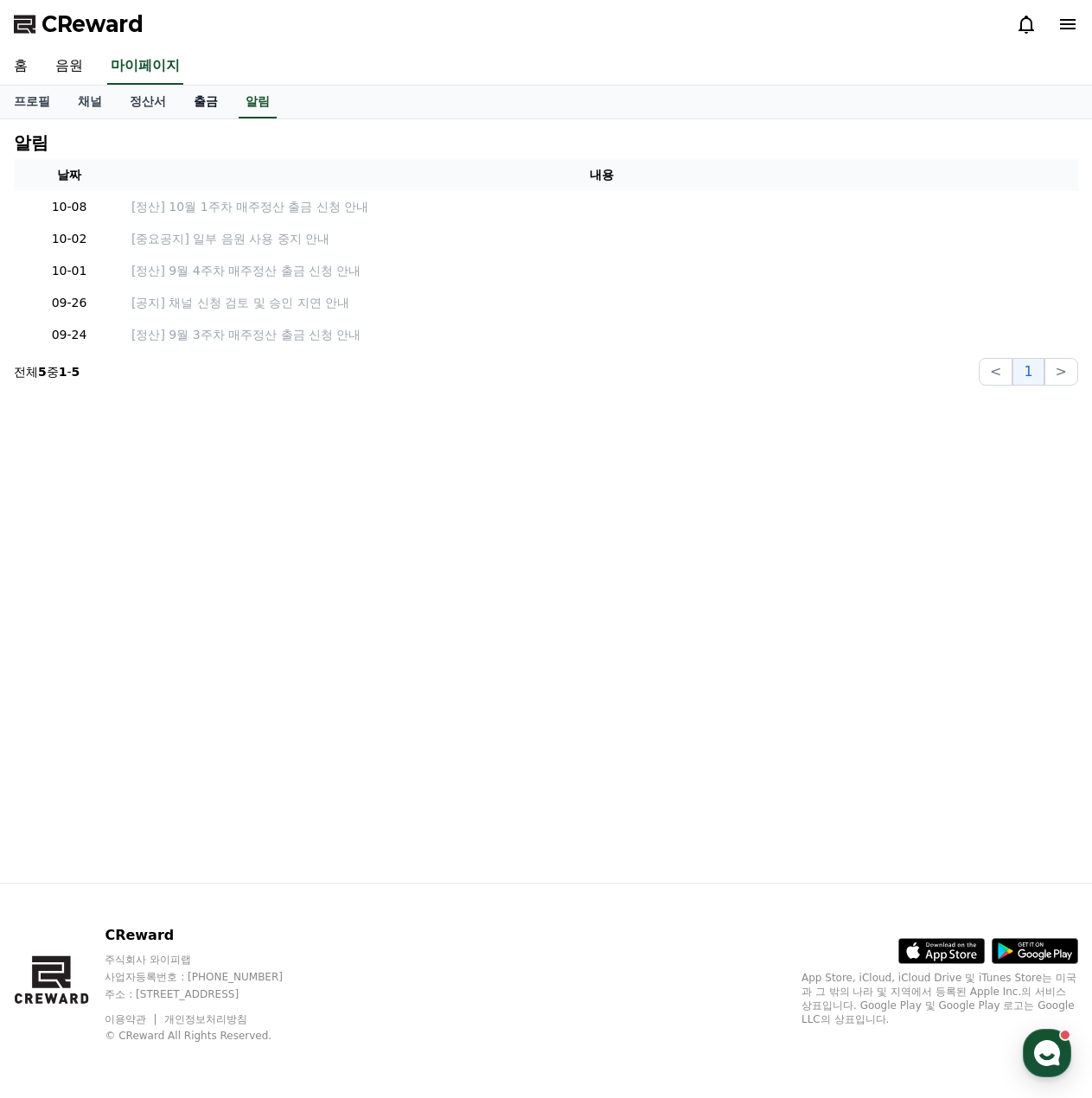
click at [198, 101] on link "출금" at bounding box center [206, 101] width 52 height 33
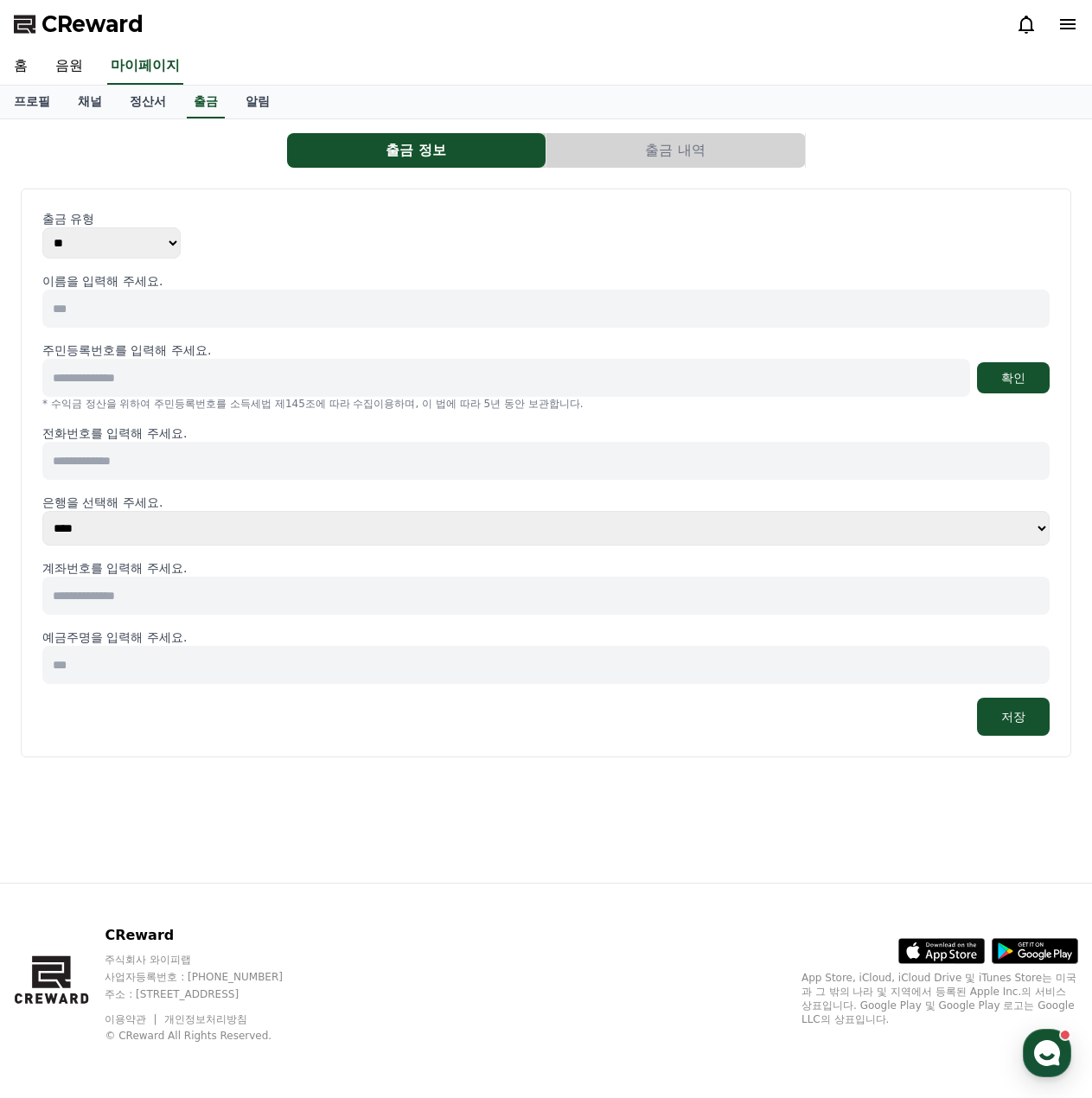
click at [95, 313] on input at bounding box center [546, 309] width 1008 height 38
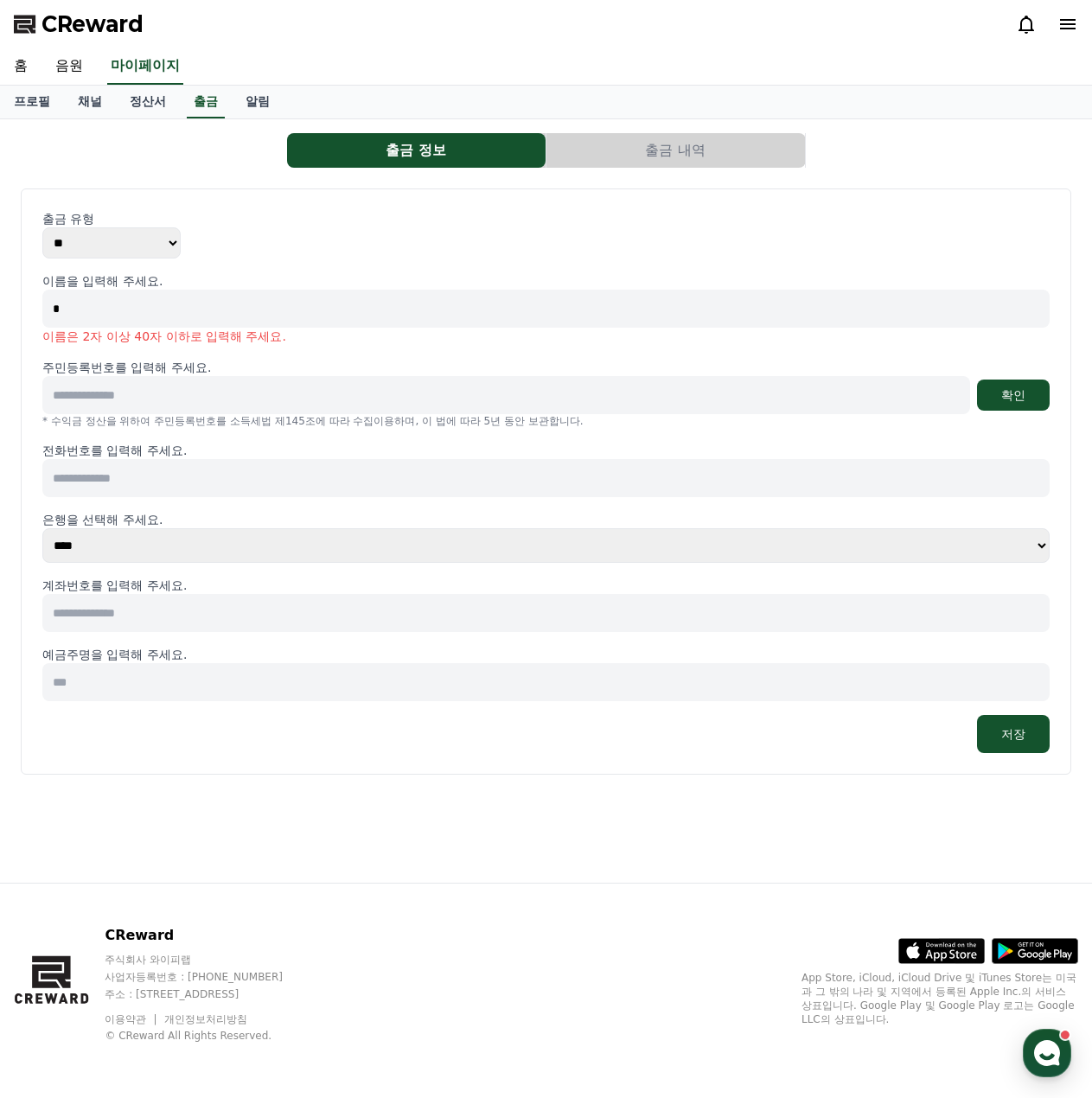
type input "*"
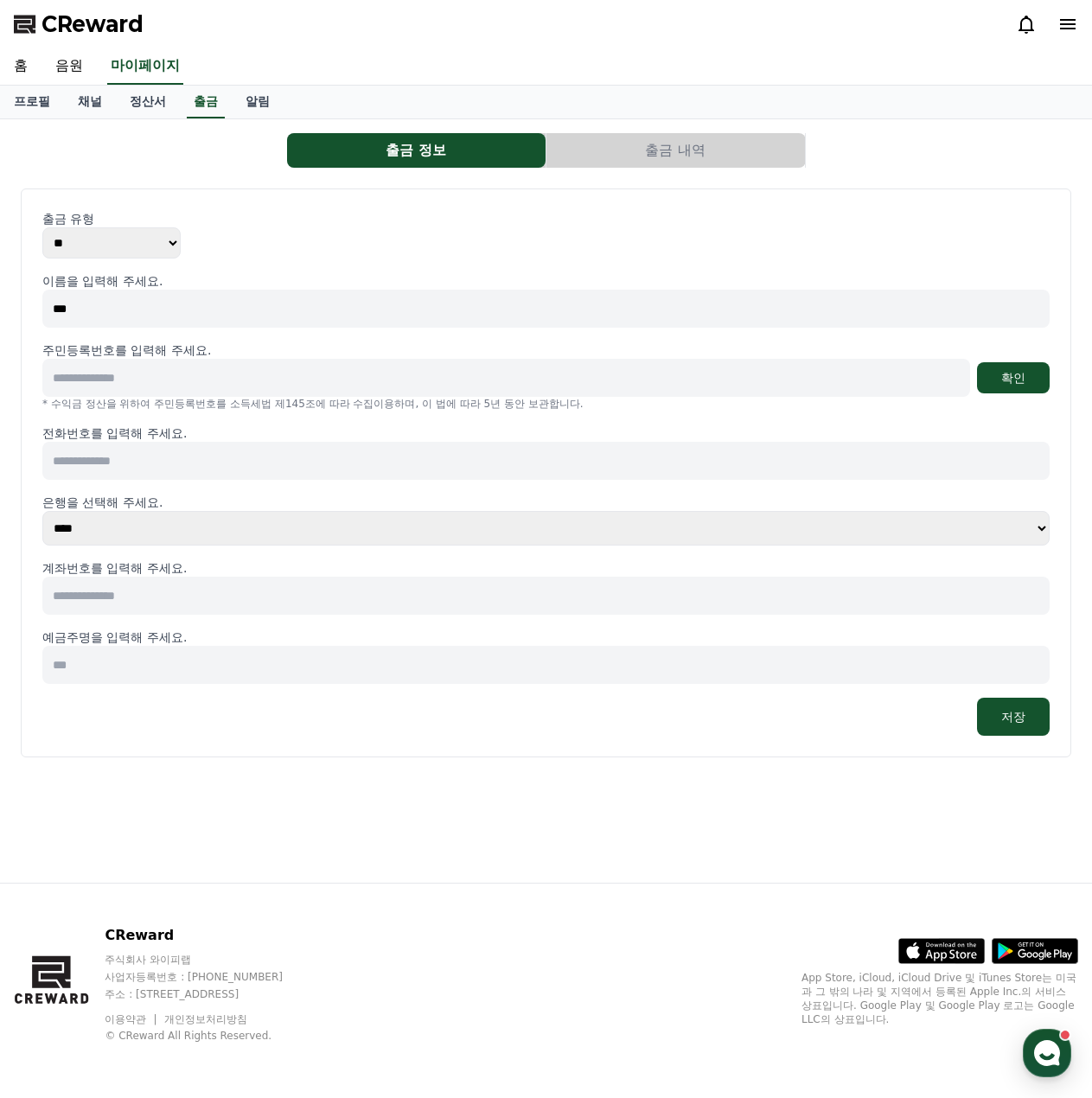
click at [229, 312] on input "***" at bounding box center [546, 309] width 1008 height 38
type input "***"
type input "**********"
click at [187, 516] on select "**** **** **** **** **** **** **** ** ** ** ** **** *** **** **** *****" at bounding box center [546, 528] width 1008 height 35
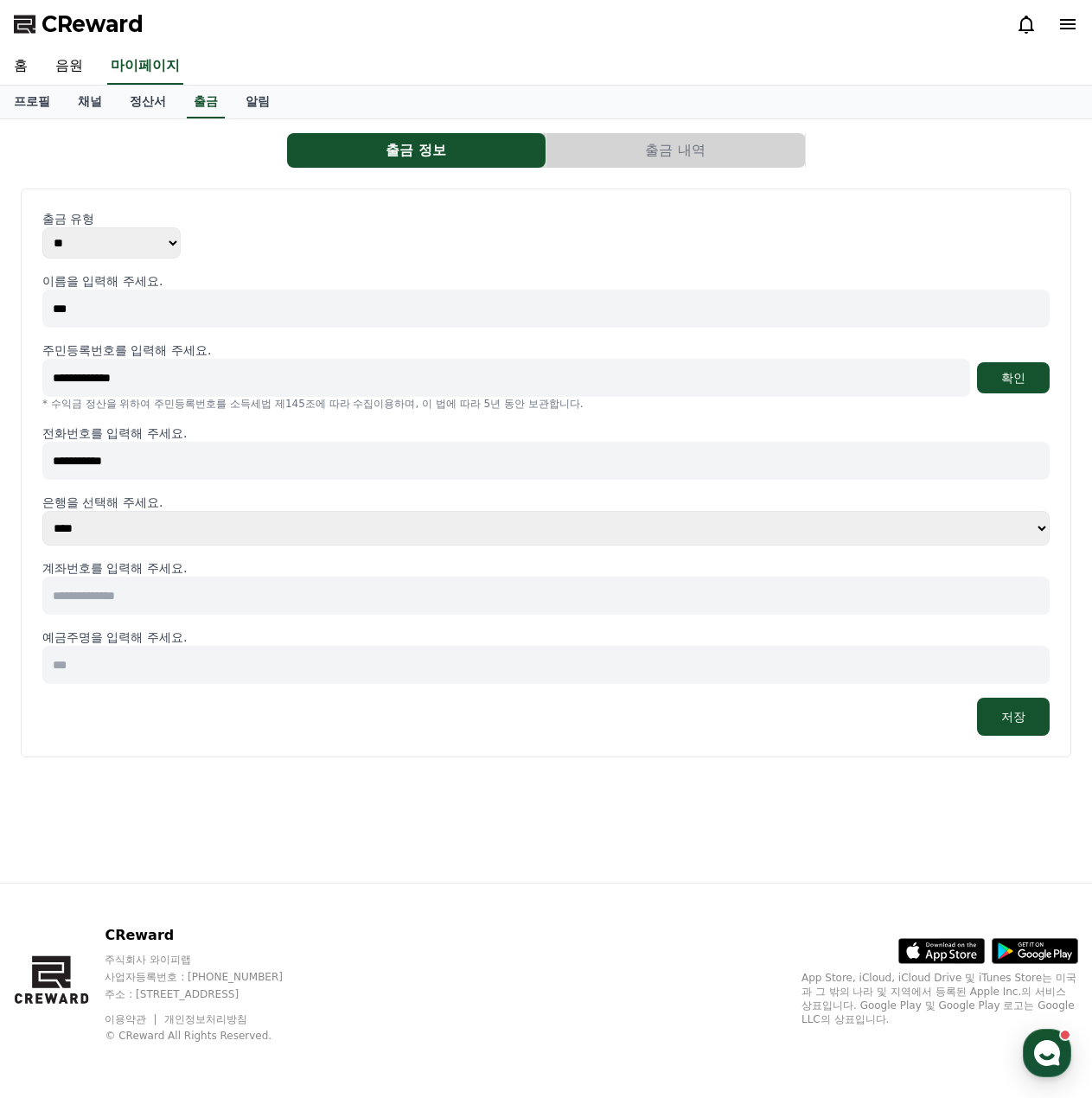
select select "********"
click at [42, 511] on select "**** **** **** **** **** **** **** ** ** ** ** **** *** **** **** *****" at bounding box center [546, 528] width 1008 height 35
click at [140, 596] on input at bounding box center [546, 595] width 1008 height 38
type input "**********"
type input "***"
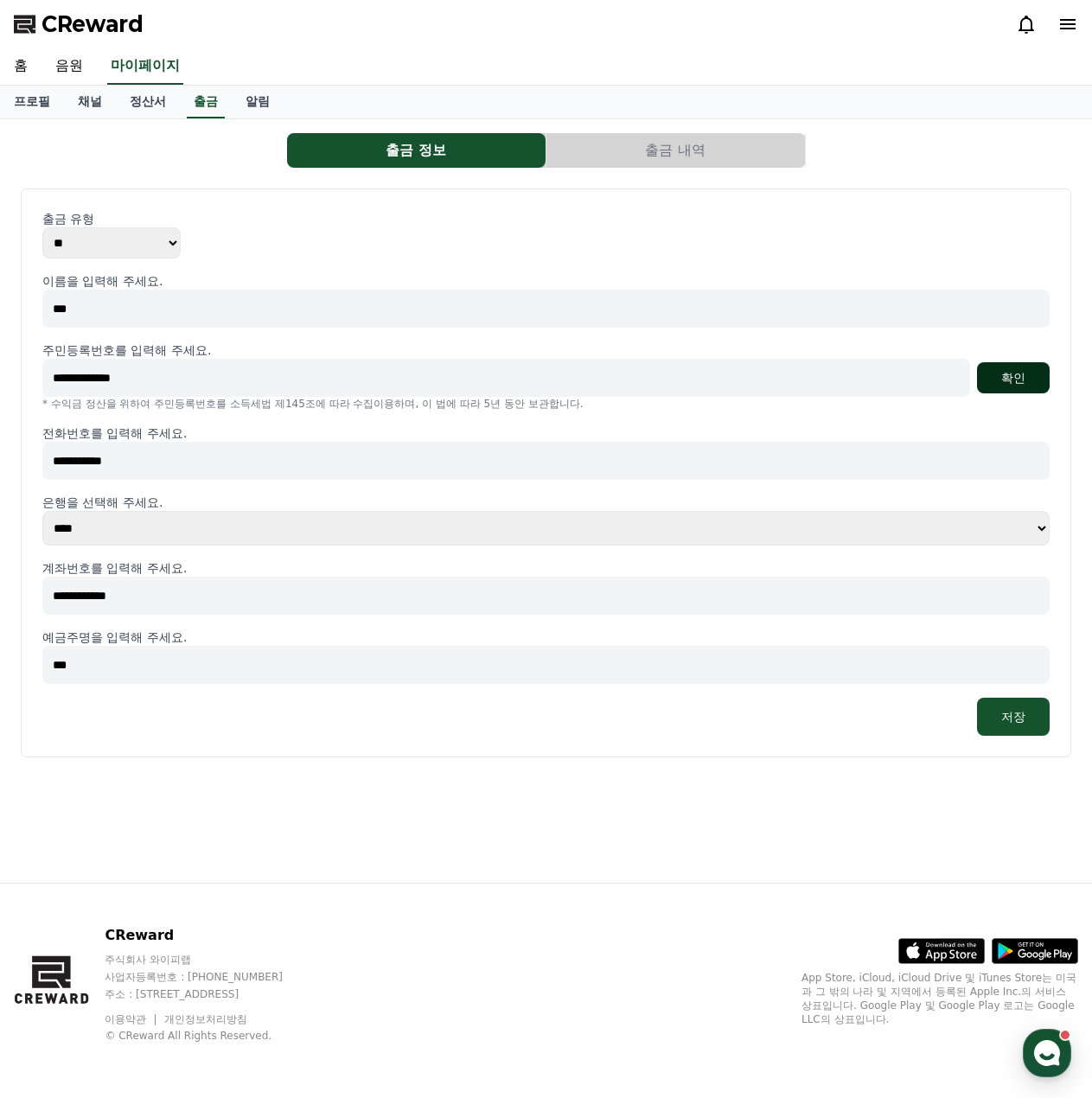
click at [1010, 368] on button "확인" at bounding box center [1013, 377] width 73 height 31
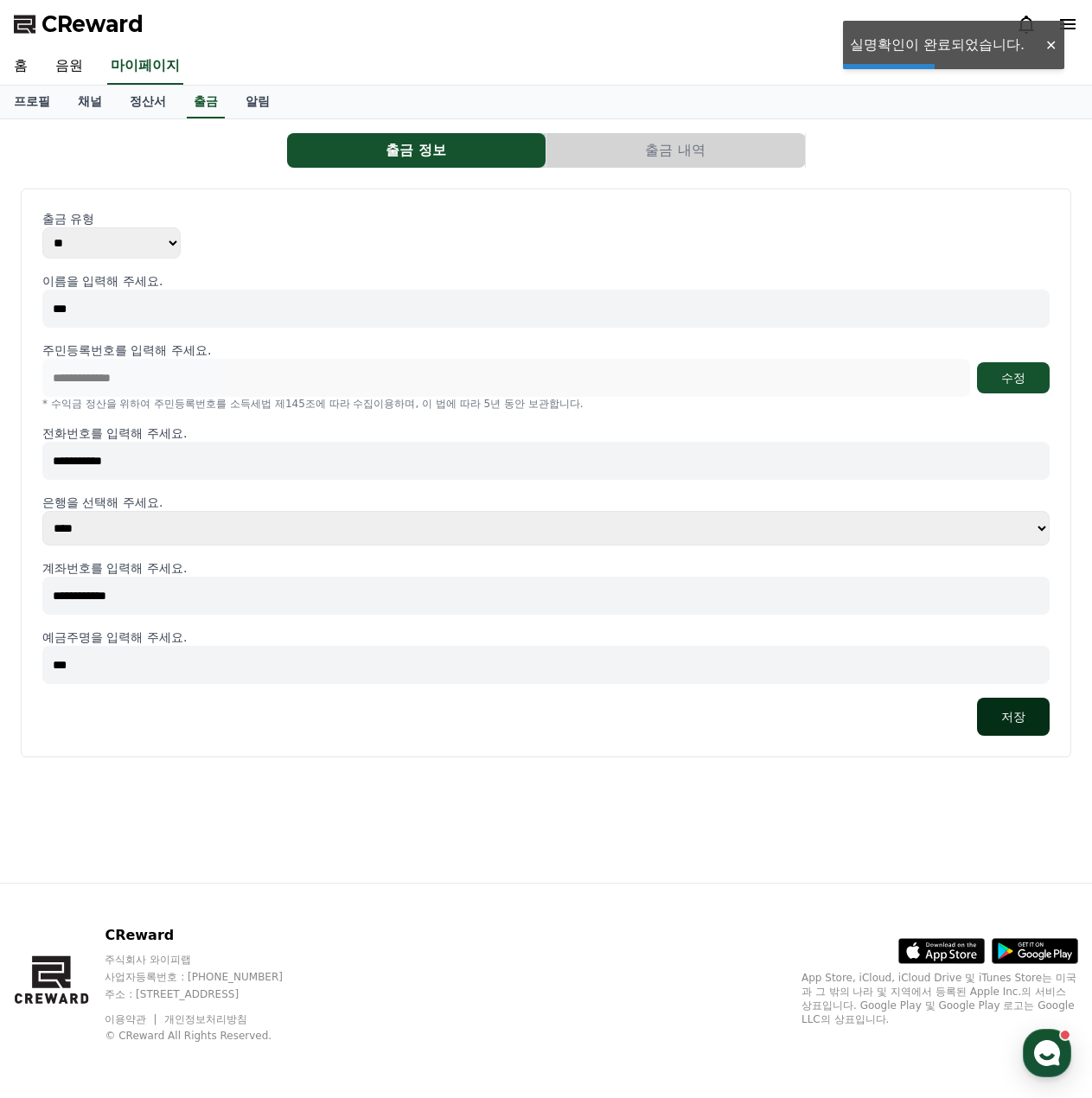
click at [1012, 714] on button "저장" at bounding box center [1013, 716] width 73 height 38
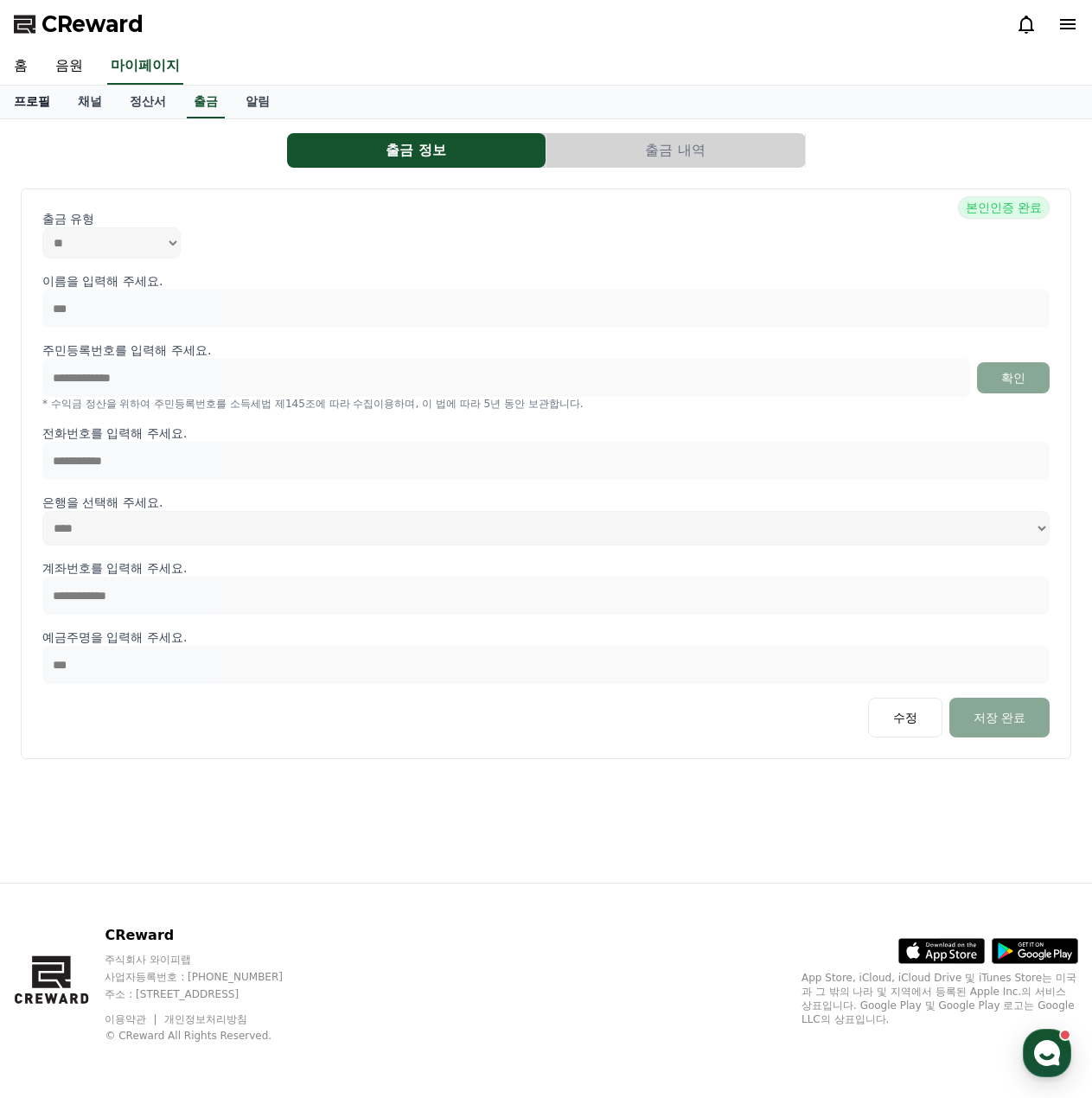
click at [32, 111] on link "프로필" at bounding box center [31, 101] width 64 height 33
select select "**********"
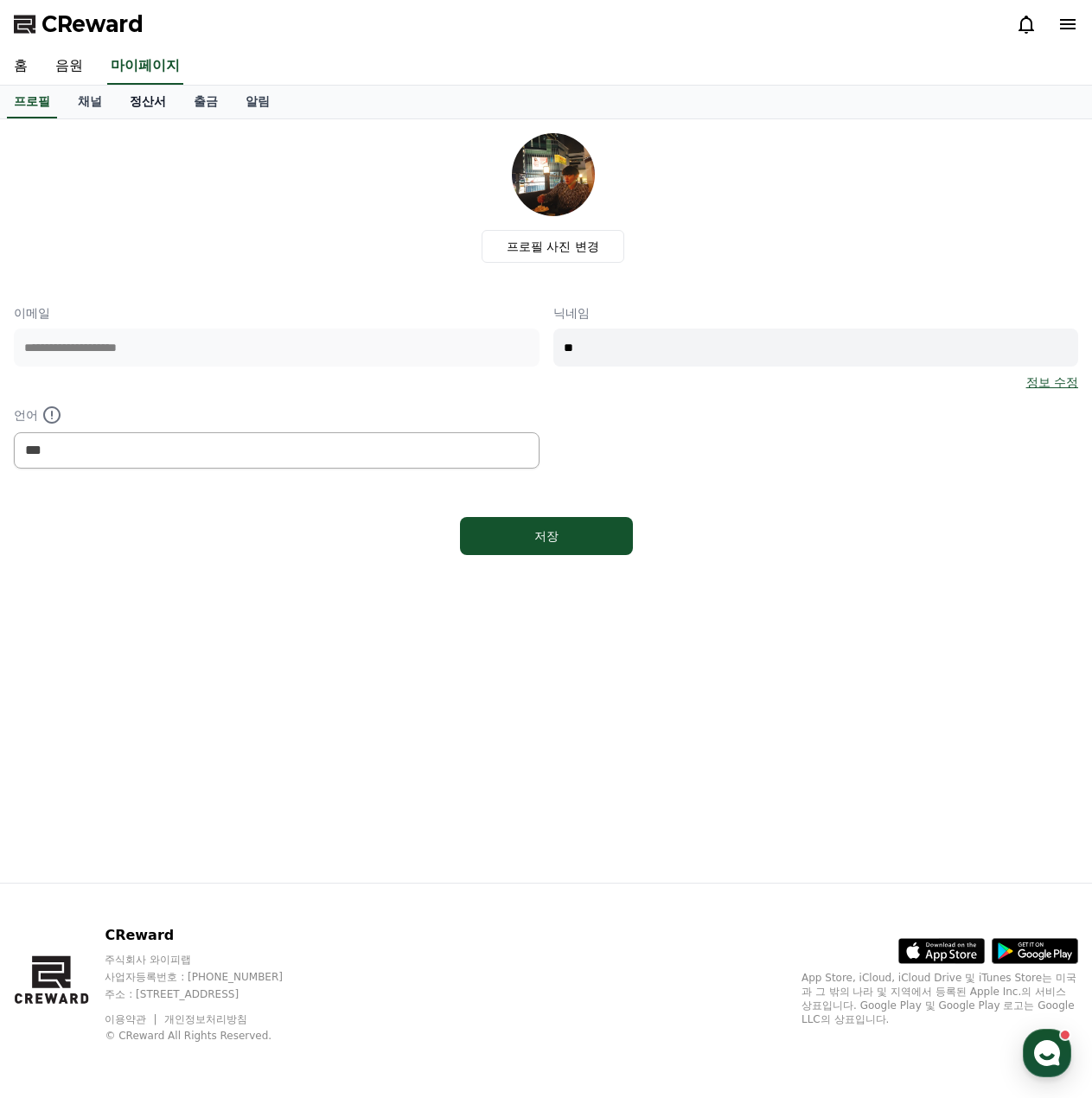
click at [172, 109] on link "정산서" at bounding box center [147, 101] width 64 height 33
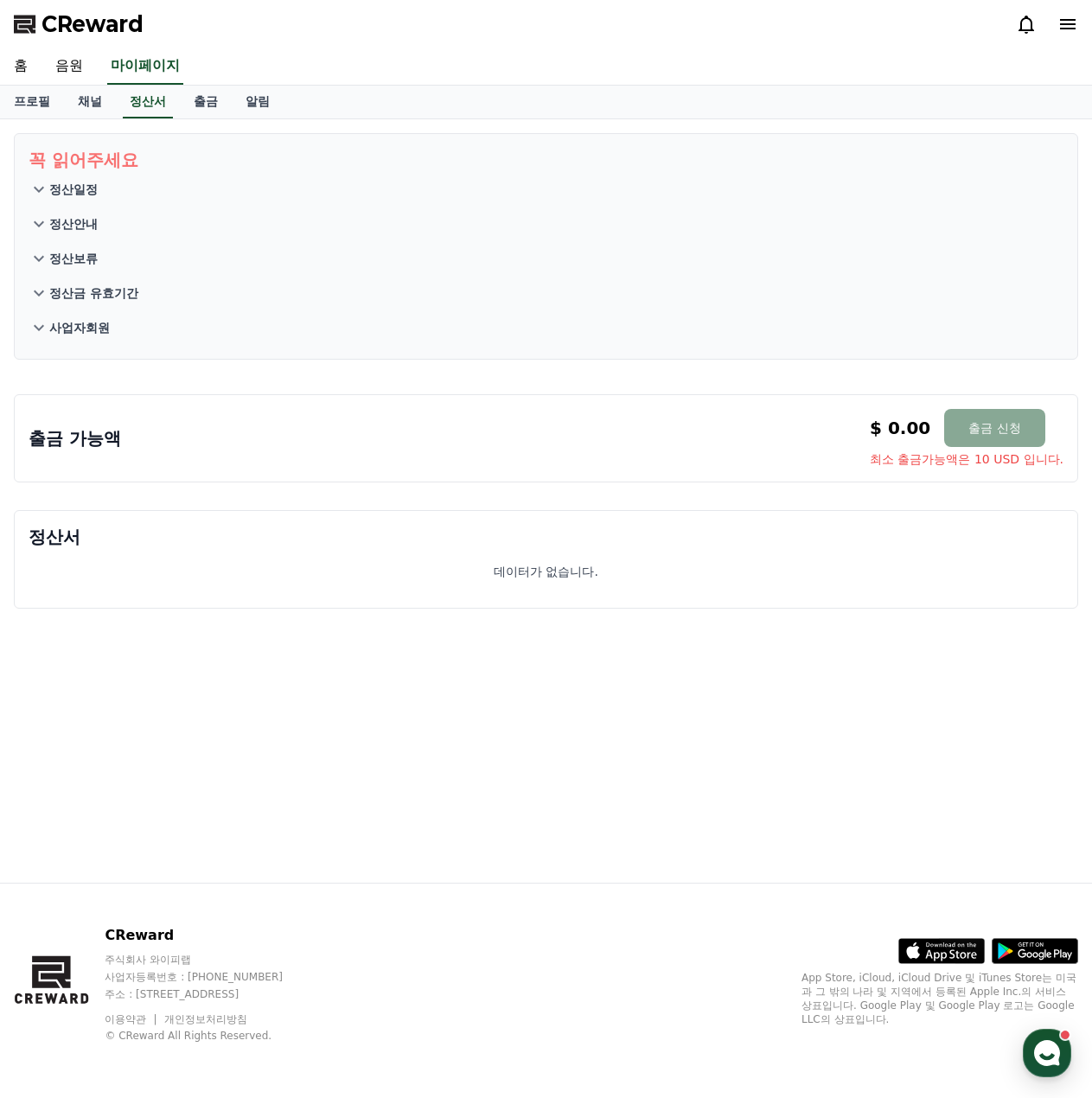
click at [118, 105] on div "프로필 채널 정산서 출금 알림" at bounding box center [546, 101] width 1092 height 33
click at [107, 105] on link "채널" at bounding box center [90, 101] width 52 height 33
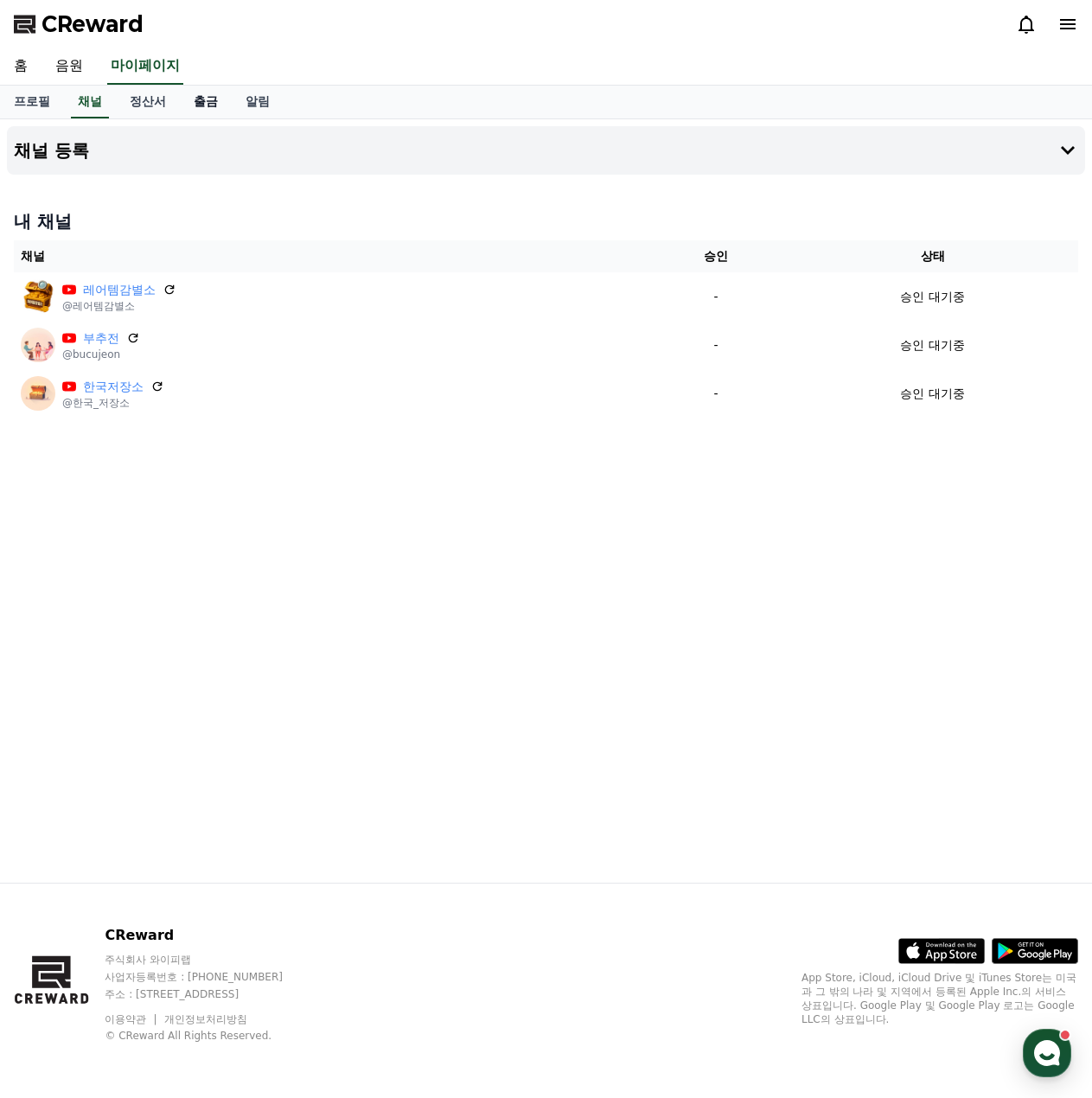
click at [193, 107] on link "출금" at bounding box center [206, 101] width 52 height 33
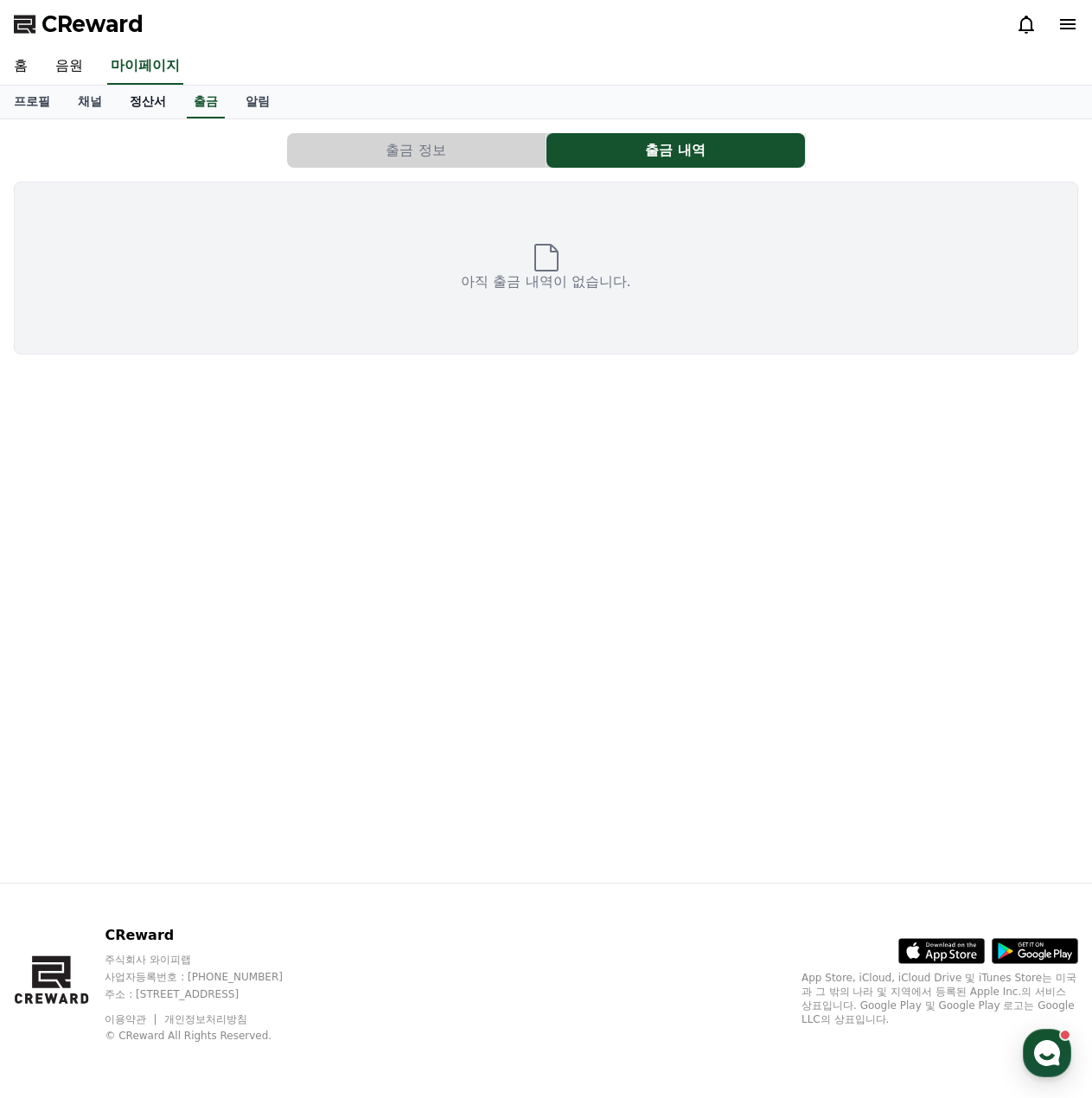
click at [136, 103] on link "정산서" at bounding box center [147, 101] width 64 height 33
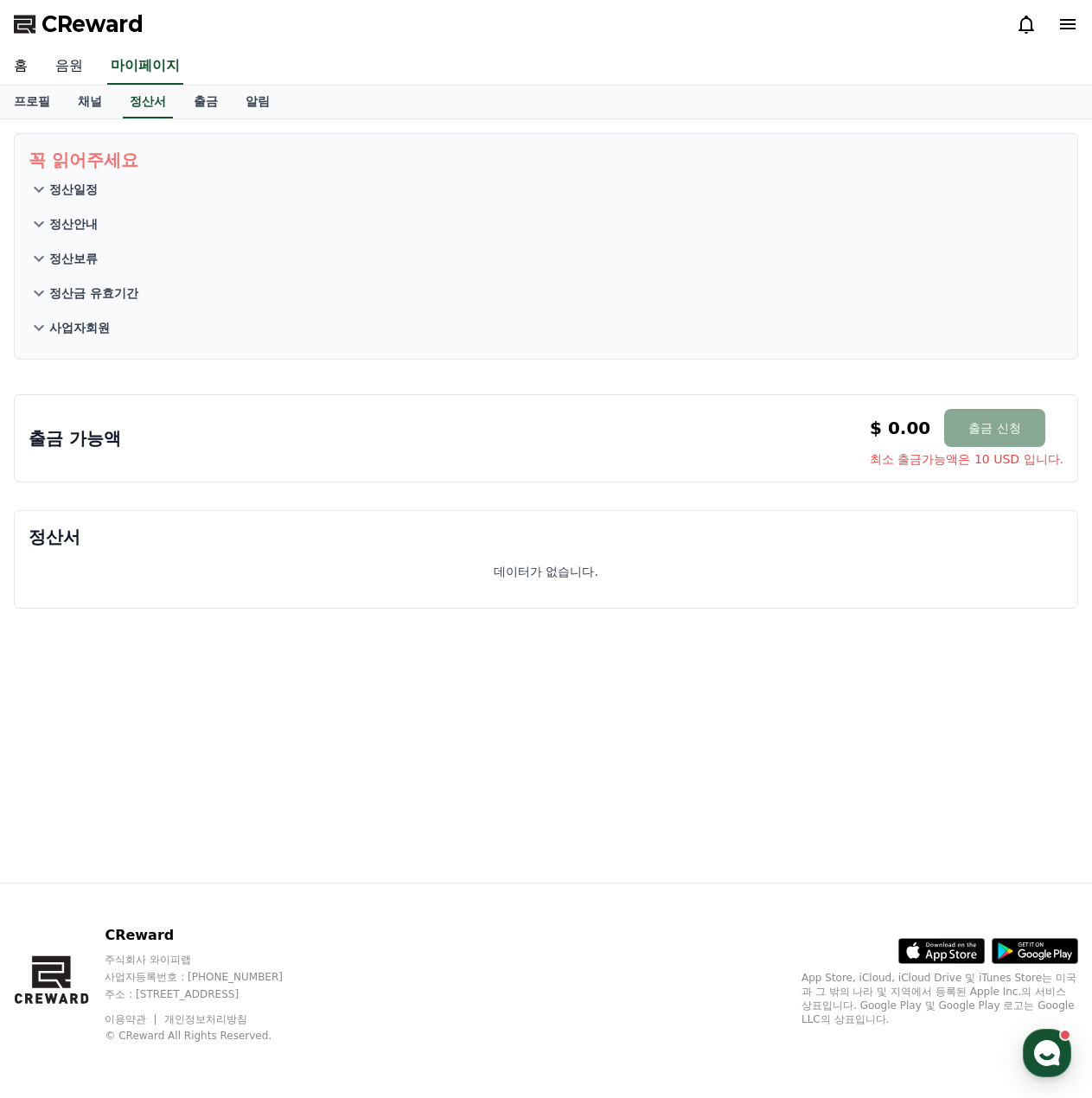
click at [67, 72] on link "음원" at bounding box center [69, 66] width 56 height 36
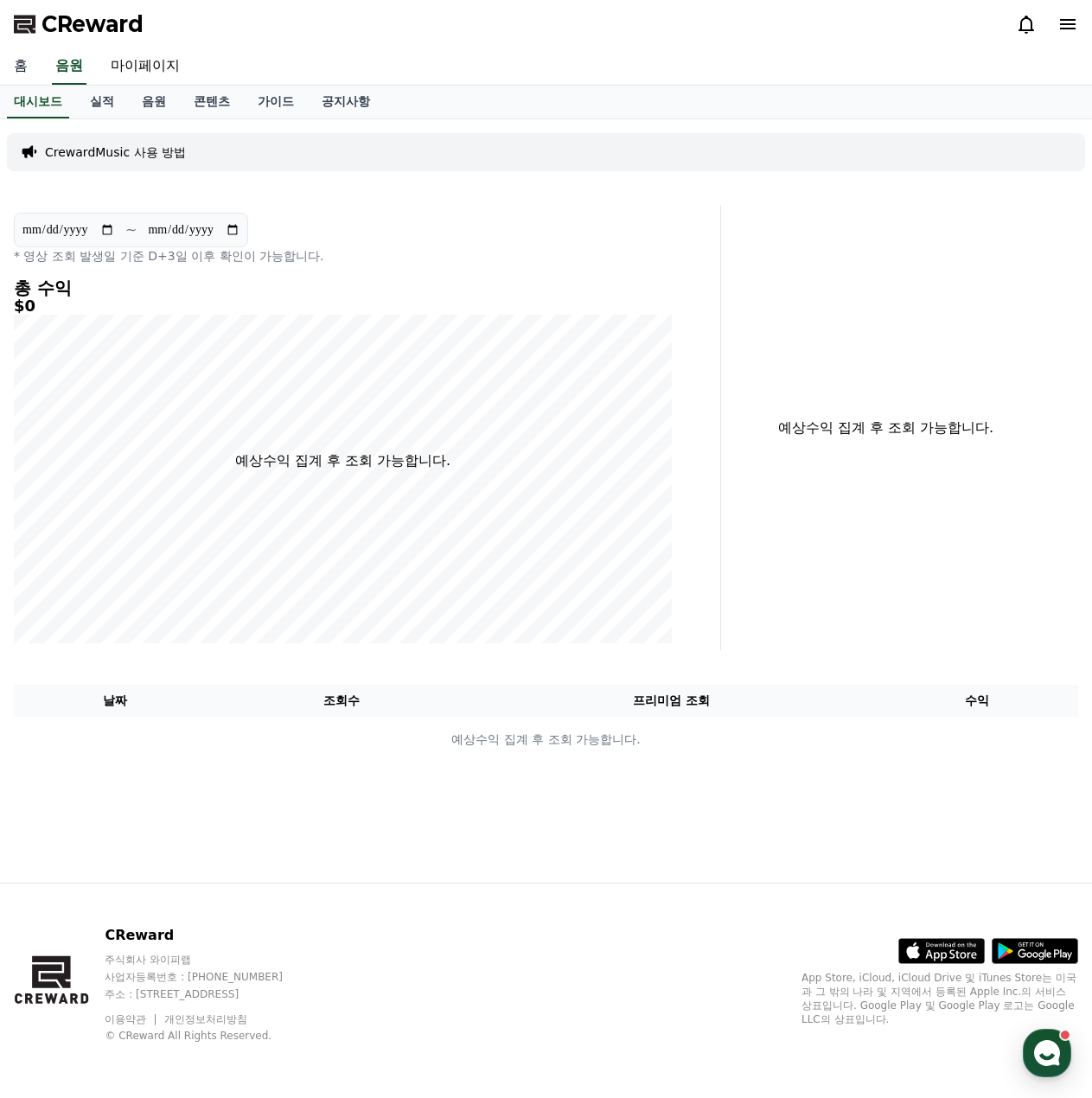
click at [33, 69] on link "홈" at bounding box center [21, 66] width 41 height 36
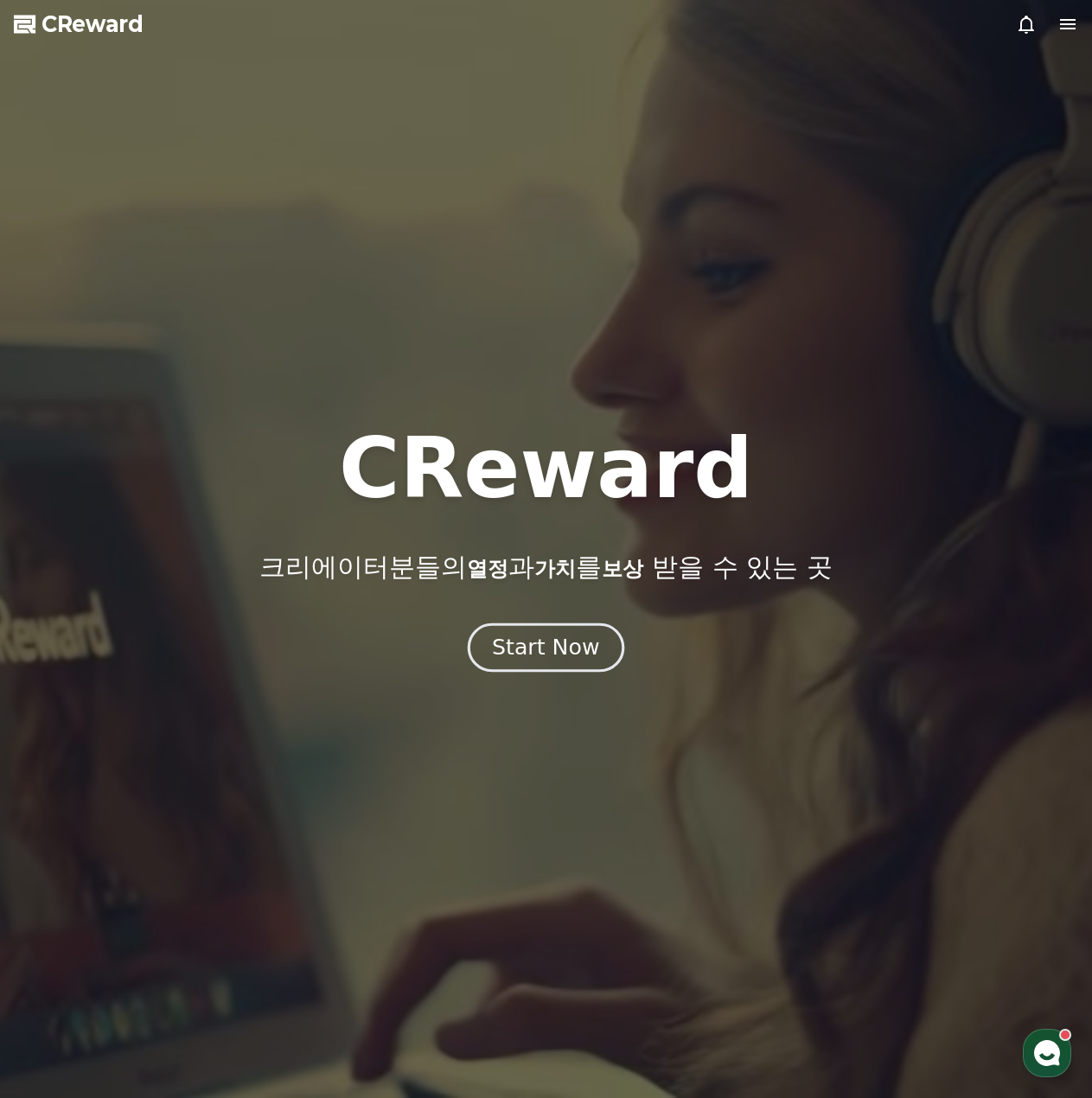
click at [550, 650] on div "Start Now" at bounding box center [545, 647] width 107 height 30
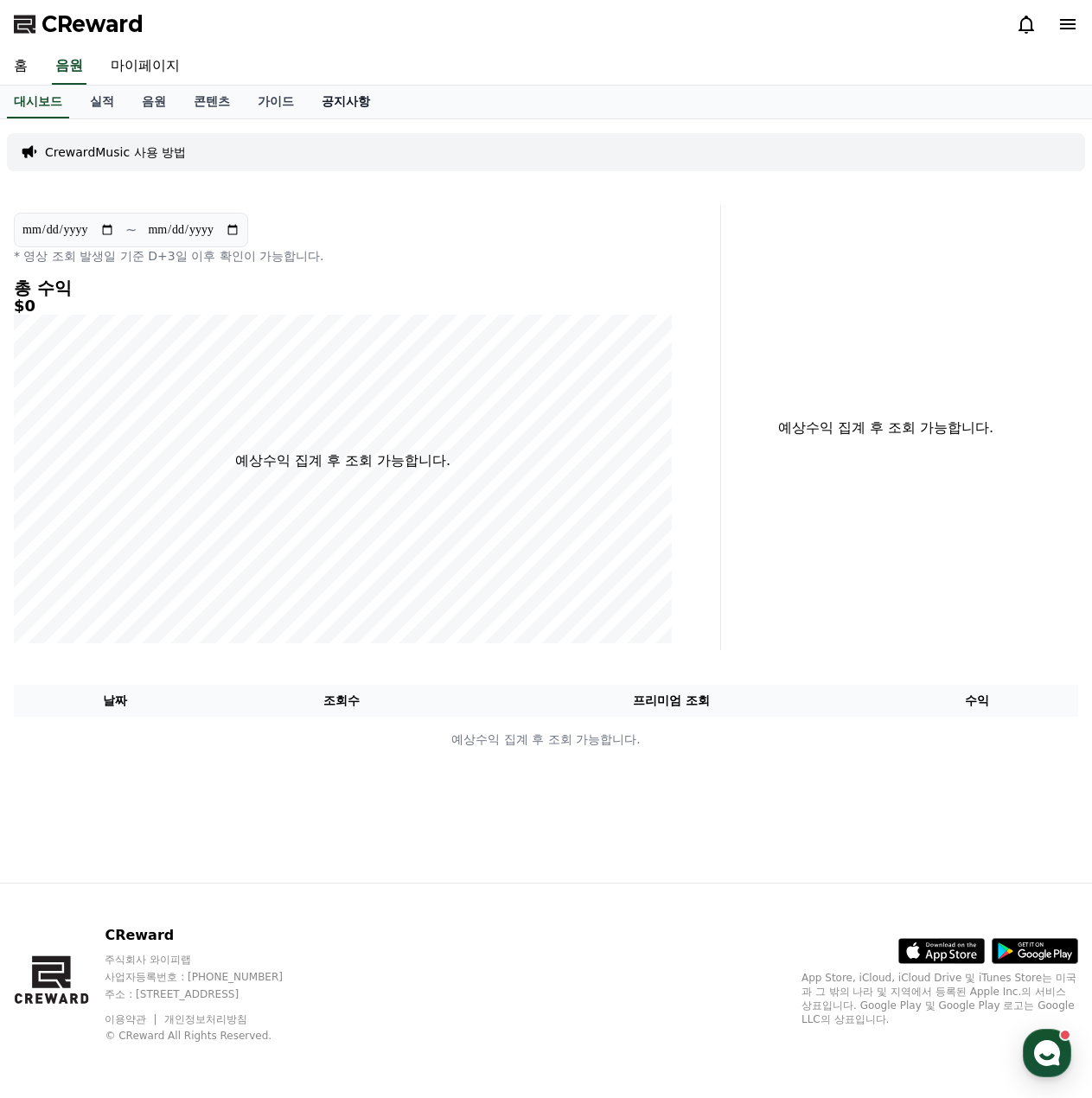
click at [355, 101] on link "공지사항" at bounding box center [346, 101] width 76 height 33
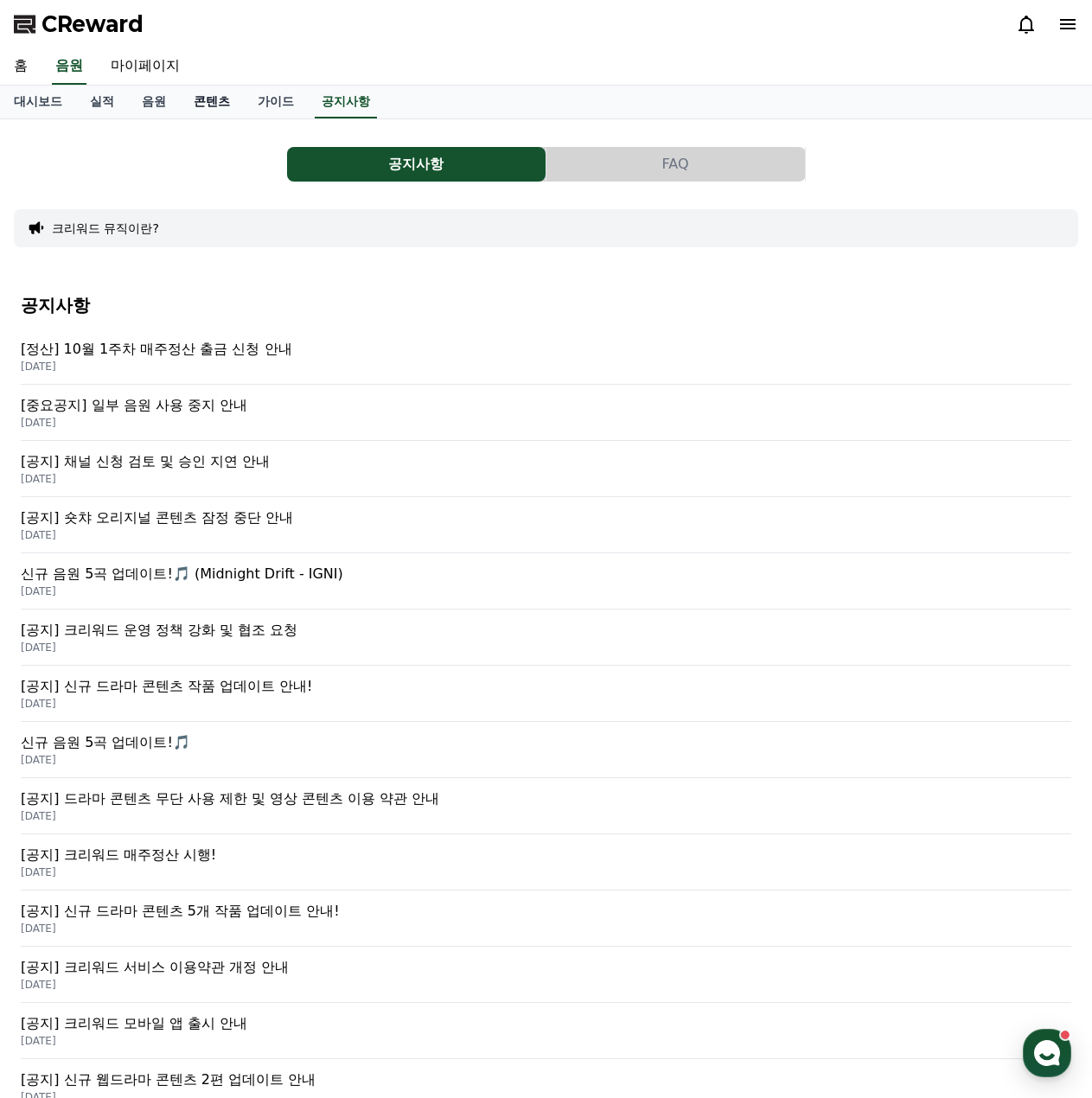
click at [207, 109] on link "콘텐츠" at bounding box center [211, 101] width 64 height 33
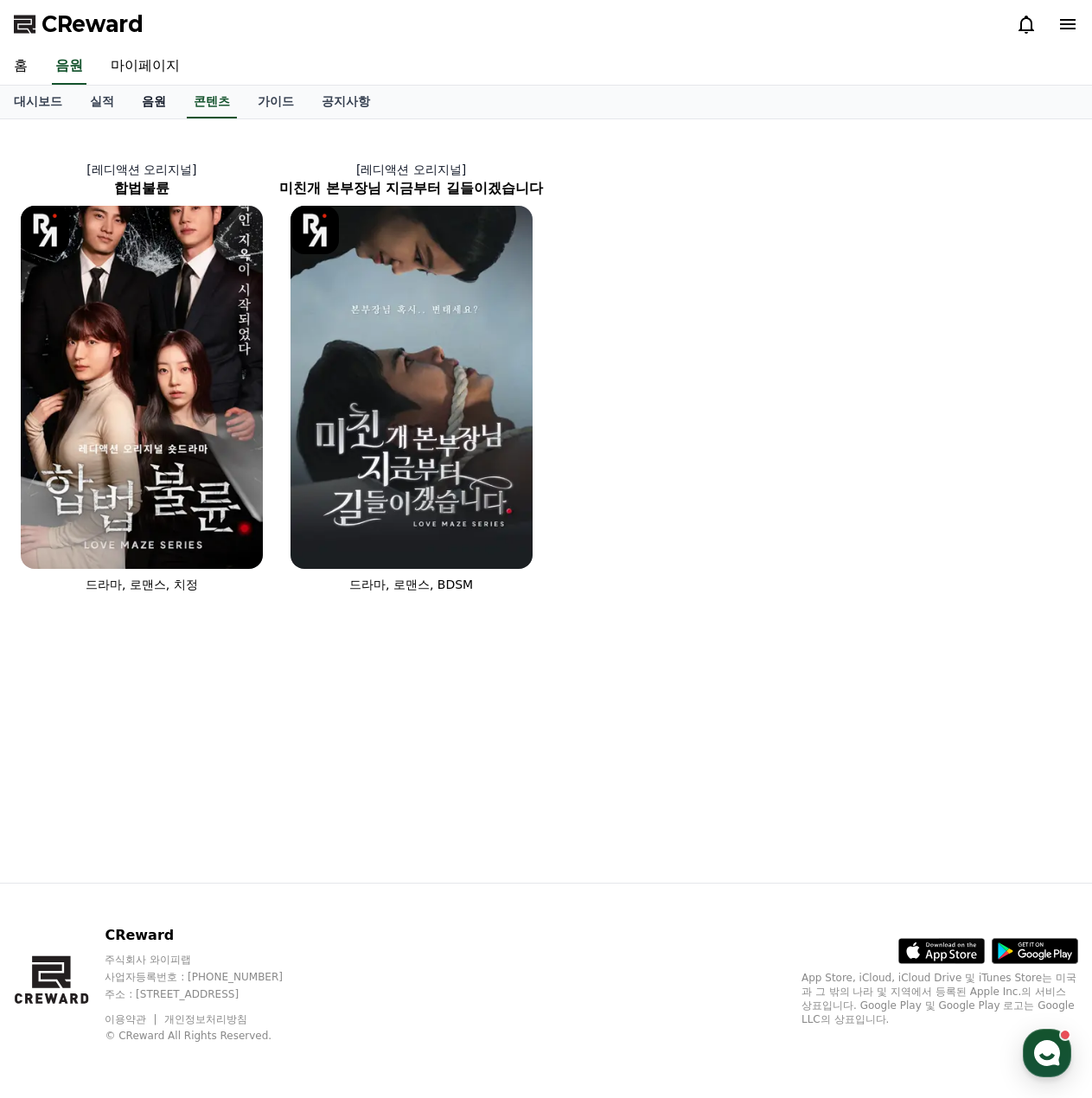
click at [144, 107] on link "음원" at bounding box center [154, 101] width 52 height 33
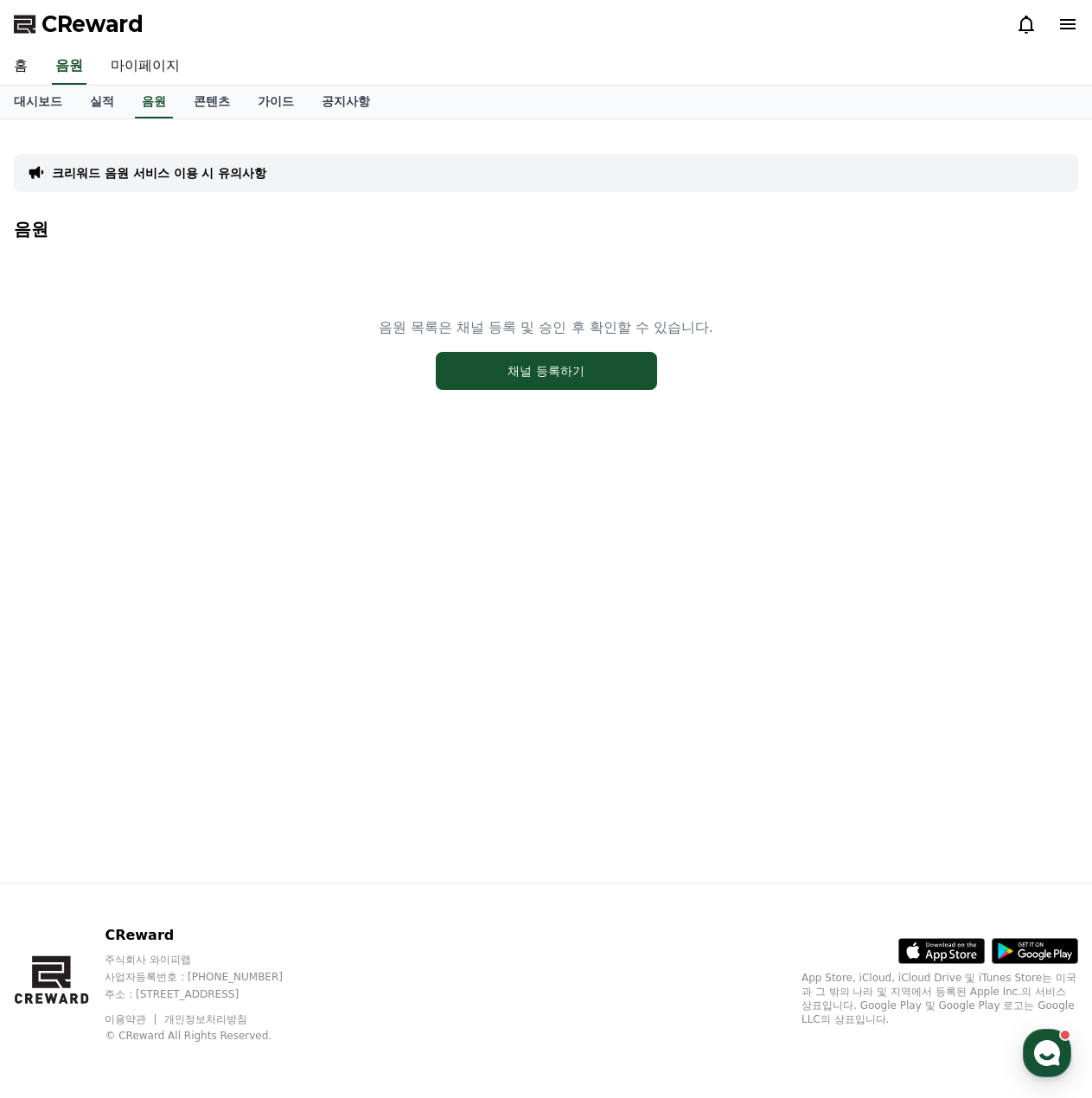
click at [131, 66] on link "마이페이지" at bounding box center [145, 66] width 97 height 36
select select "**********"
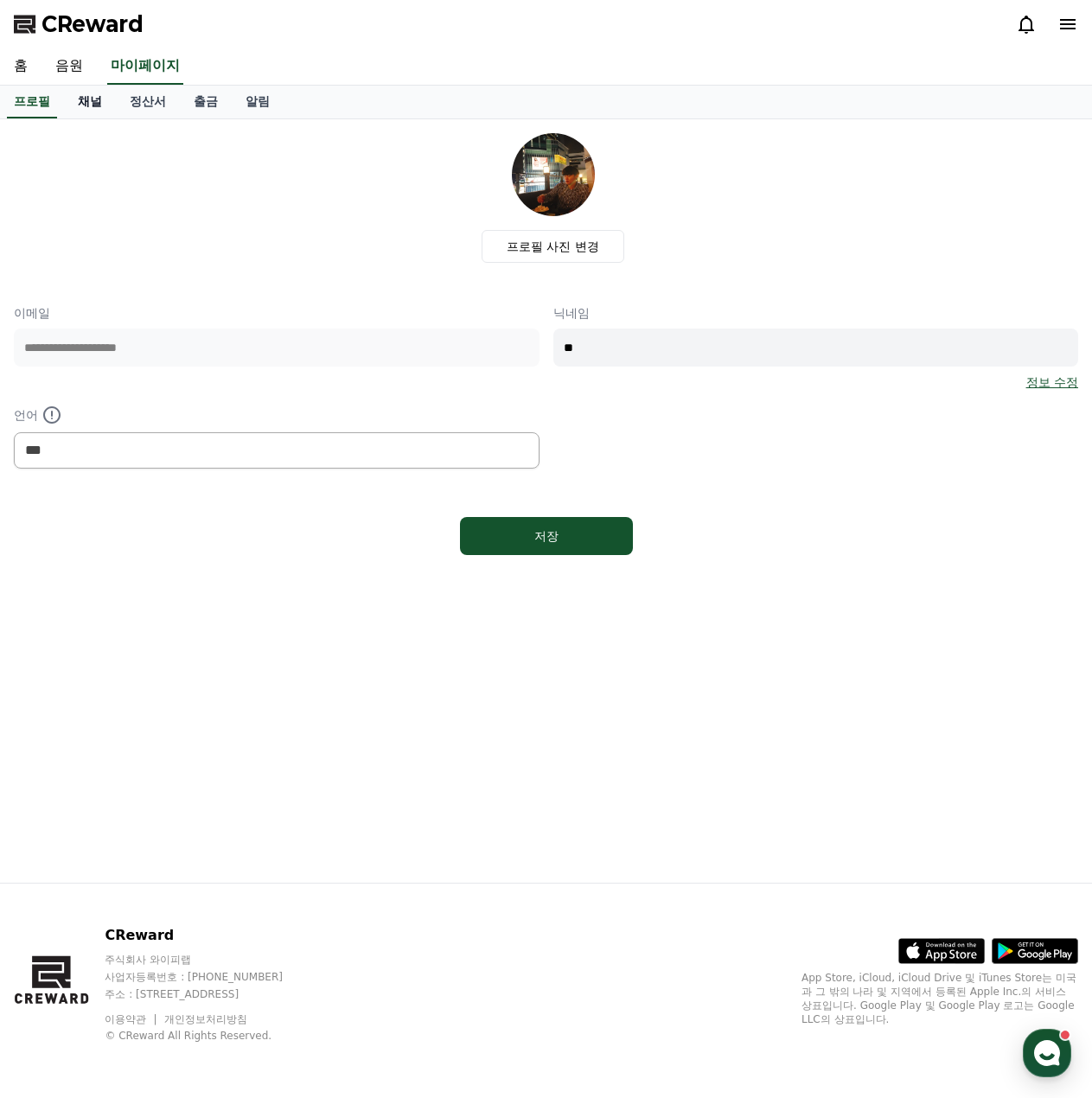
click at [99, 104] on link "채널" at bounding box center [90, 101] width 52 height 33
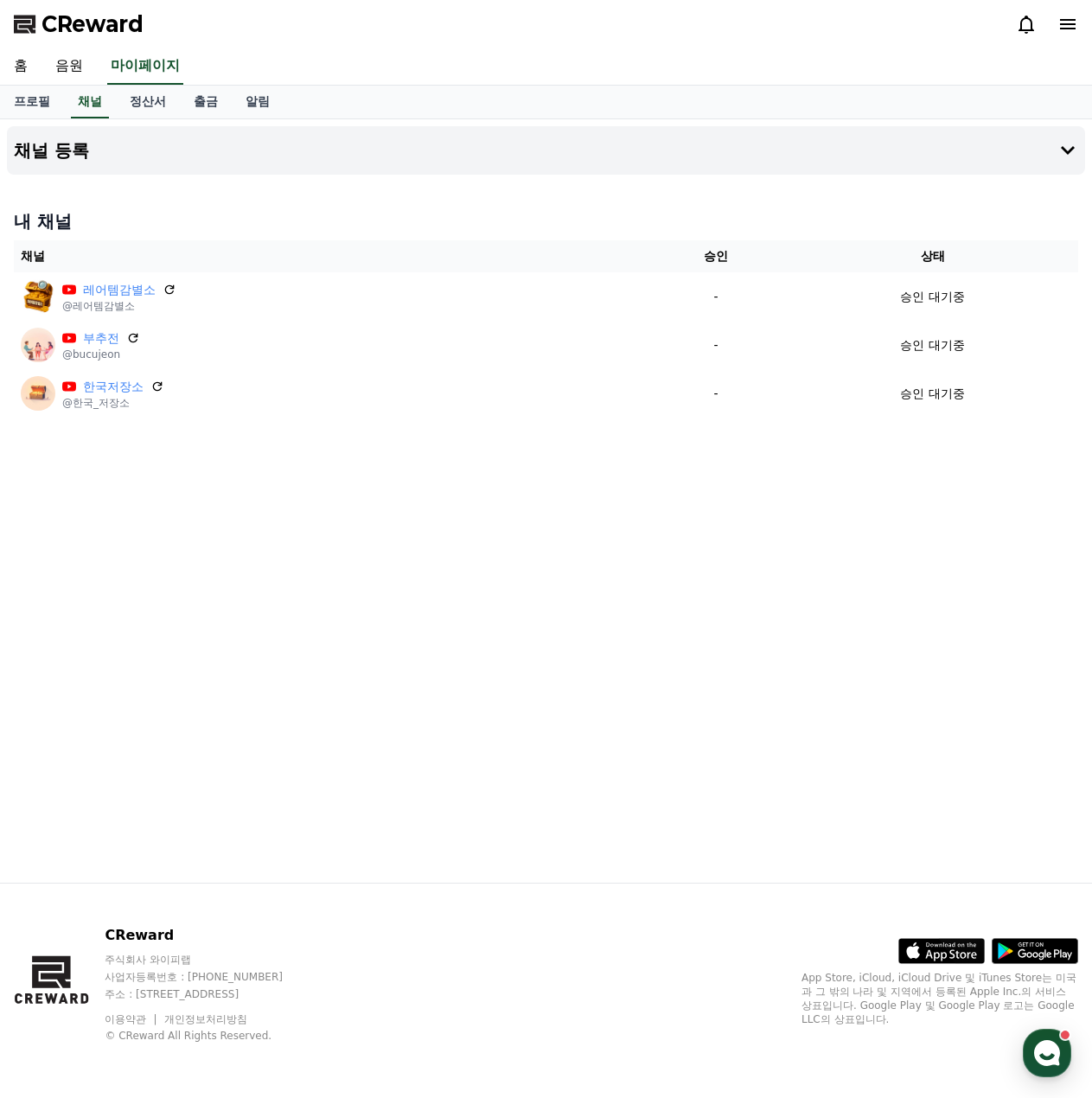
click at [99, 66] on div "홈 음원 마이페이지" at bounding box center [546, 66] width 1092 height 36
click at [82, 70] on link "음원" at bounding box center [69, 66] width 56 height 36
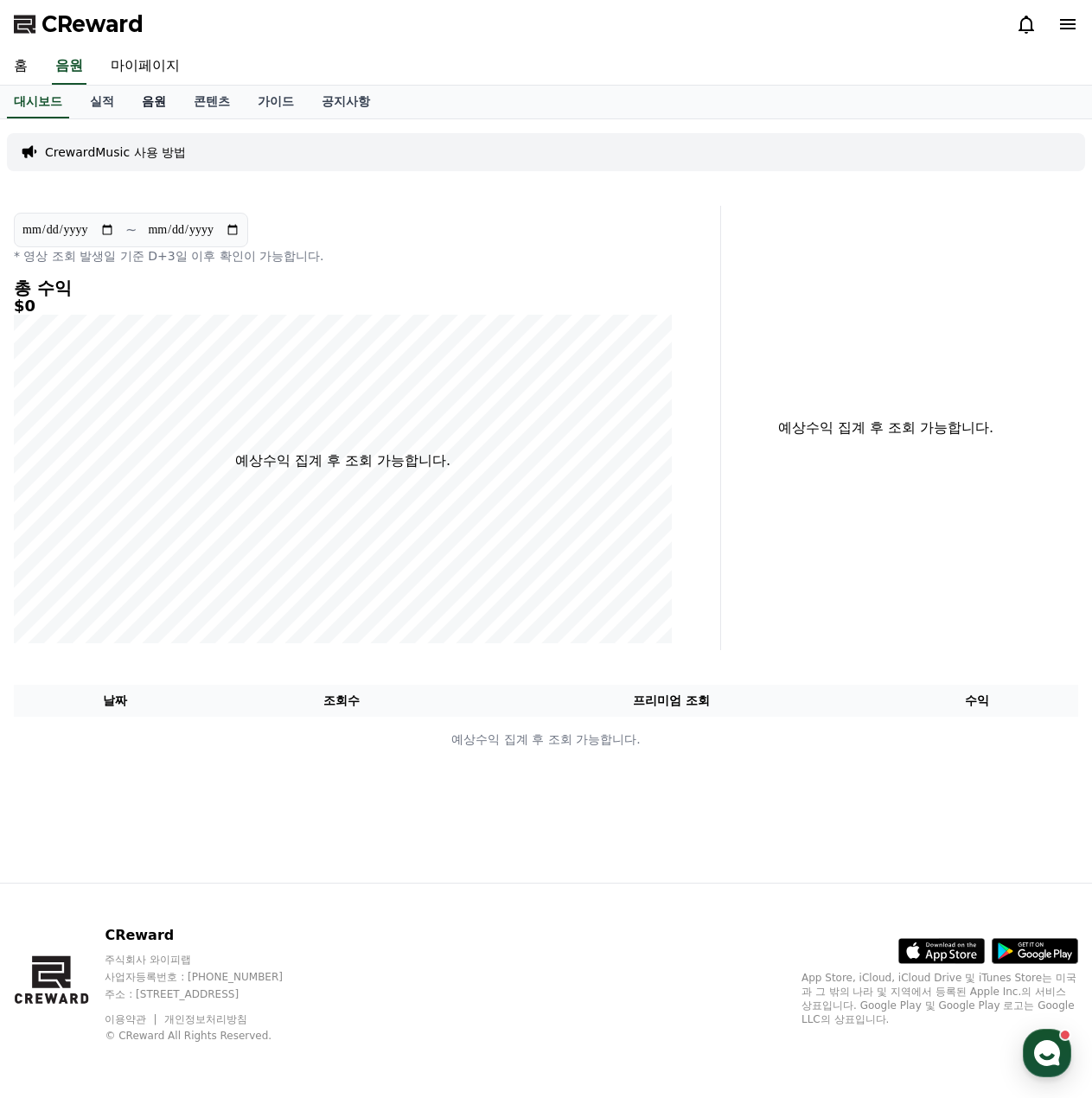
click at [161, 103] on link "음원" at bounding box center [154, 101] width 52 height 33
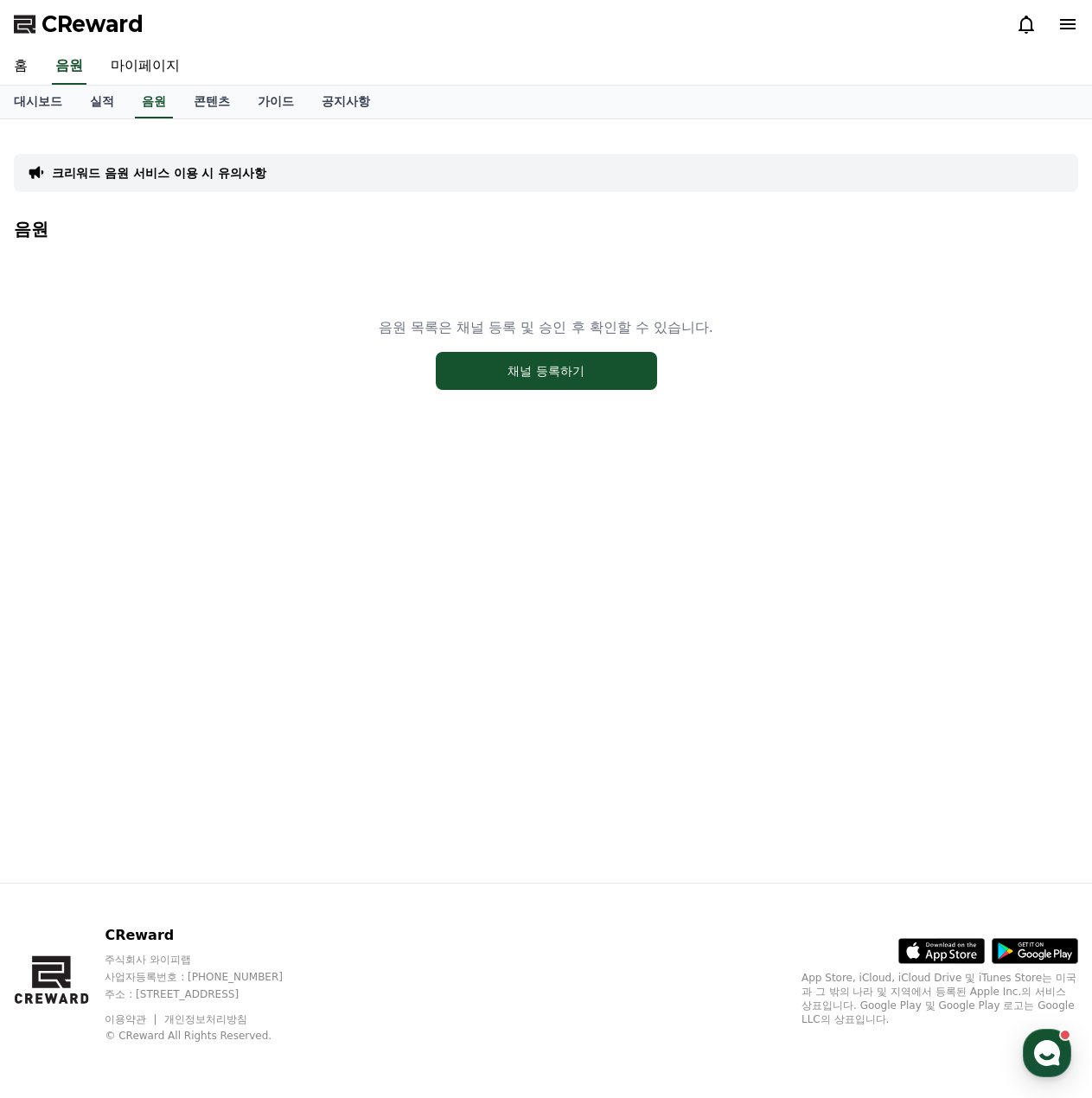
click at [204, 184] on div "크리워드 음원 서비스 이용 시 유의사항" at bounding box center [545, 172] width 1064 height 38
click at [197, 167] on p "크리워드 음원 서비스 이용 시 유의사항" at bounding box center [159, 172] width 215 height 17
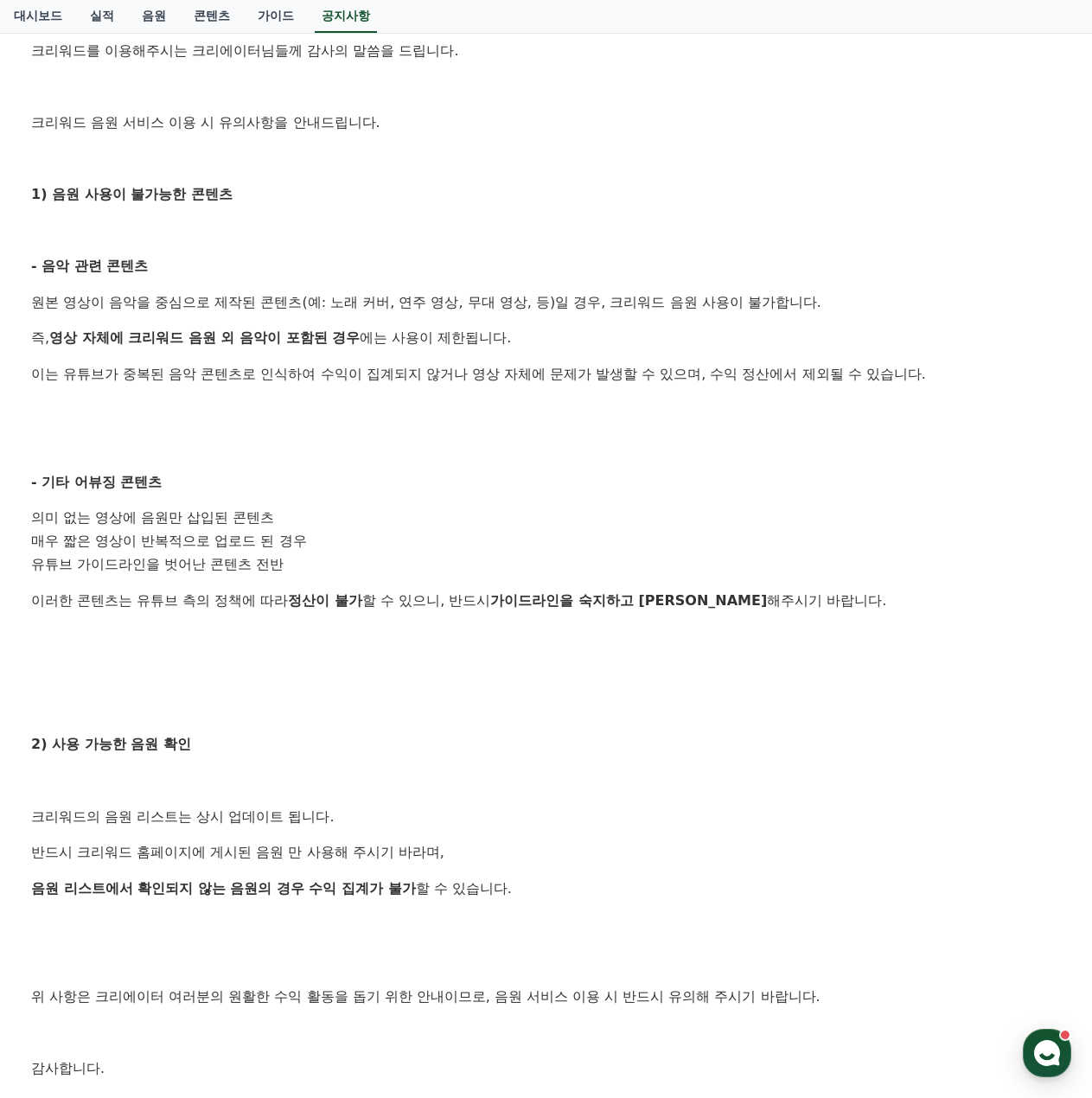
scroll to position [432, 0]
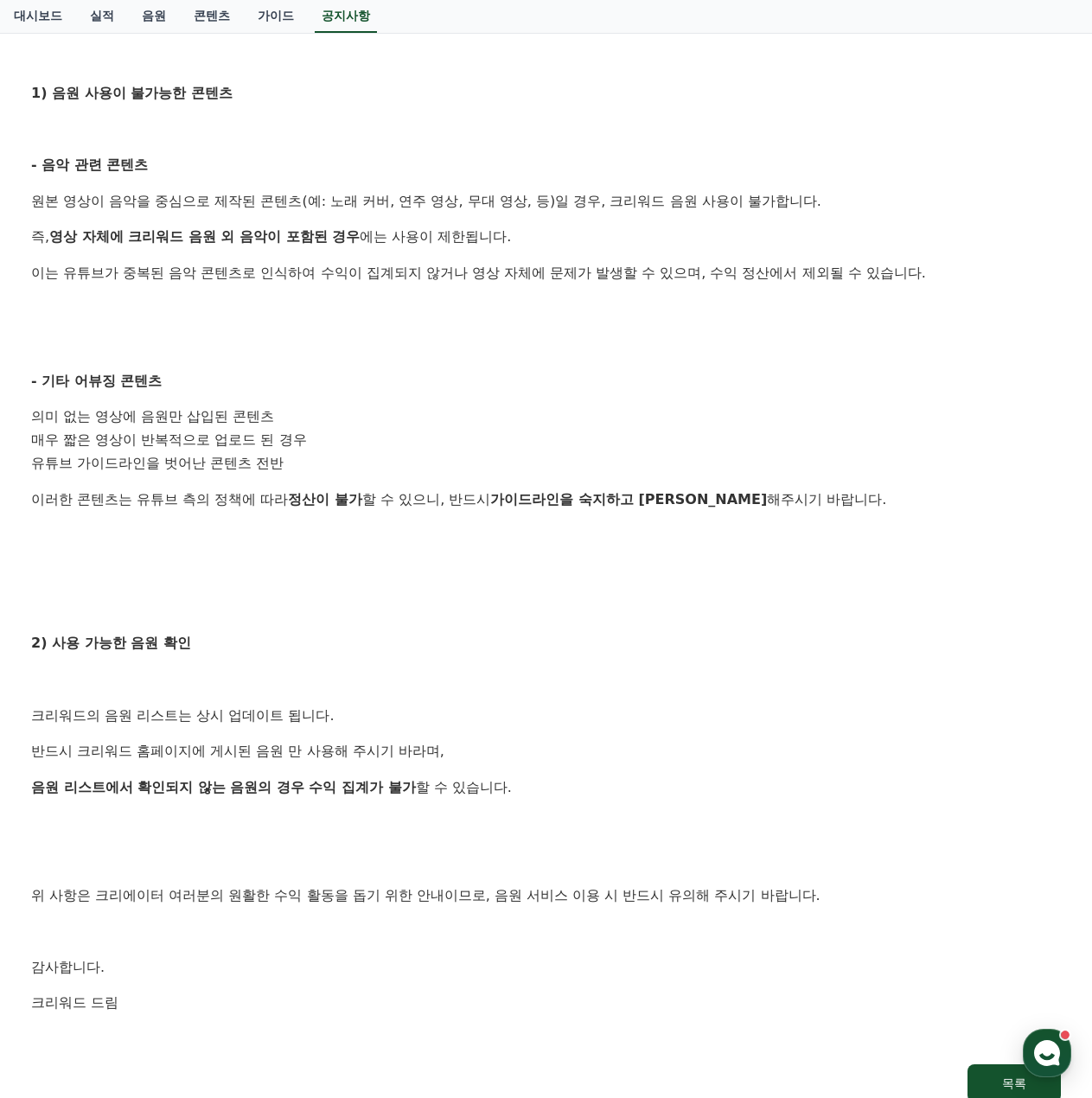
click at [418, 430] on li "매우 짧은 영상이 반복적으로 업로드 된 경우" at bounding box center [546, 441] width 1030 height 23
click at [418, 429] on li "매우 짧은 영상이 반복적으로 업로드 된 경우" at bounding box center [546, 441] width 1030 height 23
click at [392, 444] on li "매우 짧은 영상이 반복적으로 업로드 된 경우" at bounding box center [546, 441] width 1030 height 23
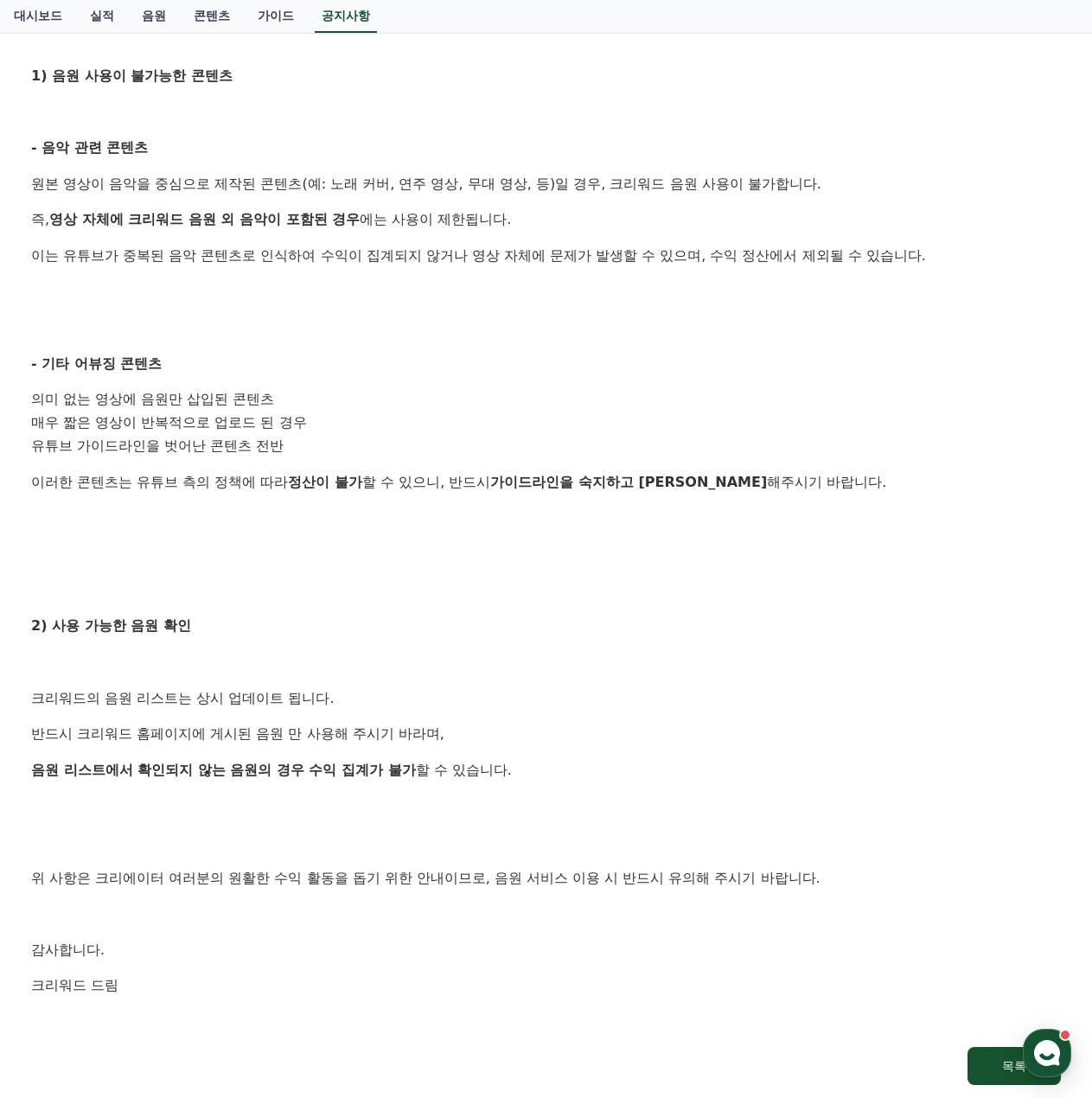
scroll to position [0, 0]
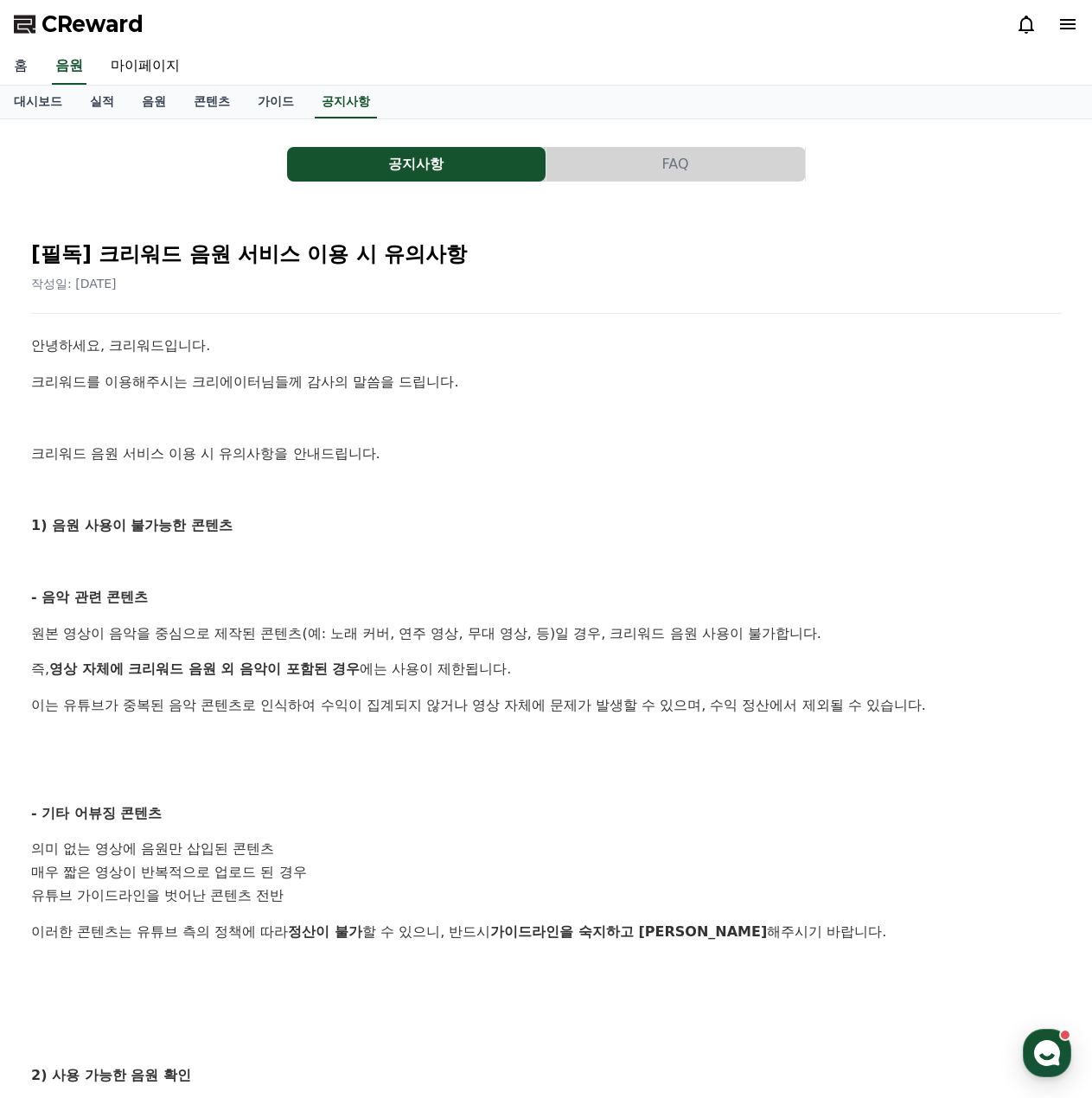
click at [34, 75] on link "홈" at bounding box center [21, 66] width 41 height 36
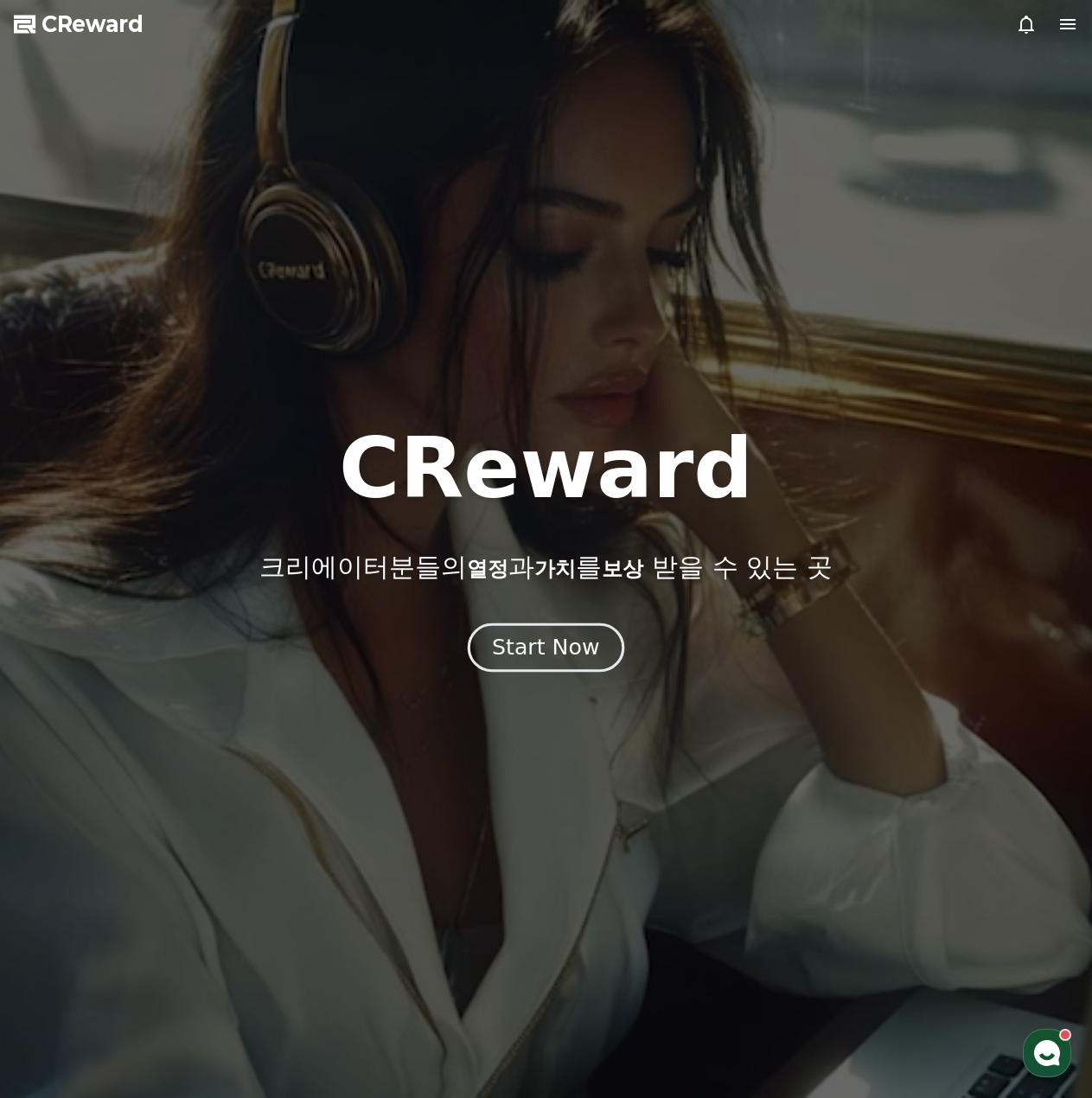
click at [562, 635] on div "Start Now" at bounding box center [545, 647] width 107 height 30
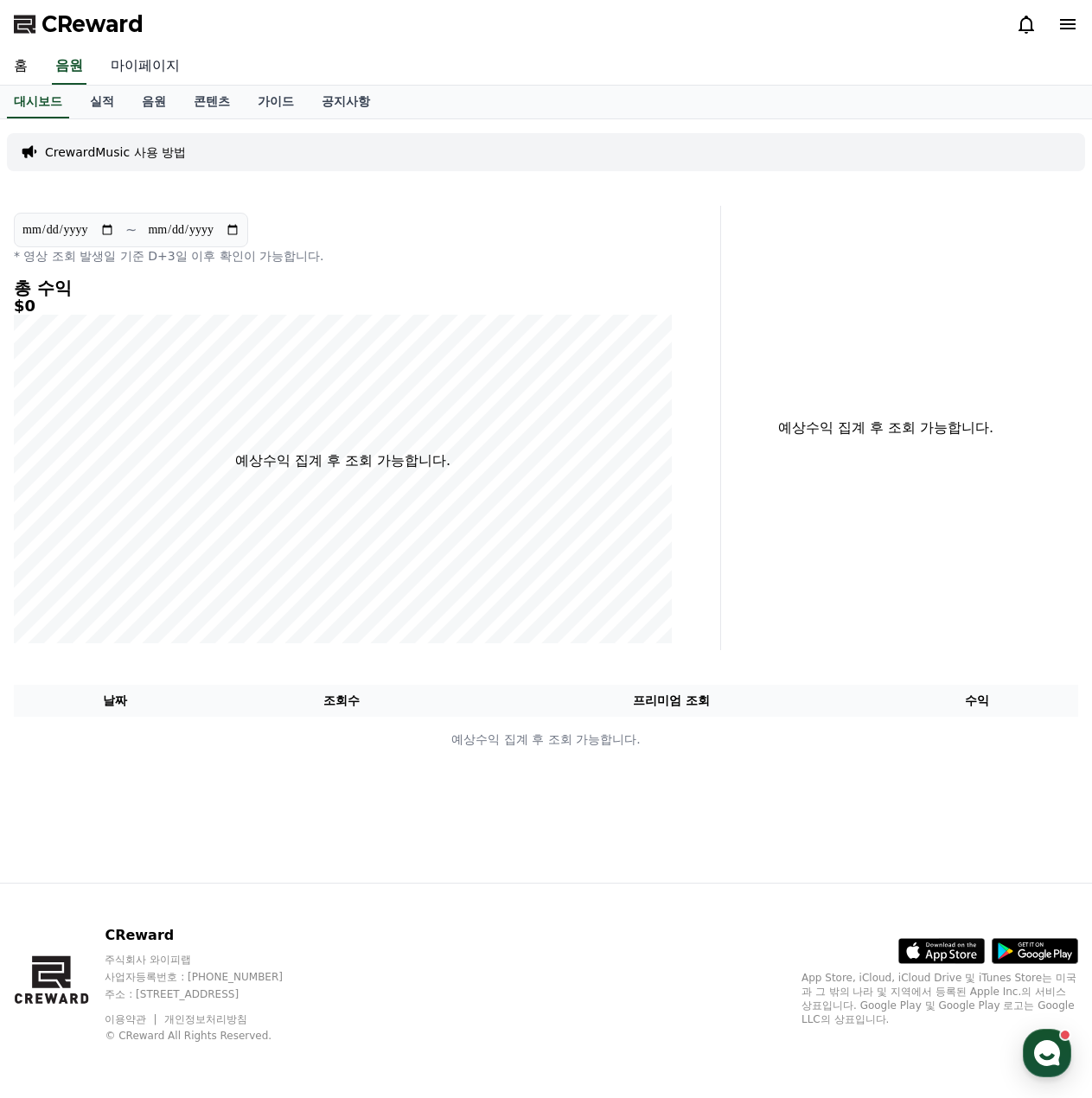
click at [157, 73] on link "마이페이지" at bounding box center [145, 66] width 97 height 36
select select "**********"
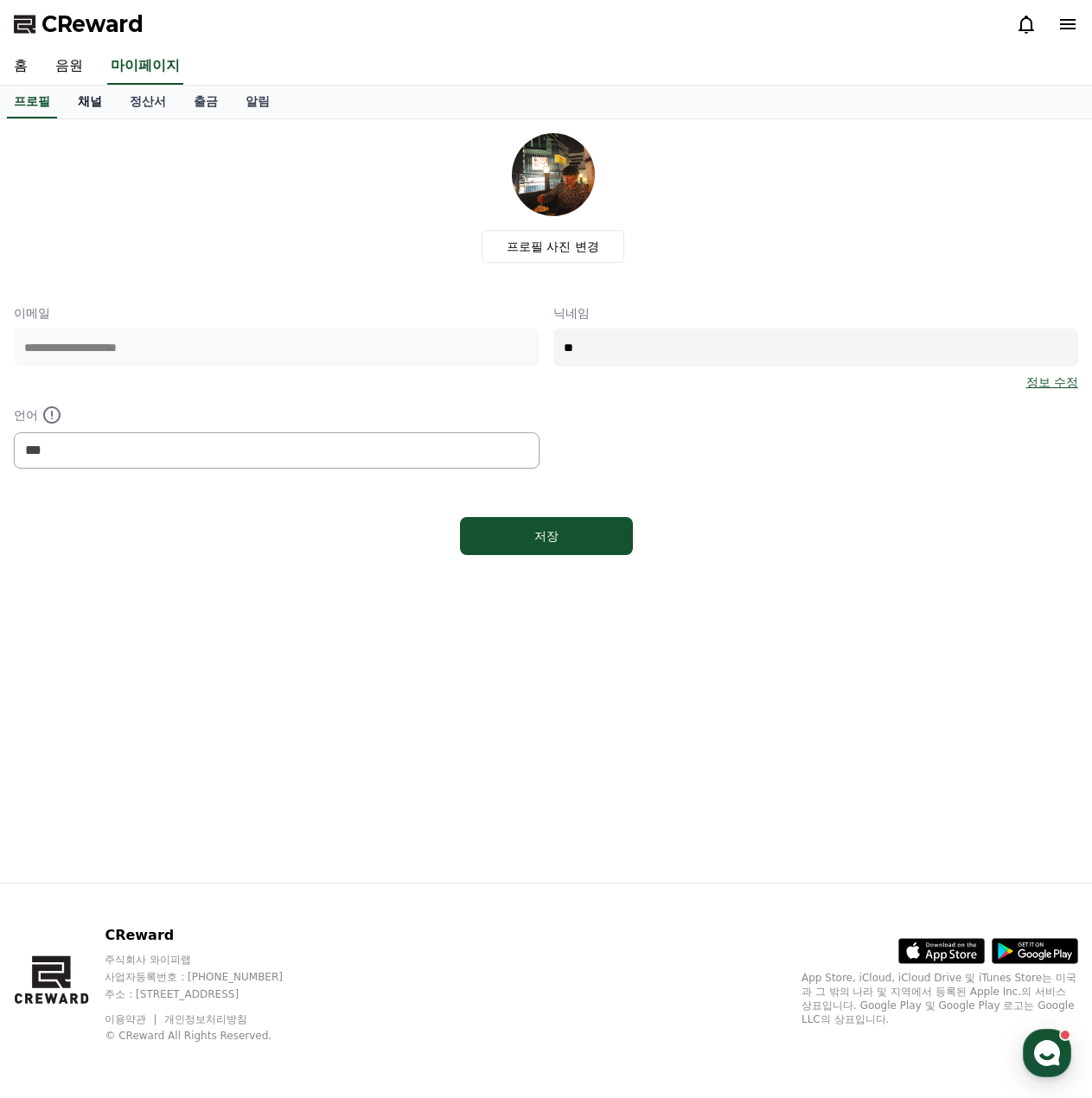
click at [84, 108] on link "채널" at bounding box center [90, 101] width 52 height 33
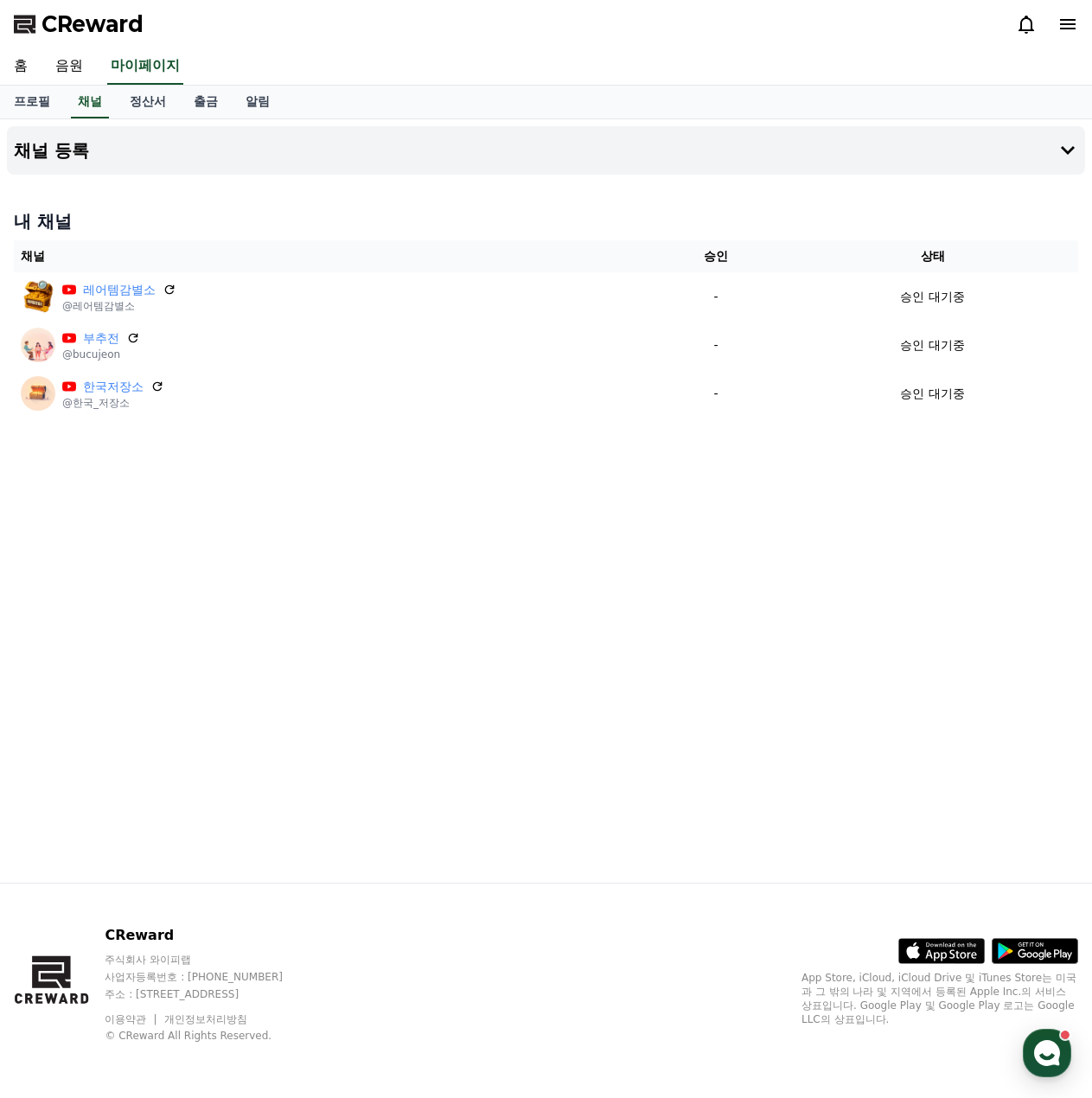
click at [145, 569] on div "채널 등록 내 채널 채널 승인 상태 레어템감별소 @레어템감별소 - 승인 대기중 부추전 @bucujeon - 승인 대기중 한국저장소 @한국_저장…" at bounding box center [546, 501] width 1092 height 763
